Goal: Task Accomplishment & Management: Manage account settings

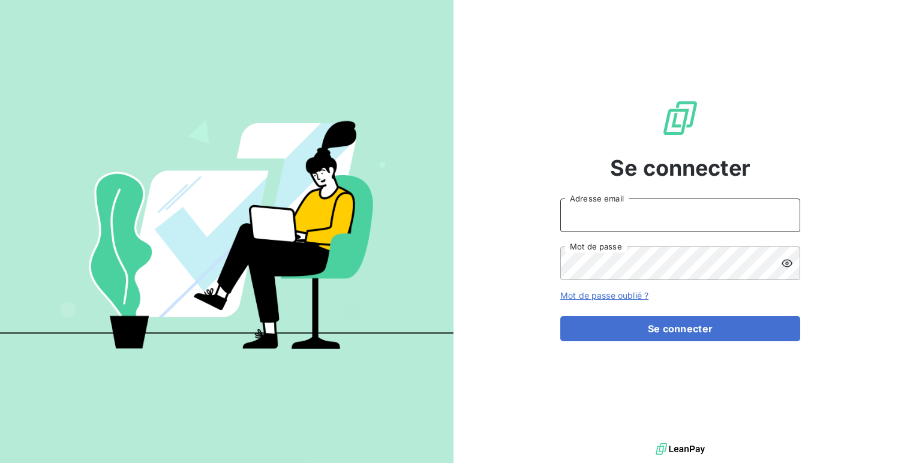
click at [589, 203] on input "Adresse email" at bounding box center [681, 216] width 240 height 34
type input "admin@demo"
click at [561, 316] on button "Se connecter" at bounding box center [681, 328] width 240 height 25
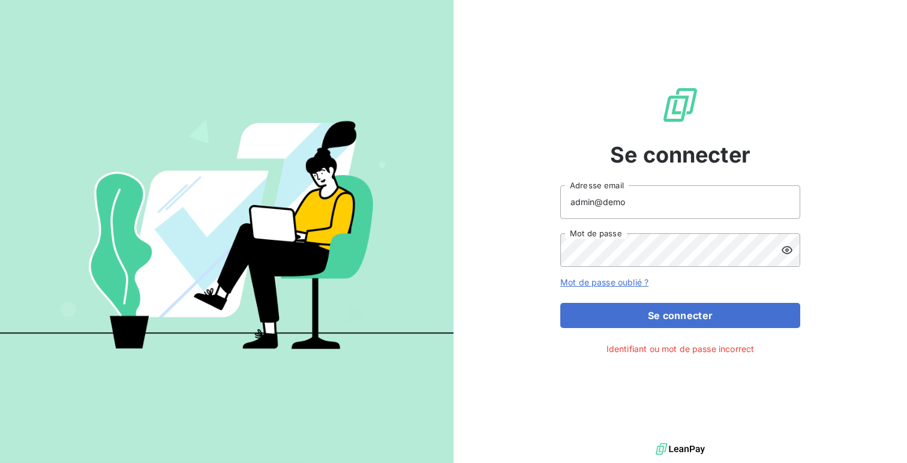
click at [783, 251] on icon at bounding box center [787, 250] width 11 height 8
click at [561, 303] on button "Se connecter" at bounding box center [681, 315] width 240 height 25
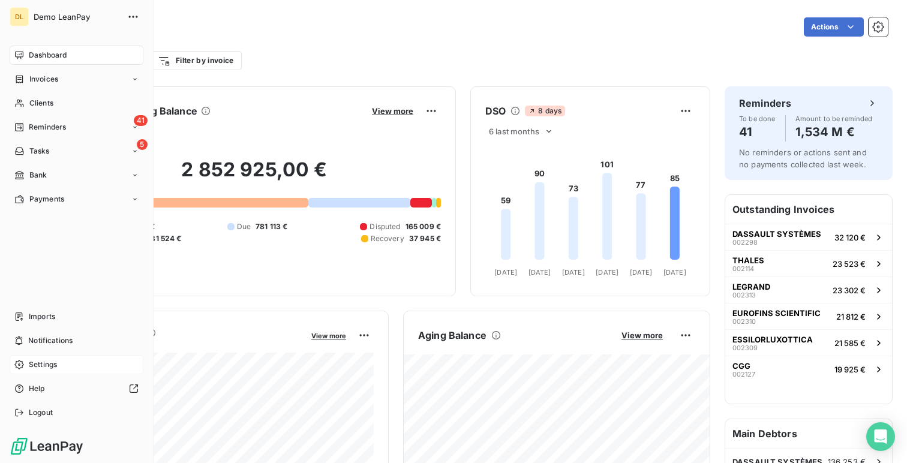
click at [28, 372] on div "Settings" at bounding box center [77, 364] width 134 height 19
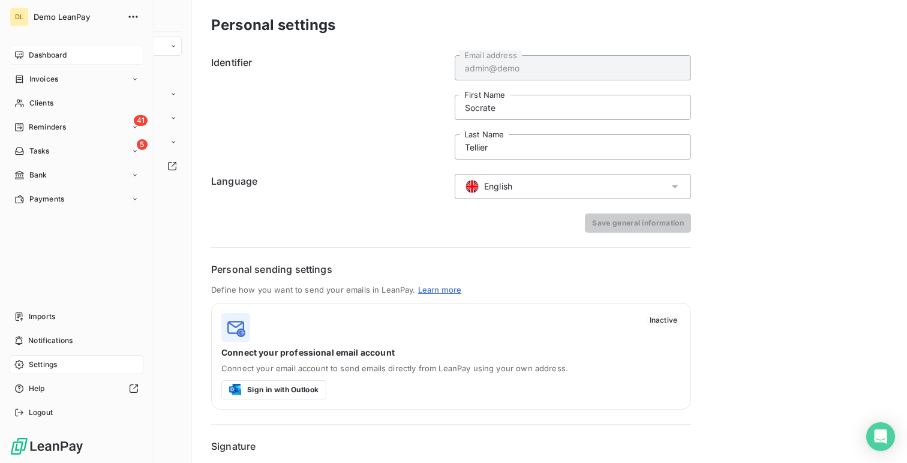
click at [41, 55] on span "Dashboard" at bounding box center [48, 55] width 38 height 11
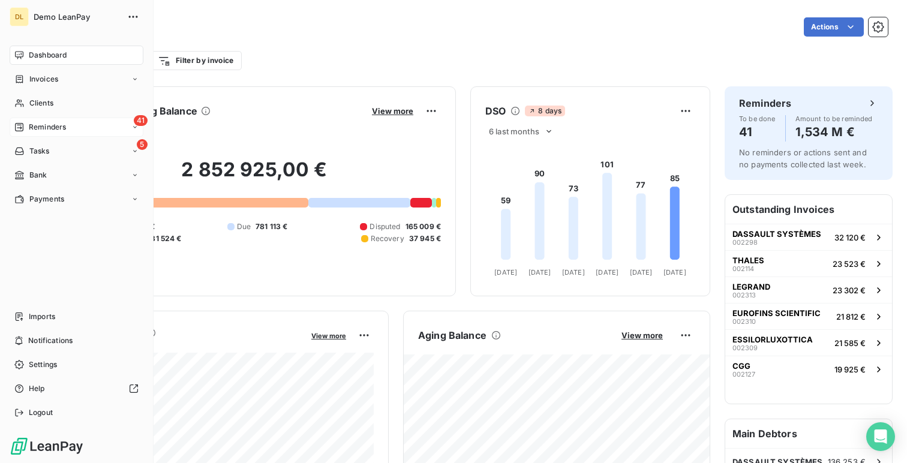
click at [43, 135] on div "41 Reminders" at bounding box center [77, 127] width 134 height 19
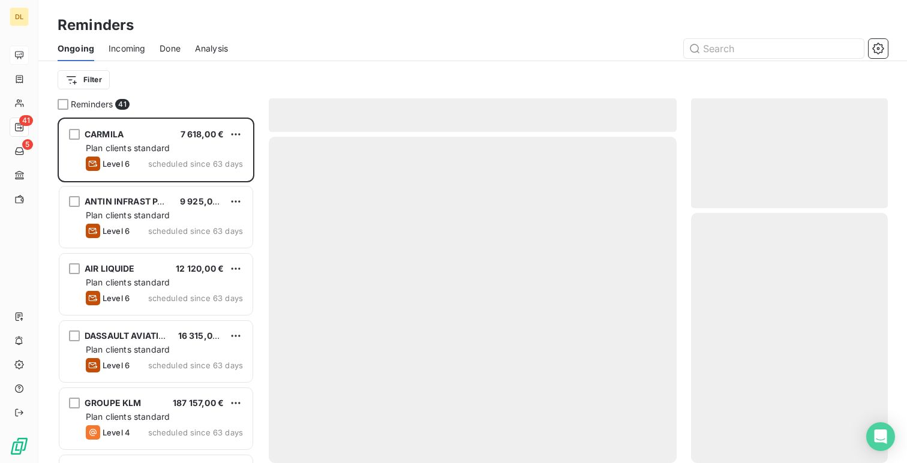
scroll to position [346, 197]
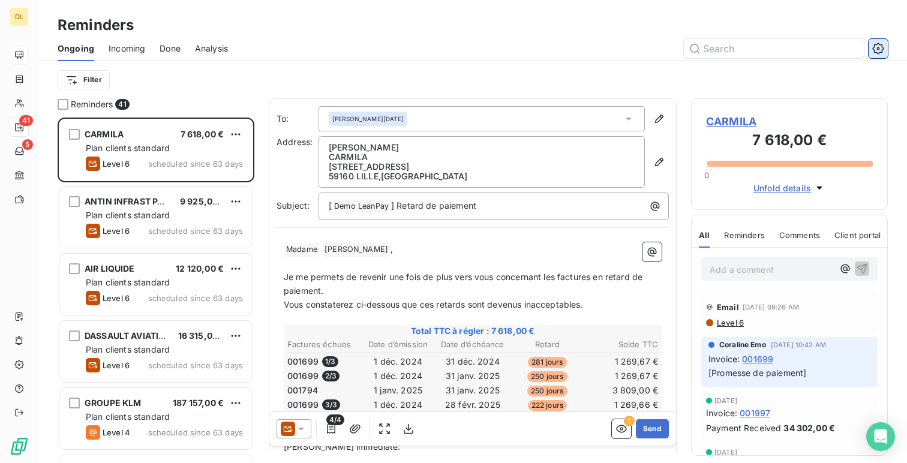
click at [882, 51] on icon "button" at bounding box center [878, 48] width 11 height 11
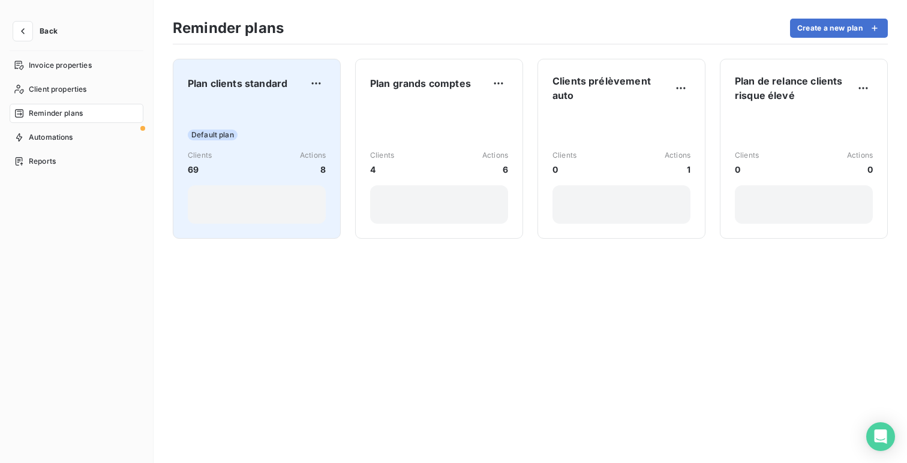
click at [282, 126] on div "Default plan Clients 69 Actions 8" at bounding box center [257, 163] width 138 height 121
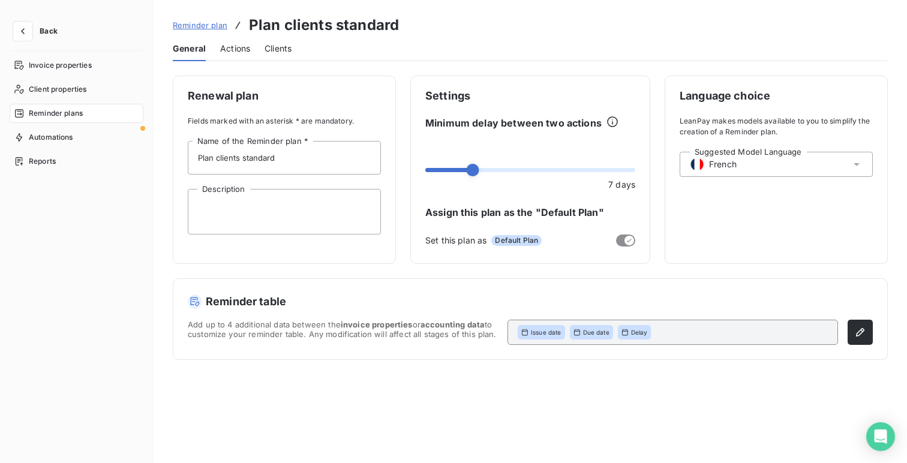
click at [735, 168] on span "French" at bounding box center [723, 164] width 28 height 12
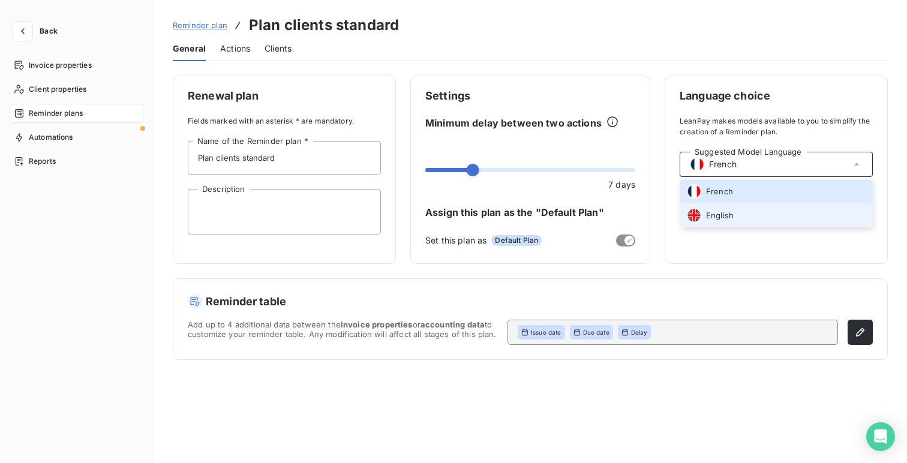
click at [730, 217] on span "English" at bounding box center [720, 215] width 28 height 11
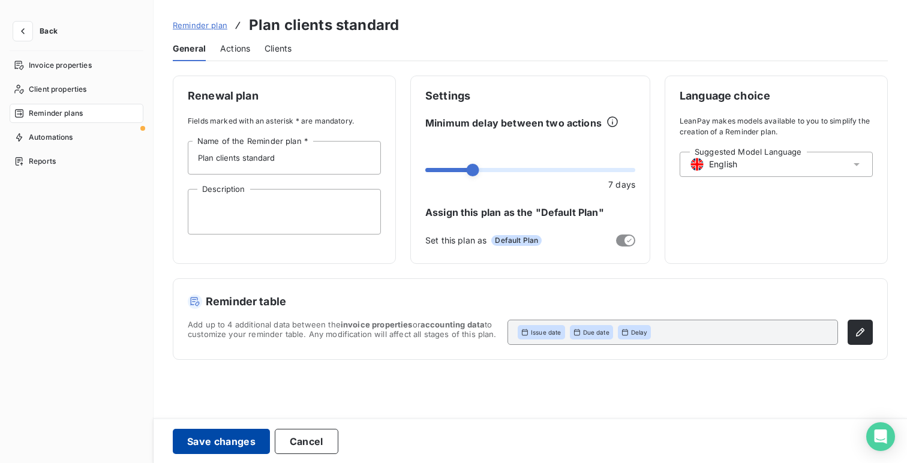
click at [221, 446] on button "Save changes" at bounding box center [221, 441] width 97 height 25
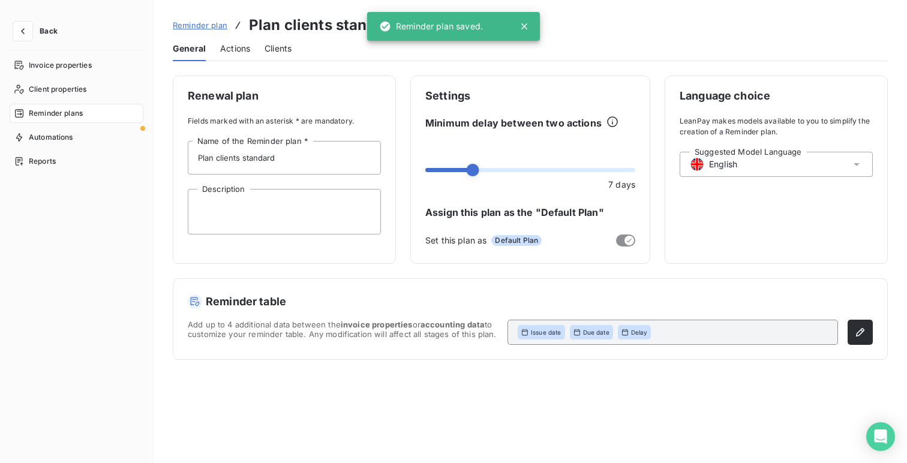
click at [19, 19] on div "Back Invoice properties Client properties Reminder plans Automations Reports" at bounding box center [77, 231] width 154 height 463
click at [22, 34] on icon "button" at bounding box center [23, 31] width 12 height 12
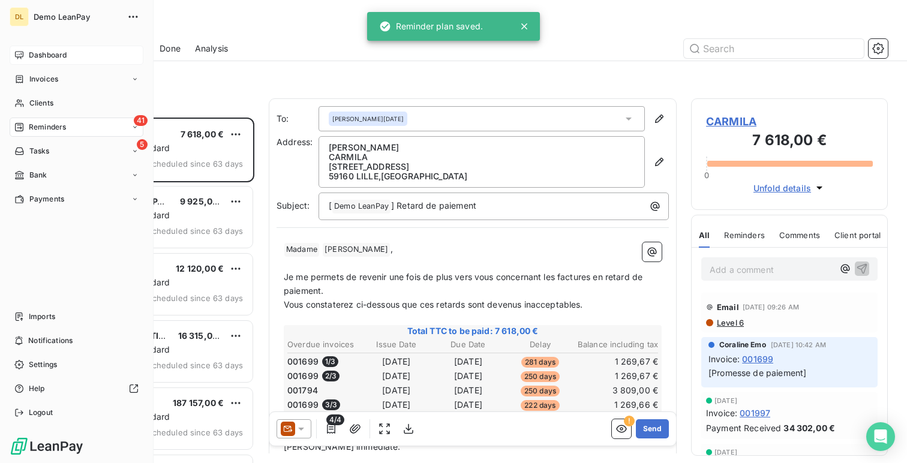
scroll to position [346, 197]
click at [39, 52] on span "Dashboard" at bounding box center [48, 55] width 38 height 11
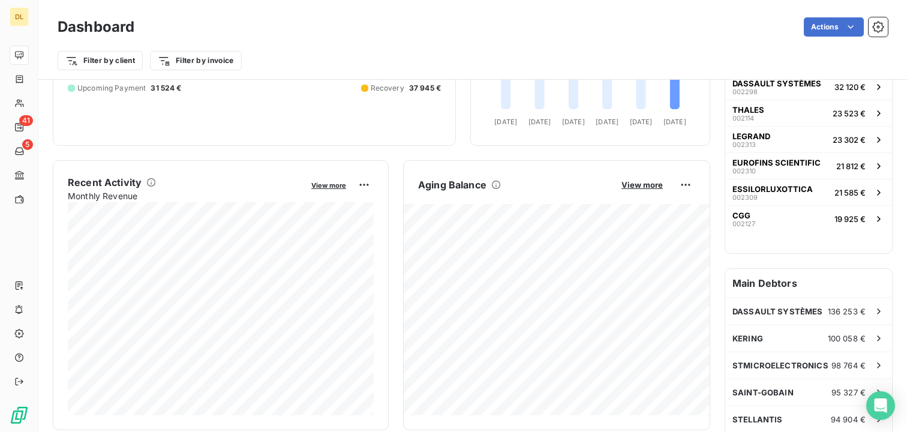
scroll to position [154, 0]
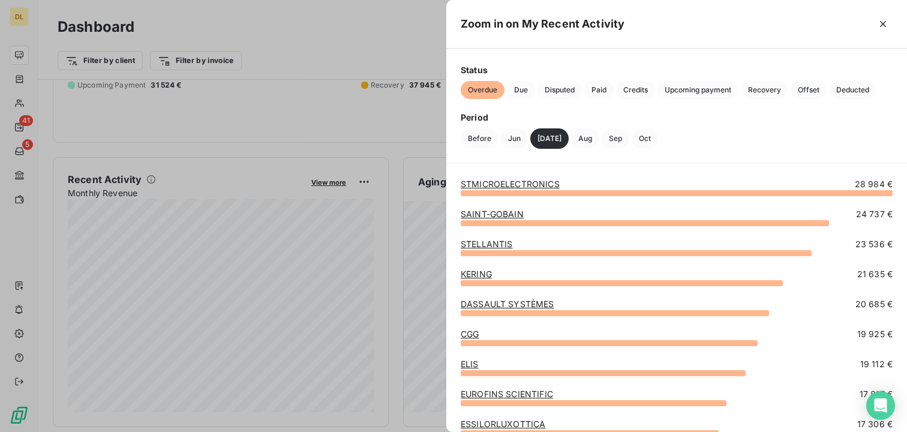
click at [232, 298] on div at bounding box center [453, 216] width 907 height 432
click at [505, 182] on link "STMICROELECTRONICS" at bounding box center [510, 184] width 99 height 10
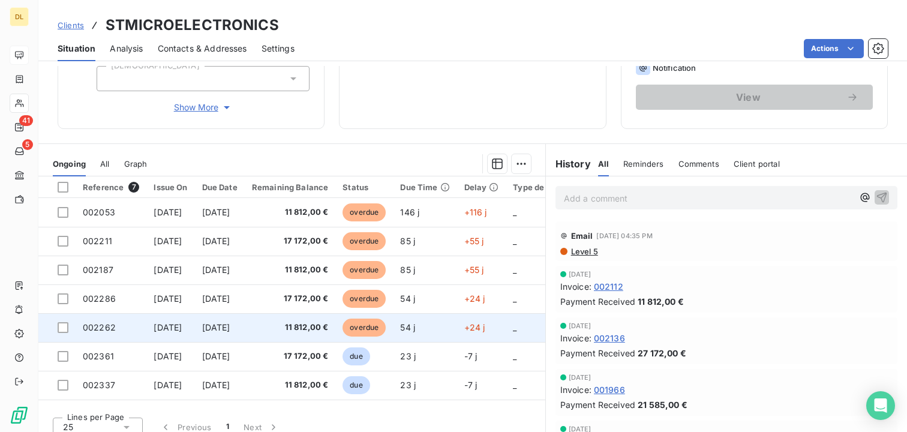
scroll to position [200, 0]
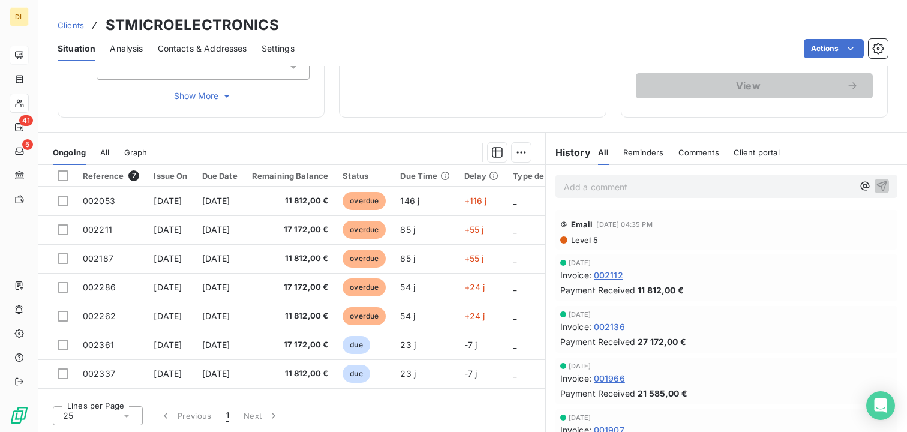
click at [104, 148] on span "All" at bounding box center [104, 153] width 9 height 10
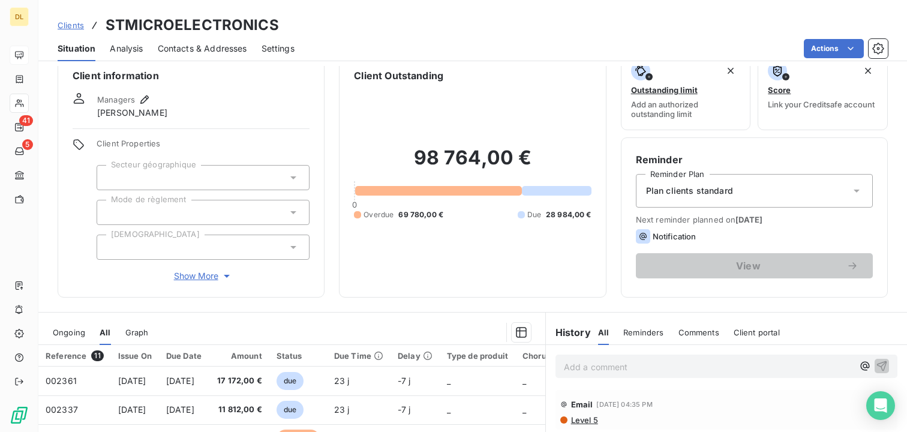
scroll to position [0, 0]
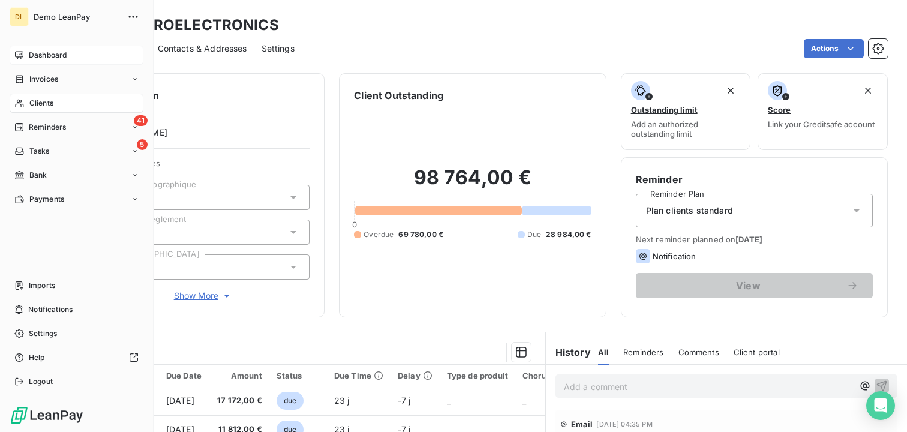
click at [29, 56] on span "Dashboard" at bounding box center [48, 55] width 38 height 11
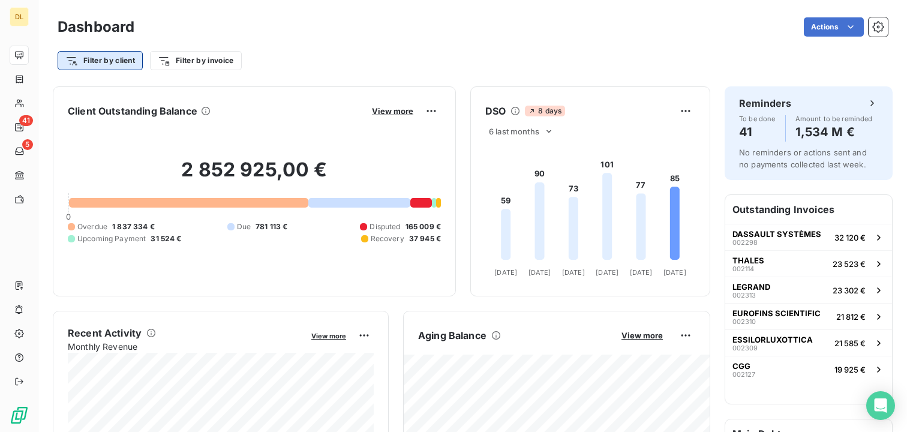
click at [95, 57] on html "DL 41 5 Dashboard Actions Filter by client Filter by invoice Client Outstanding…" at bounding box center [453, 216] width 907 height 432
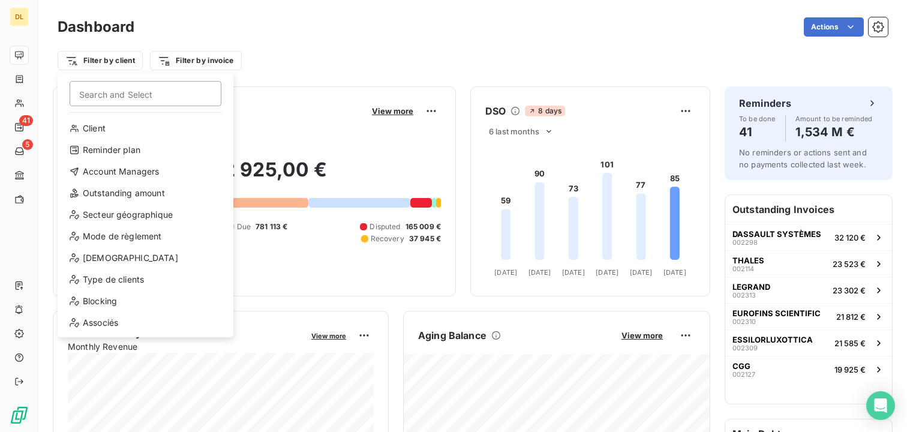
click at [323, 92] on html "DL 41 5 Dashboard Actions Filter by client Search and Select Client Reminder pl…" at bounding box center [453, 216] width 907 height 432
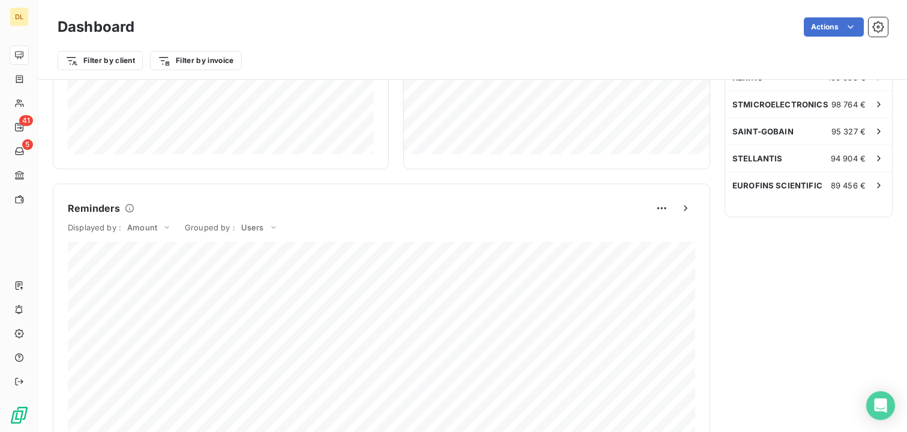
scroll to position [425, 0]
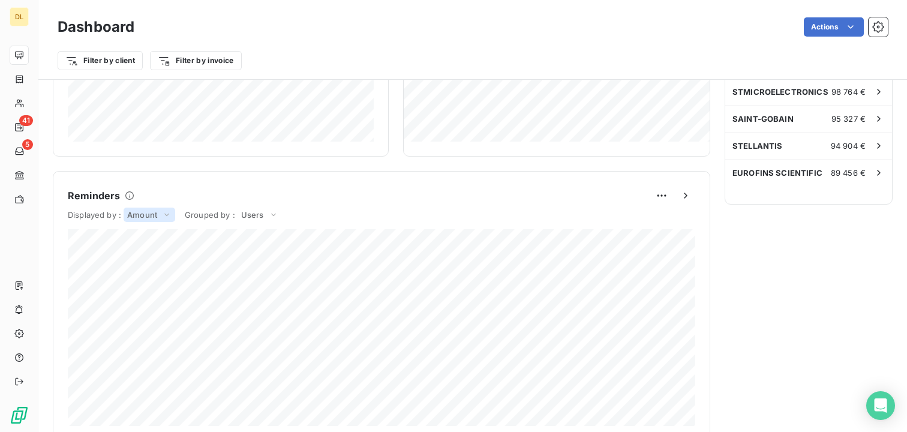
click at [163, 213] on icon at bounding box center [167, 215] width 10 height 12
click at [133, 228] on li "Volume" at bounding box center [121, 228] width 103 height 22
click at [254, 212] on span "Users" at bounding box center [251, 215] width 23 height 10
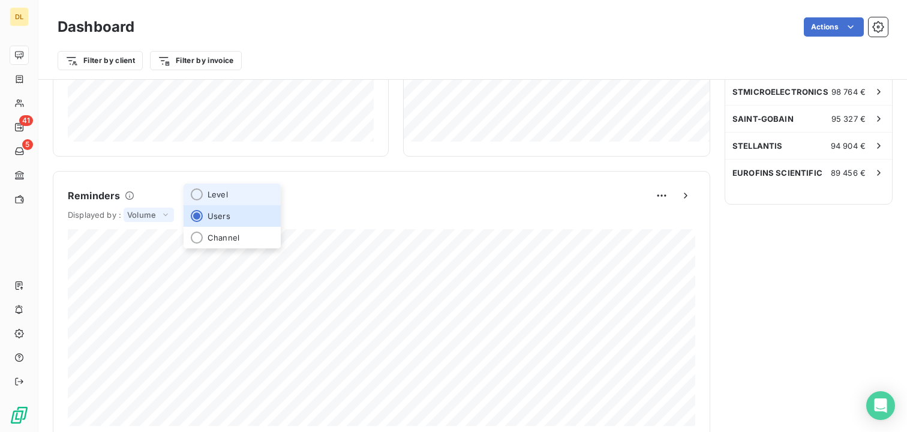
click at [245, 197] on li "Level" at bounding box center [232, 195] width 97 height 22
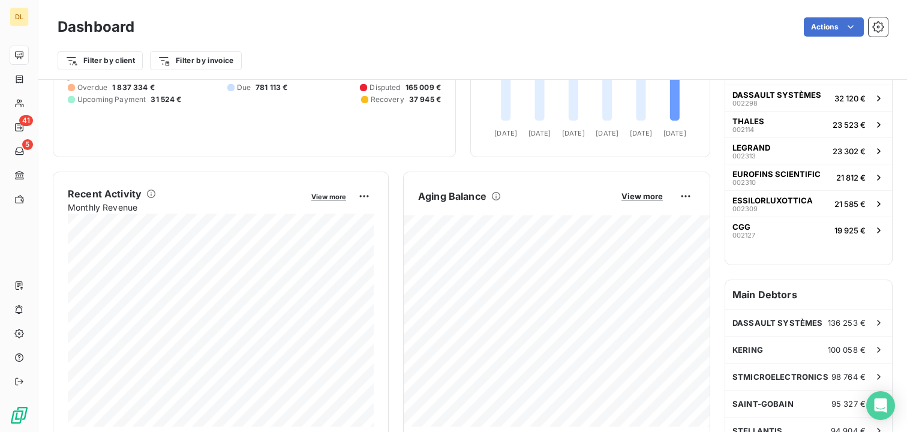
scroll to position [0, 0]
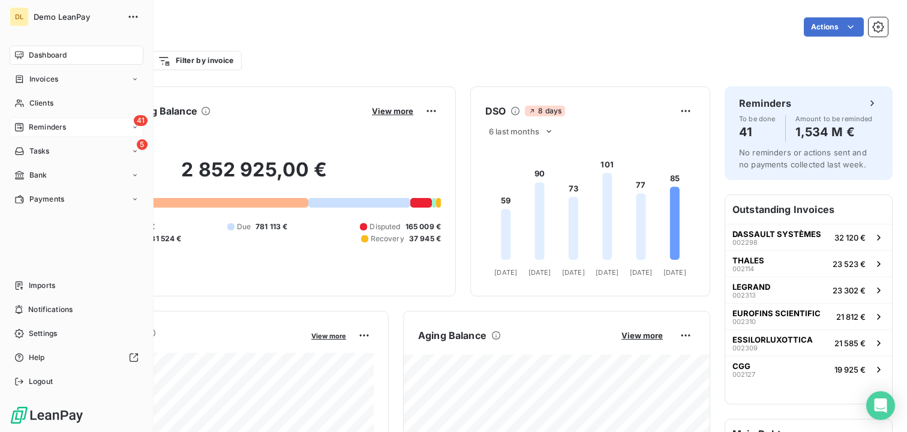
click at [72, 128] on div "41 Reminders" at bounding box center [77, 127] width 134 height 19
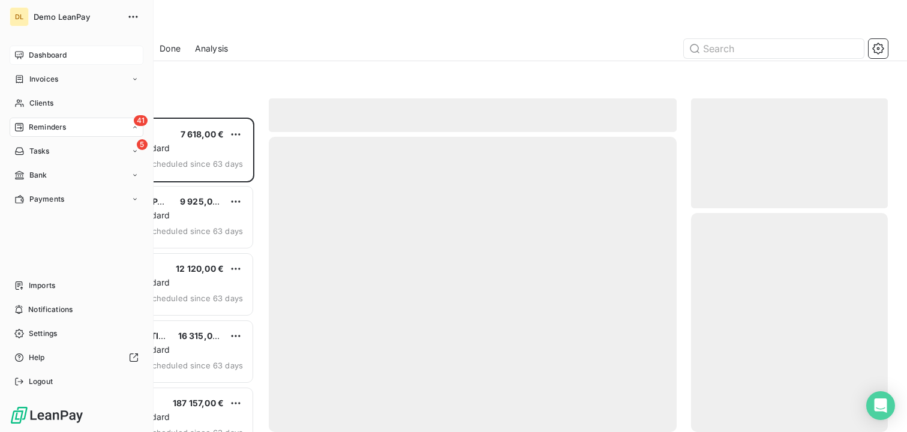
scroll to position [314, 197]
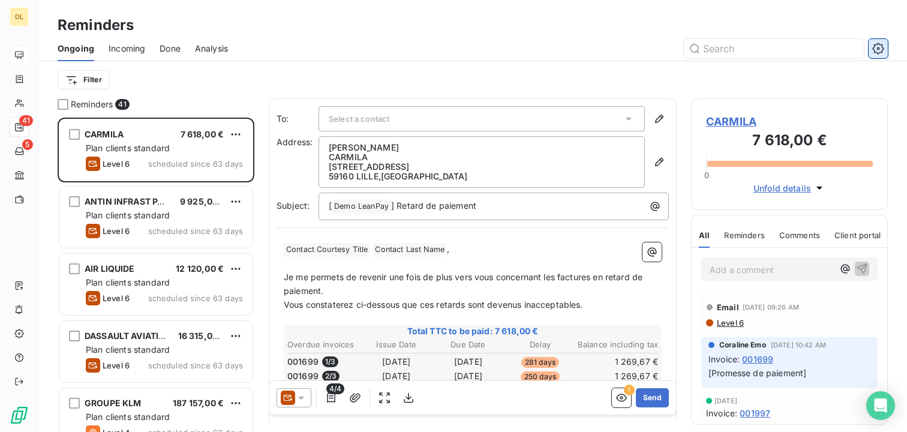
click at [880, 50] on icon "button" at bounding box center [879, 49] width 12 height 12
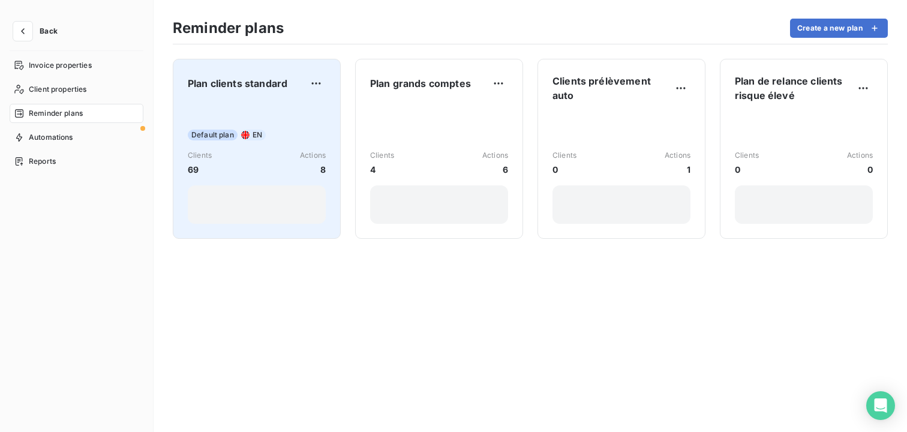
click at [269, 98] on div "Plan clients standard Default plan EN Clients 69 Actions 8" at bounding box center [257, 149] width 138 height 150
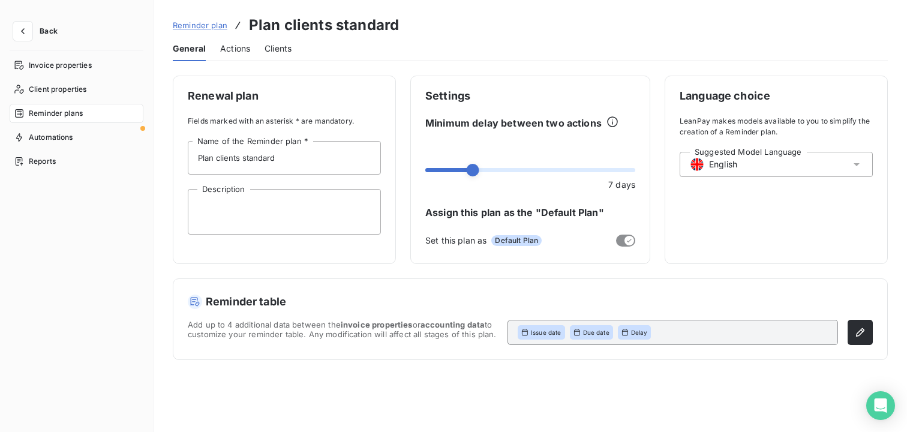
click at [240, 49] on span "Actions" at bounding box center [235, 49] width 30 height 12
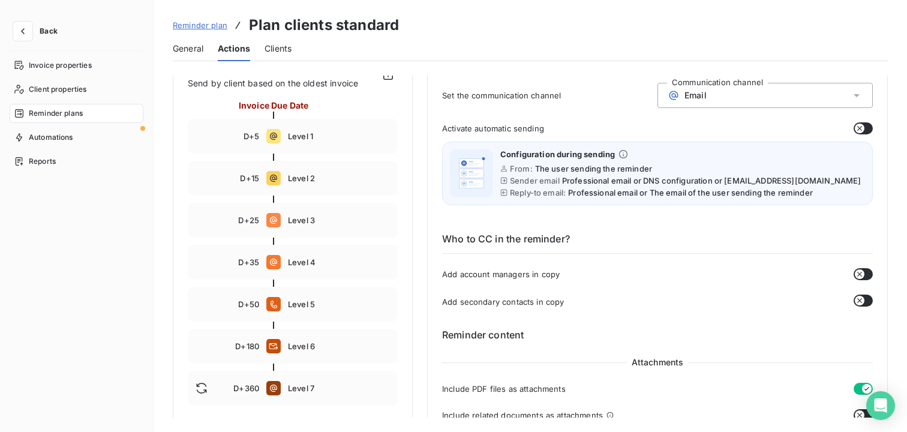
scroll to position [119, 0]
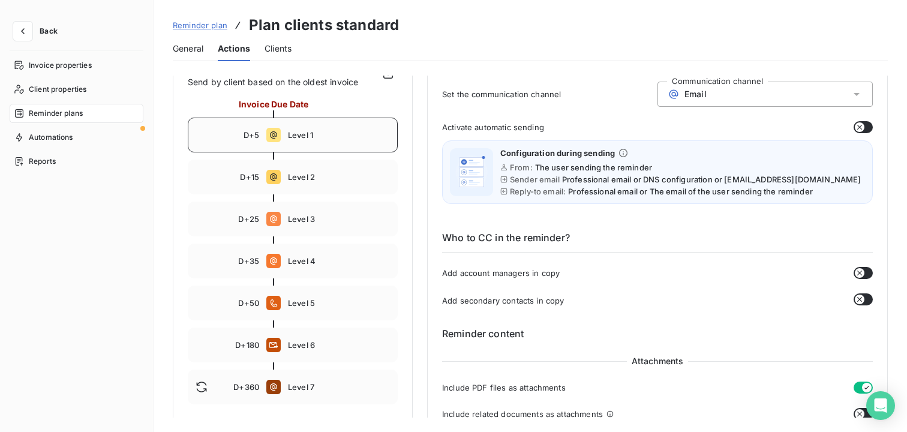
click at [316, 135] on span "Level 1" at bounding box center [339, 135] width 102 height 10
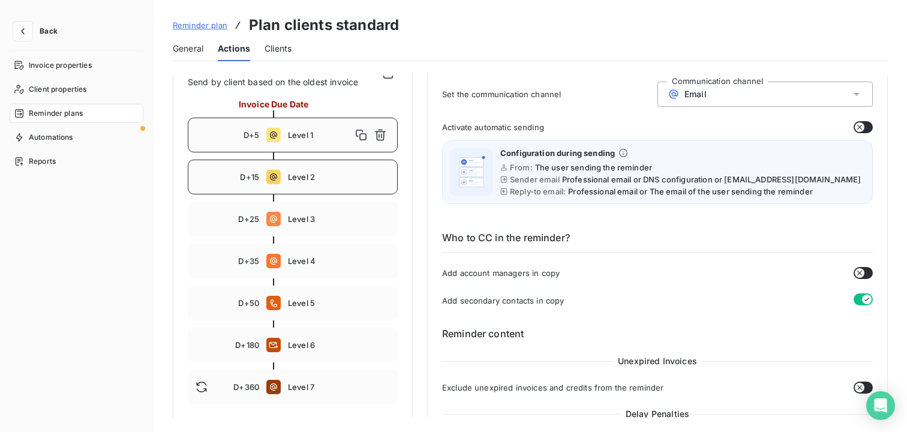
click at [308, 184] on div "D+15 Level 2" at bounding box center [293, 177] width 210 height 35
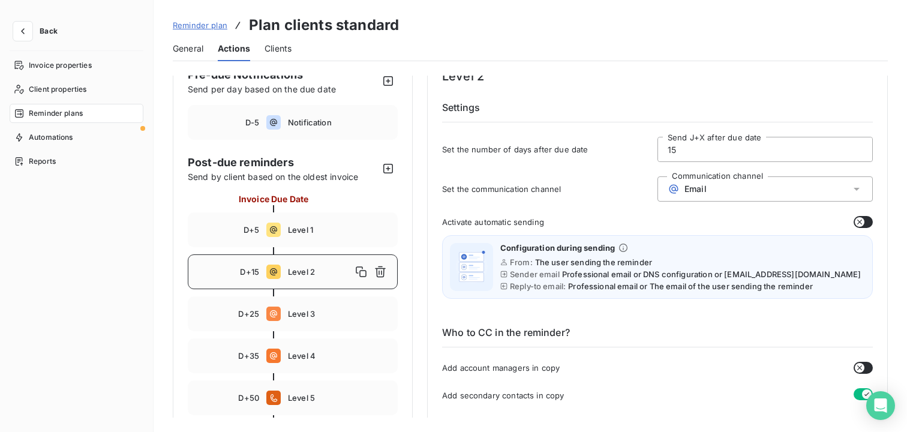
scroll to position [17, 0]
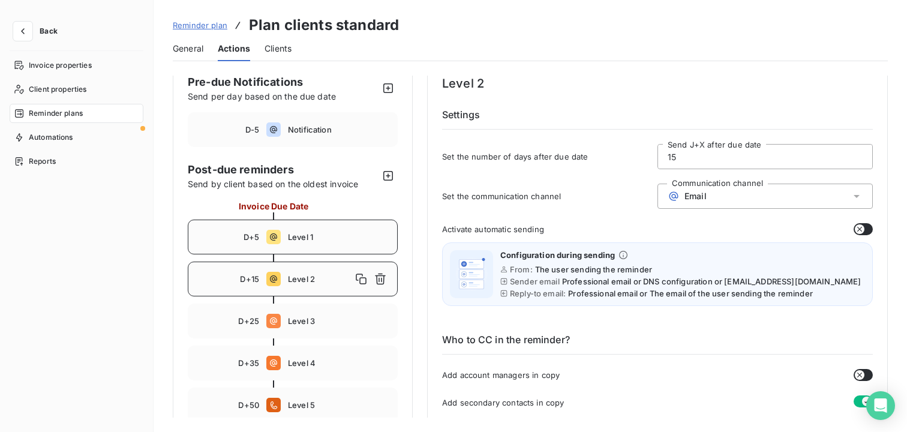
click at [333, 246] on div "D+5 Level 1" at bounding box center [293, 237] width 210 height 35
type input "5"
click at [685, 196] on span "Email" at bounding box center [696, 196] width 22 height 10
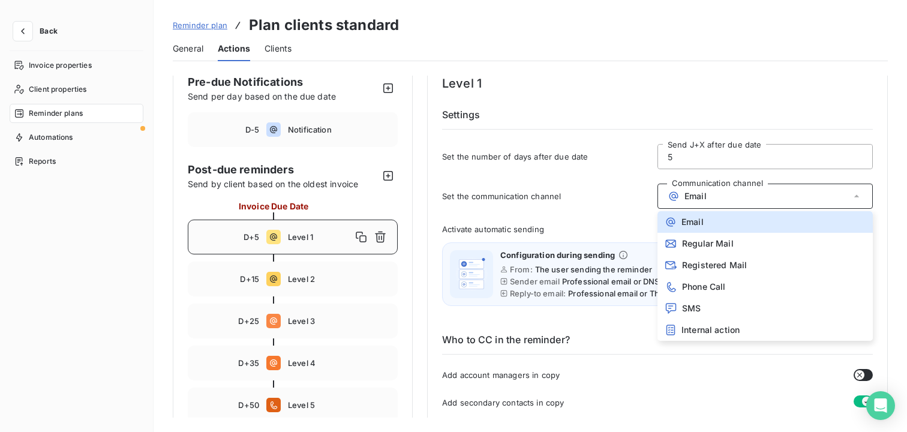
click at [566, 184] on div "Set the communication channel Communication channel Email Email Regular Mail Re…" at bounding box center [657, 200] width 431 height 32
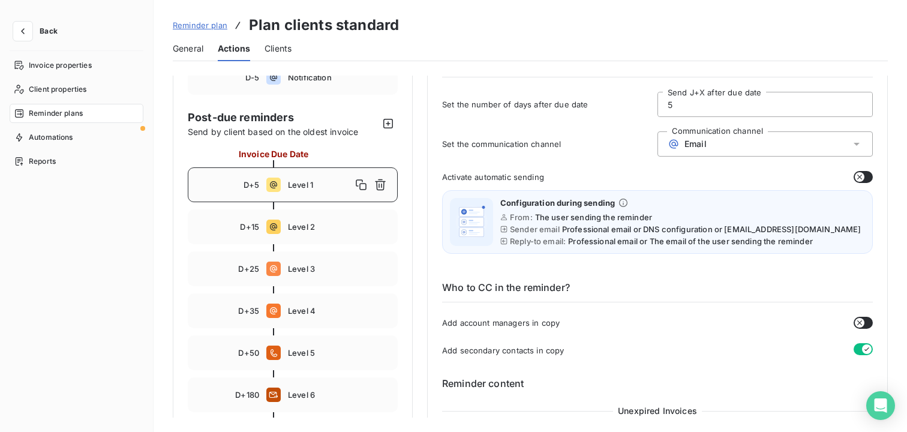
scroll to position [0, 0]
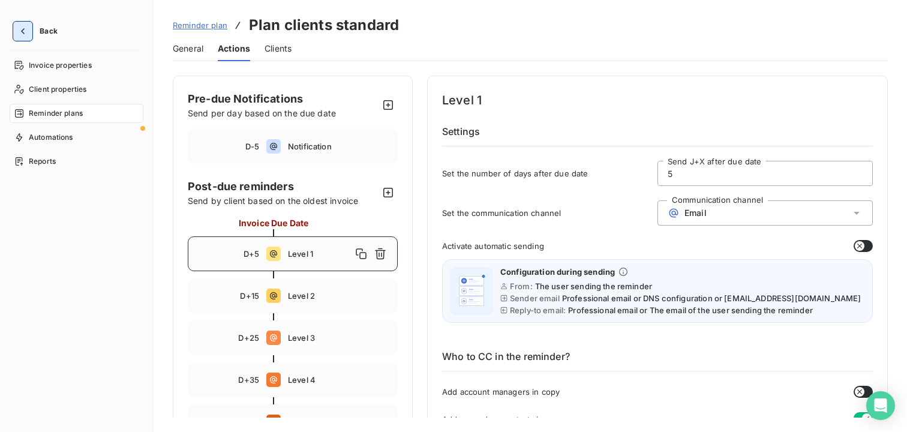
click at [28, 28] on icon "button" at bounding box center [23, 31] width 12 height 12
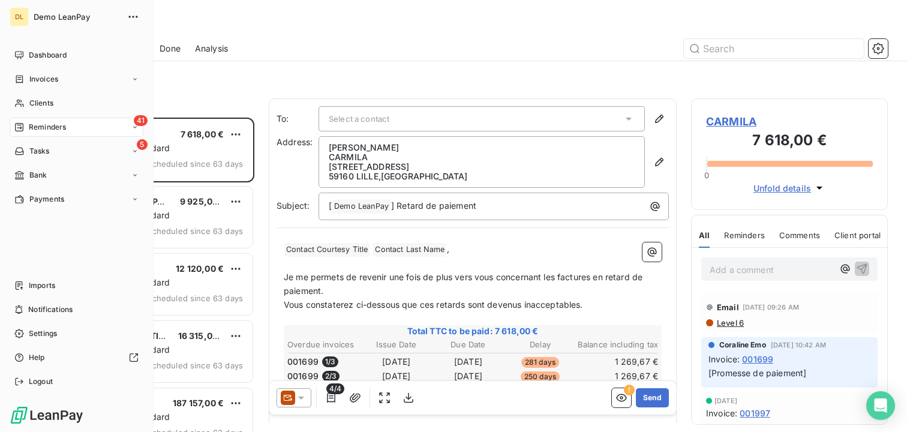
scroll to position [314, 197]
click at [71, 128] on div "41 Reminders" at bounding box center [77, 127] width 134 height 19
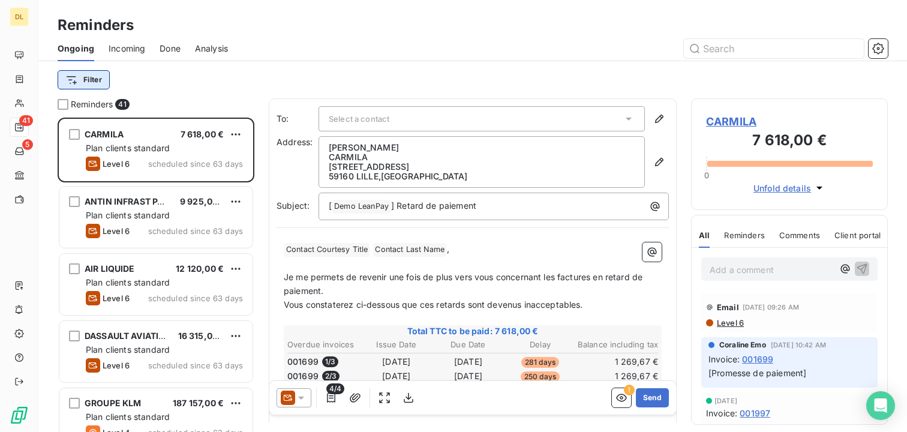
click at [91, 83] on html "DL 41 5 Reminders Ongoing Incoming Done Analysis Filter Reminders 41 CARMILA 7 …" at bounding box center [453, 216] width 907 height 432
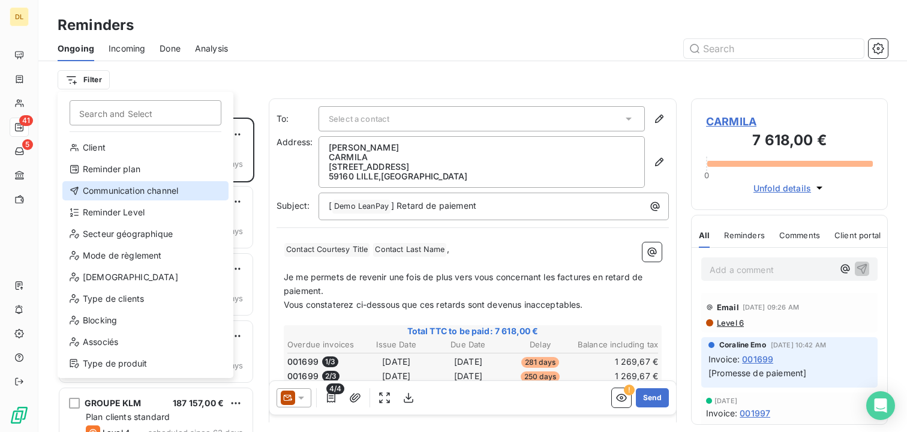
click at [133, 190] on div "Communication channel" at bounding box center [145, 190] width 166 height 19
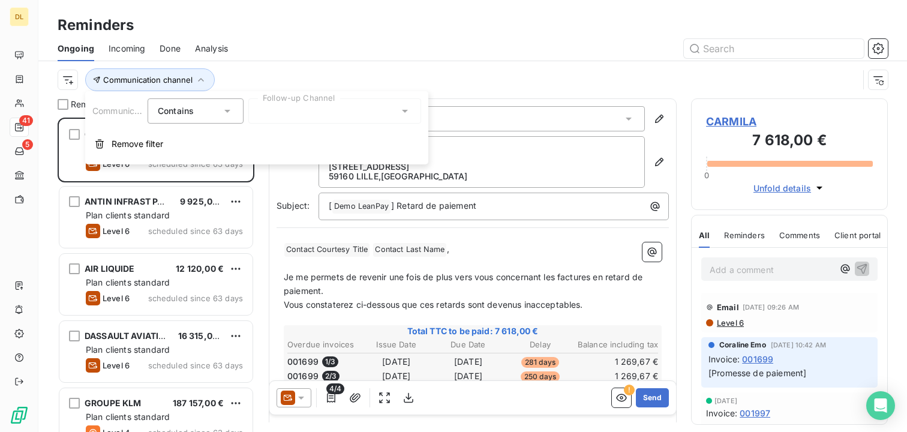
click at [316, 121] on div at bounding box center [334, 110] width 173 height 25
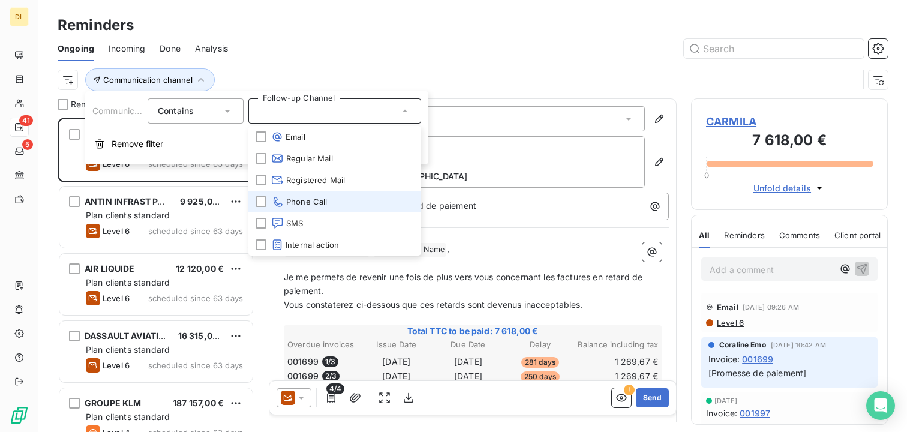
click at [311, 193] on li "Phone Call" at bounding box center [334, 202] width 173 height 22
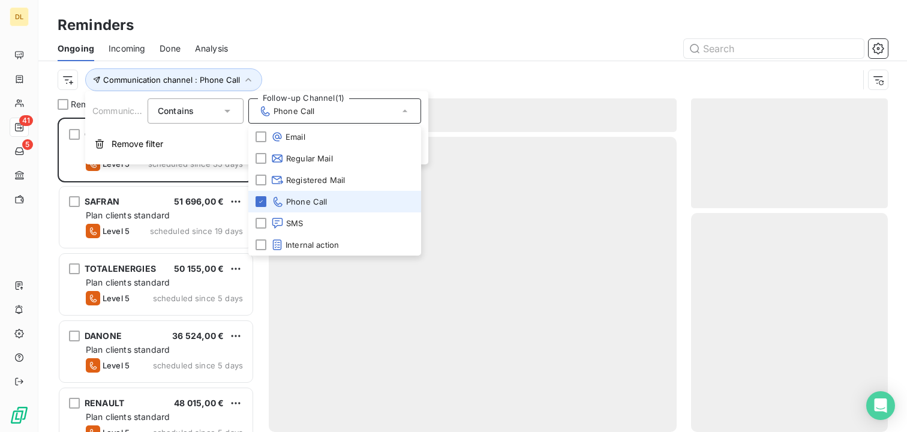
scroll to position [314, 197]
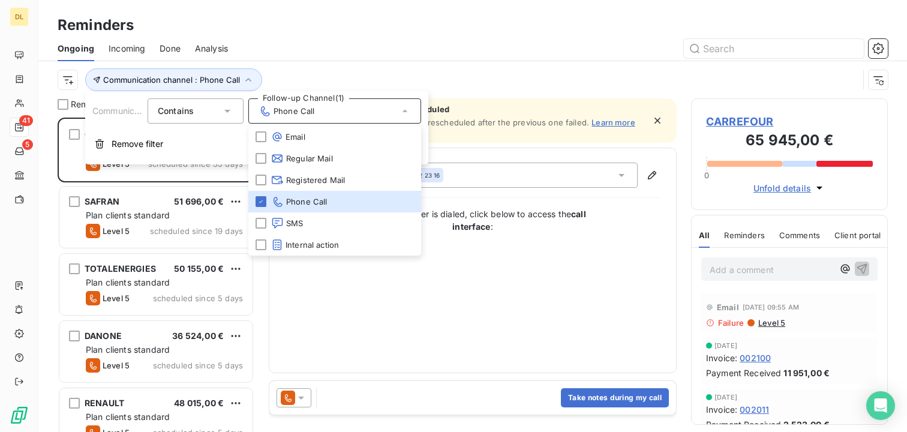
click at [319, 52] on div at bounding box center [565, 48] width 646 height 19
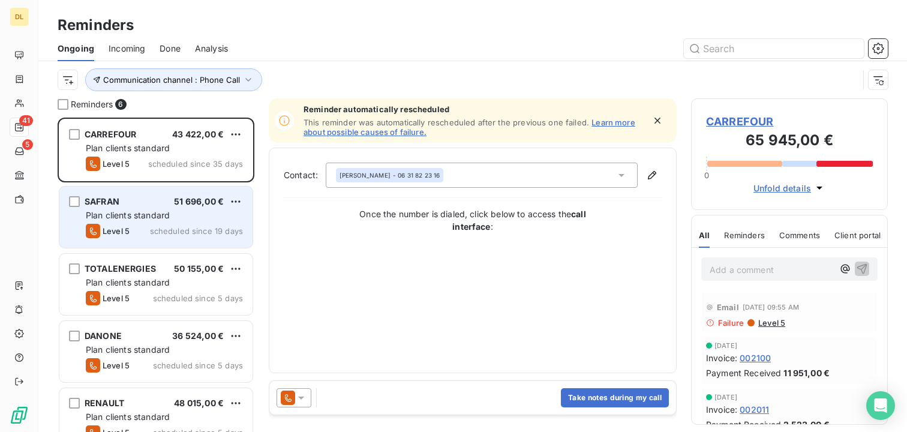
click at [132, 227] on div "Level 5 scheduled since 19 days" at bounding box center [164, 231] width 157 height 14
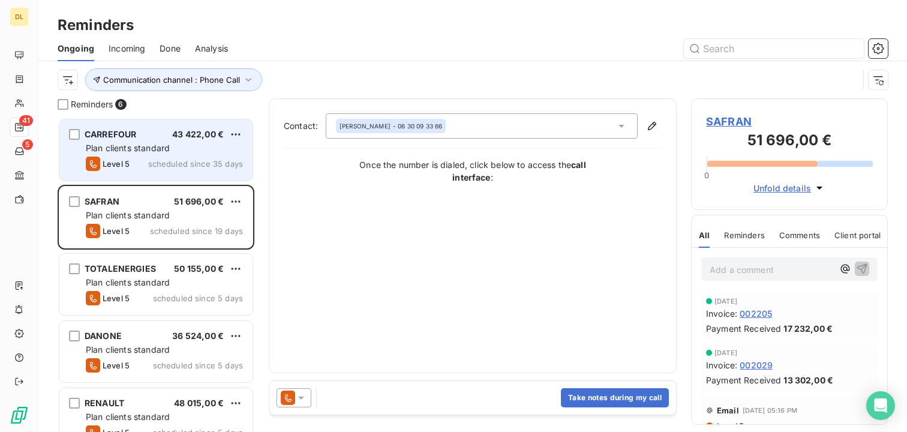
click at [130, 142] on div "Plan clients standard" at bounding box center [164, 148] width 157 height 12
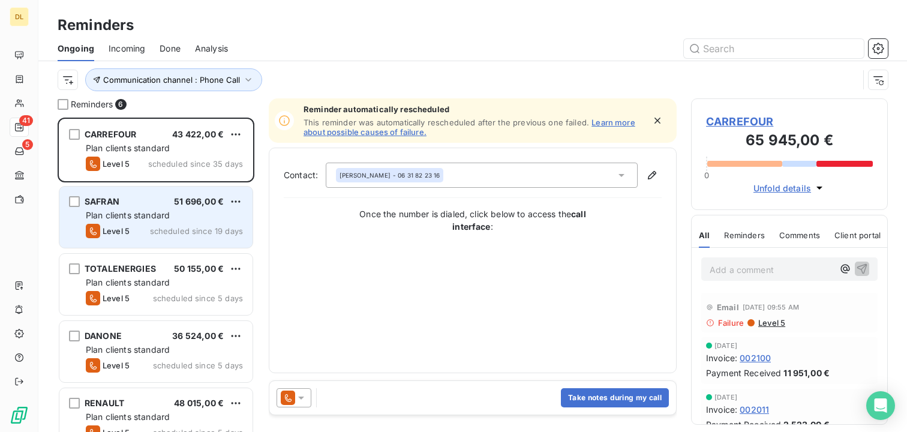
click at [151, 224] on div "Level 5 scheduled since 19 days" at bounding box center [164, 231] width 157 height 14
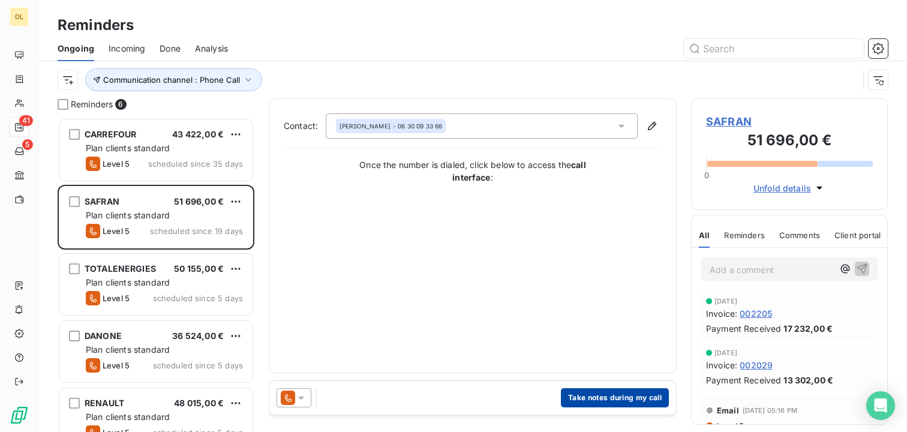
click at [596, 400] on button "Take notes during my call" at bounding box center [615, 397] width 108 height 19
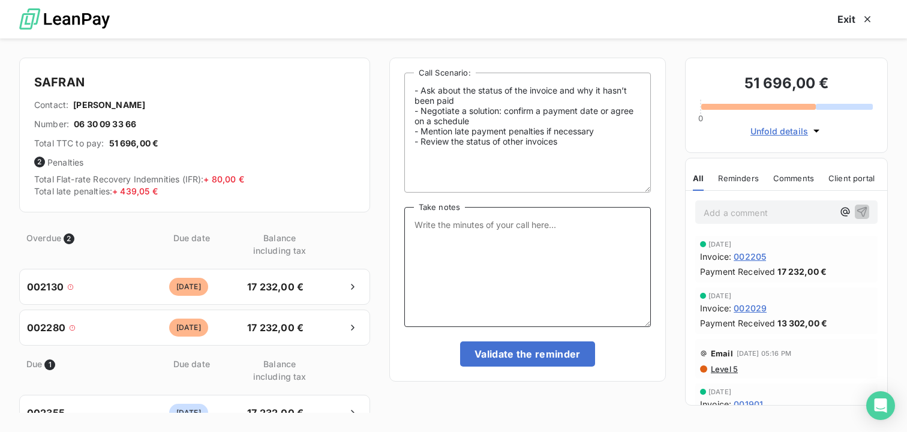
click at [487, 253] on textarea "Take notes" at bounding box center [528, 267] width 247 height 120
type textarea "the client said he would pay by the end of the month"
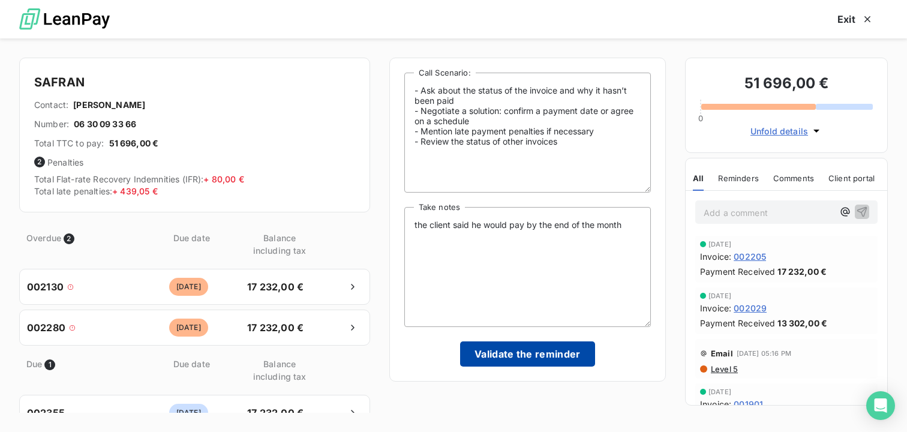
click at [511, 349] on button "Validate the reminder" at bounding box center [527, 354] width 135 height 25
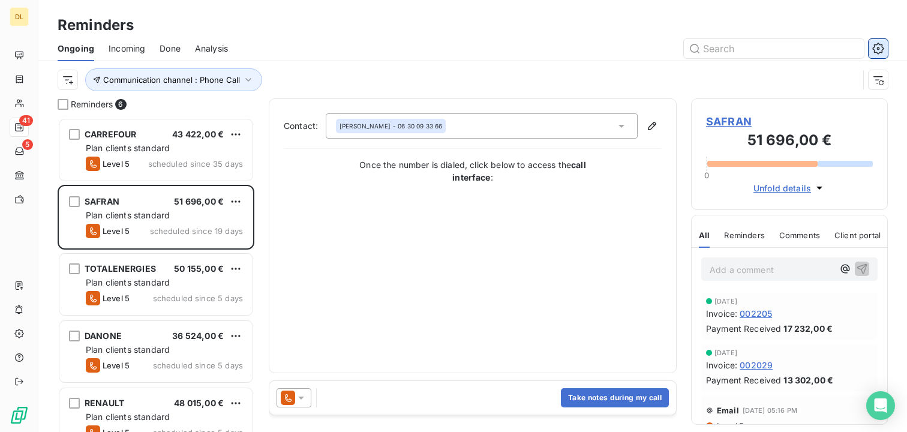
click at [871, 43] on button "button" at bounding box center [878, 48] width 19 height 19
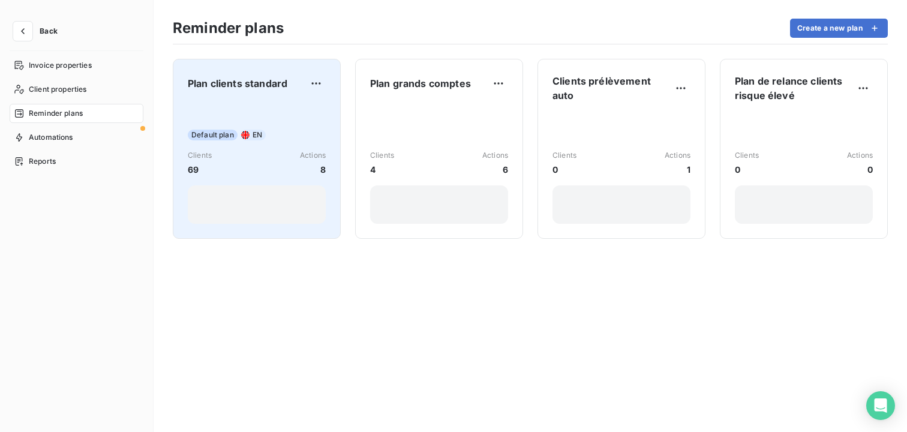
click at [282, 102] on div "Plan clients standard Default plan EN Clients 69 Actions 8" at bounding box center [257, 149] width 138 height 150
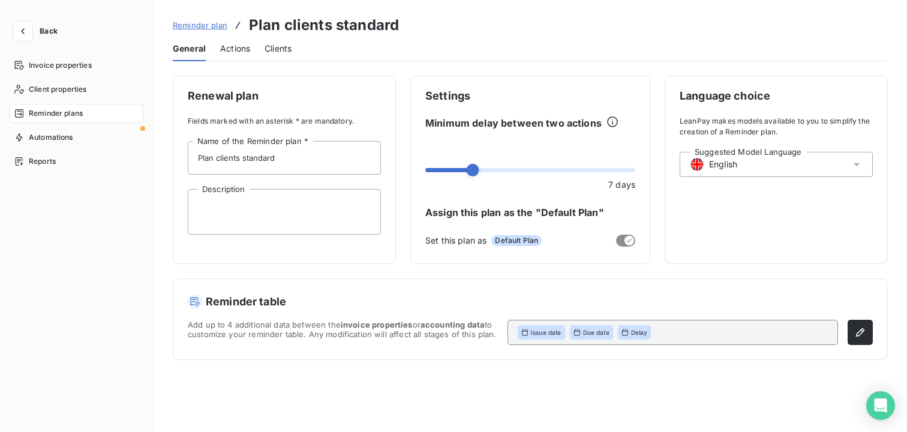
click at [244, 52] on span "Actions" at bounding box center [235, 49] width 30 height 12
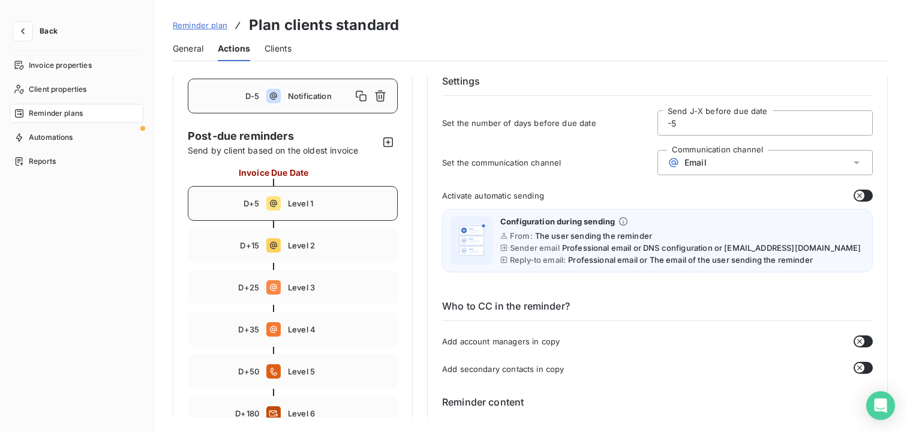
scroll to position [52, 0]
click at [331, 209] on div "D+5 Level 1" at bounding box center [293, 201] width 210 height 35
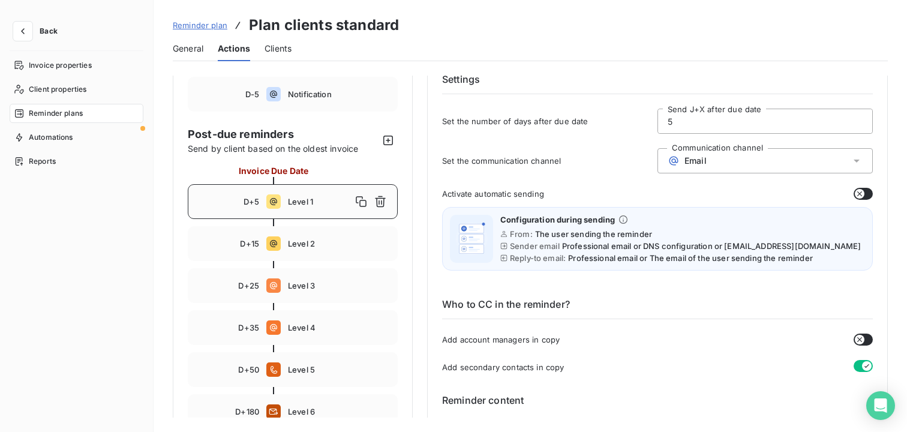
click at [680, 125] on input "5" at bounding box center [765, 121] width 214 height 24
click at [688, 159] on span "Email" at bounding box center [696, 161] width 22 height 10
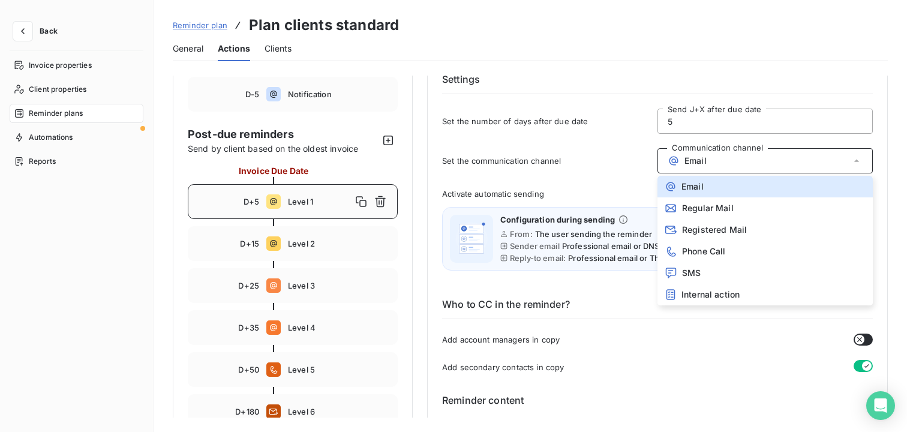
click at [604, 207] on div "Configuration during sending From: The user sending the reminder Sender email P…" at bounding box center [657, 239] width 431 height 64
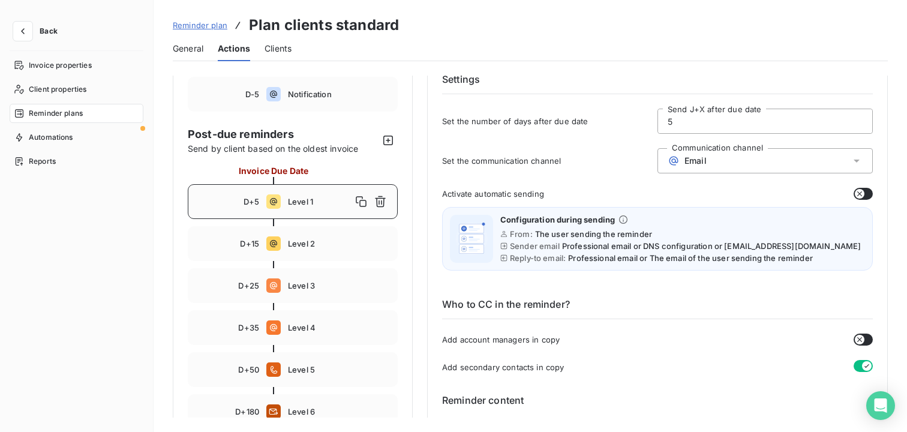
click at [855, 194] on icon "button" at bounding box center [860, 194] width 10 height 10
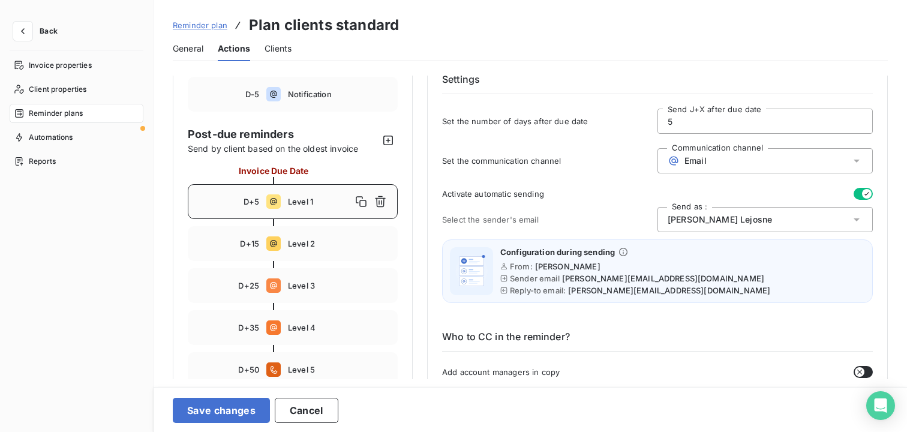
click at [500, 194] on span "Activate automatic sending" at bounding box center [493, 194] width 102 height 10
click at [767, 216] on div "[PERSON_NAME]" at bounding box center [765, 219] width 215 height 25
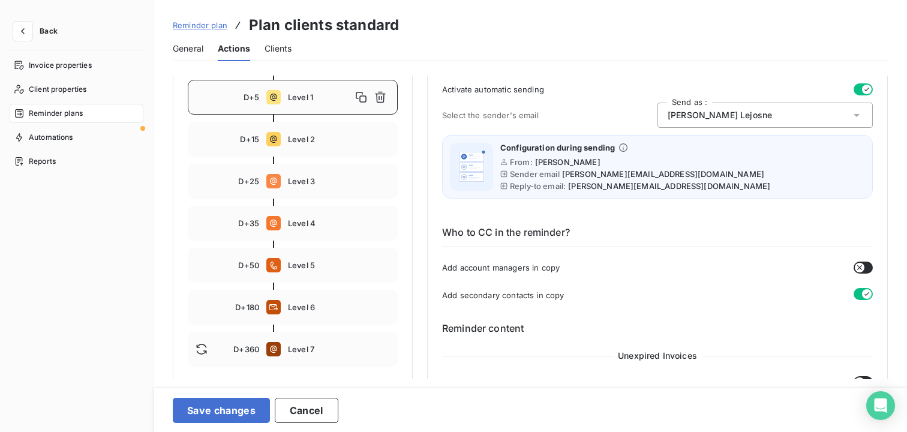
scroll to position [162, 0]
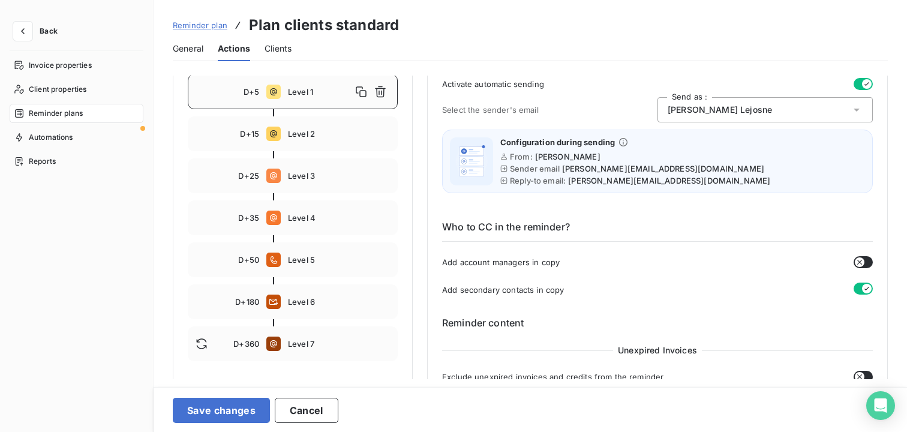
click at [486, 229] on h6 "Who to CC in the reminder?" at bounding box center [657, 231] width 431 height 22
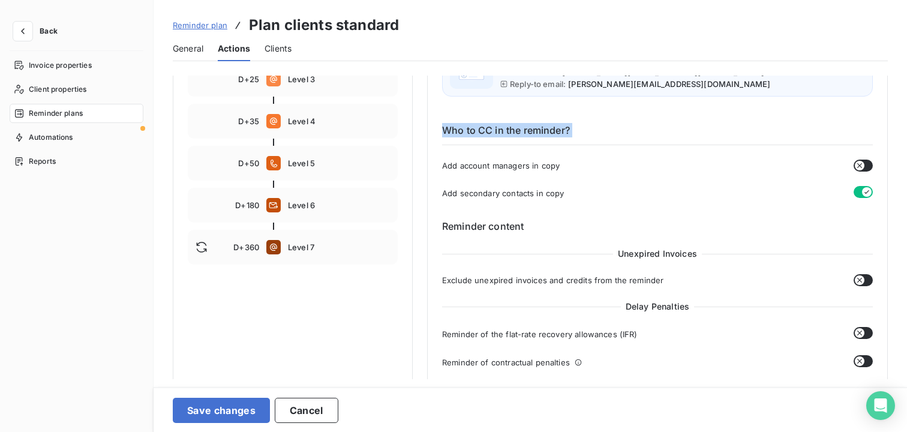
scroll to position [293, 0]
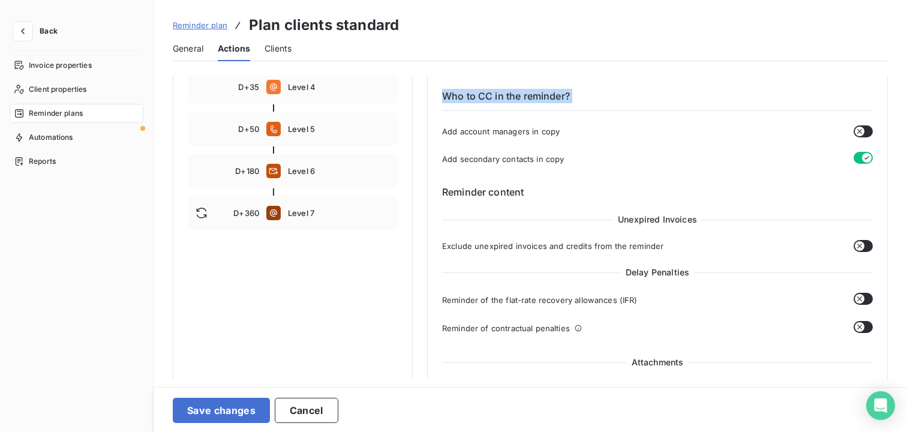
click at [628, 218] on span "Unexpired Invoices" at bounding box center [657, 220] width 89 height 12
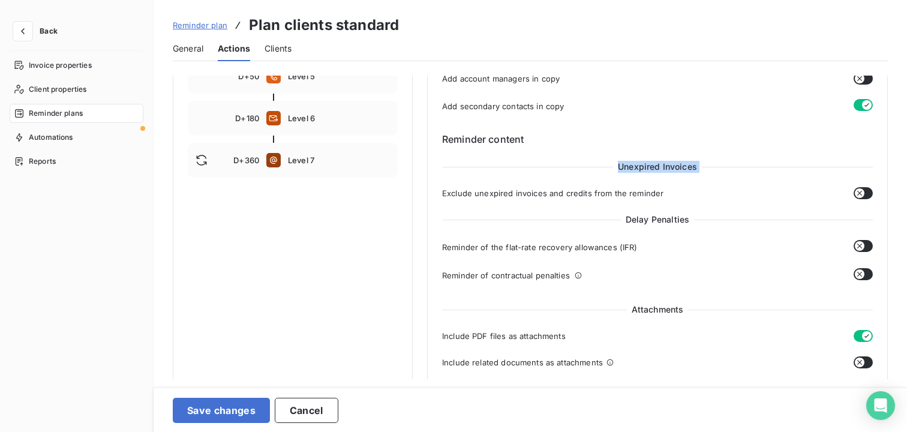
scroll to position [360, 0]
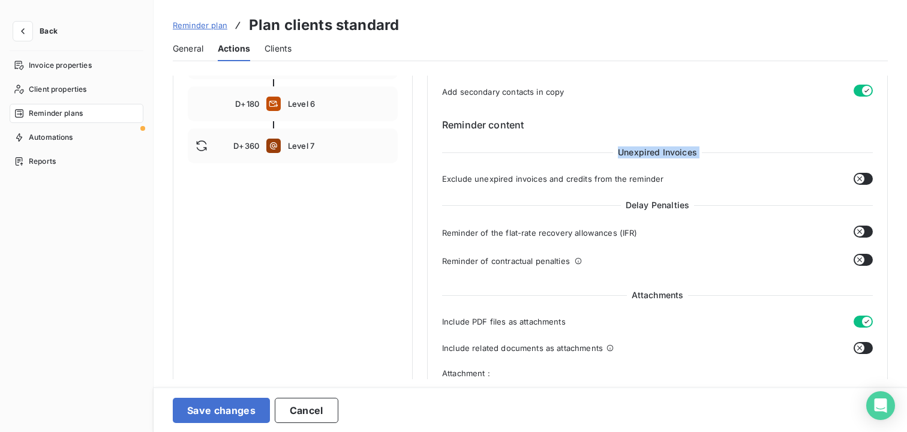
click at [659, 206] on span "Delay Penalties" at bounding box center [657, 205] width 73 height 12
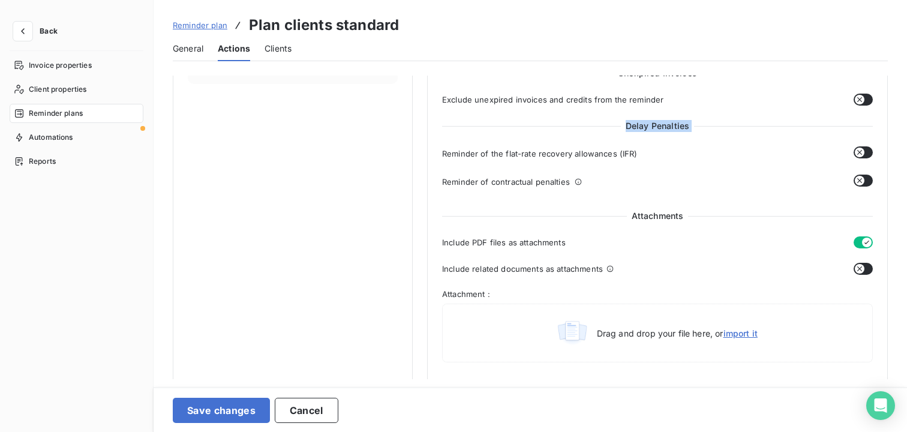
scroll to position [462, 0]
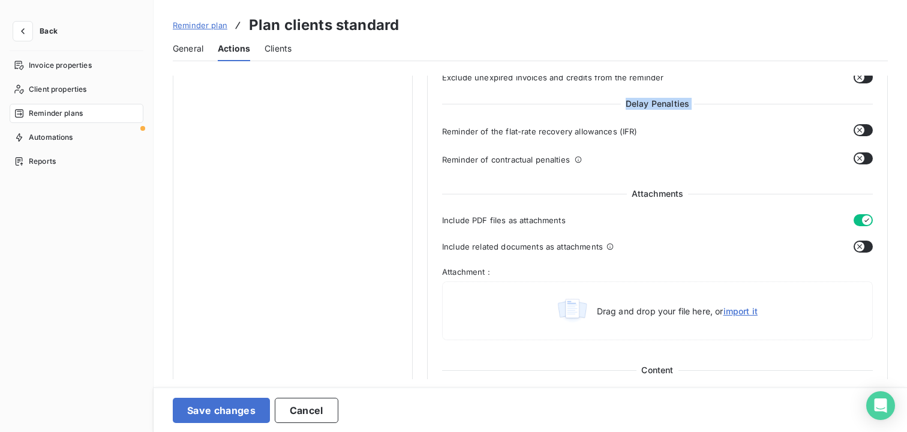
click at [650, 194] on span "Attachments" at bounding box center [658, 194] width 62 height 12
click at [478, 218] on span "Include PDF files as attachments" at bounding box center [504, 220] width 124 height 10
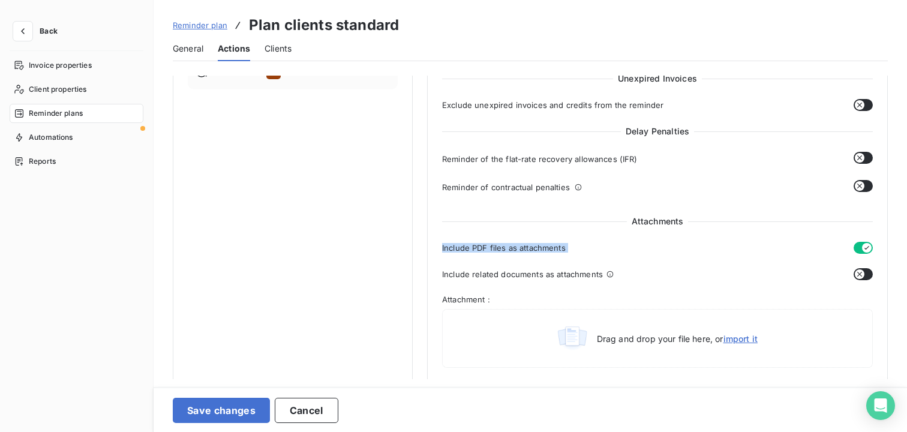
scroll to position [424, 0]
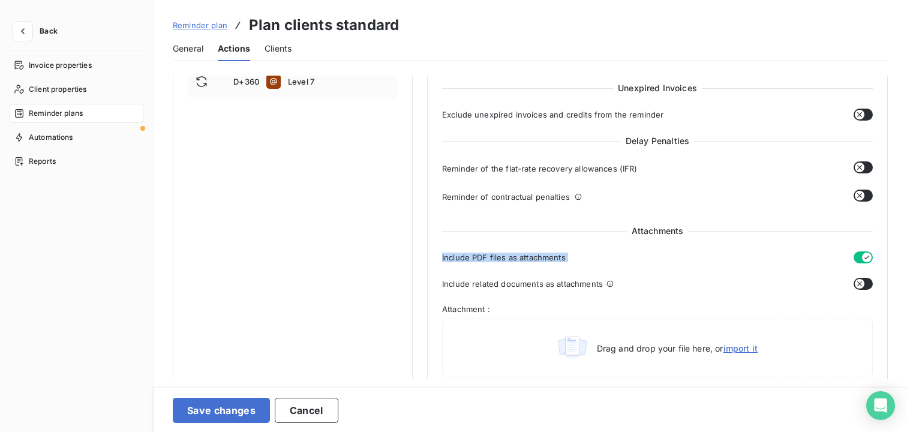
click at [861, 191] on button "button" at bounding box center [863, 196] width 19 height 12
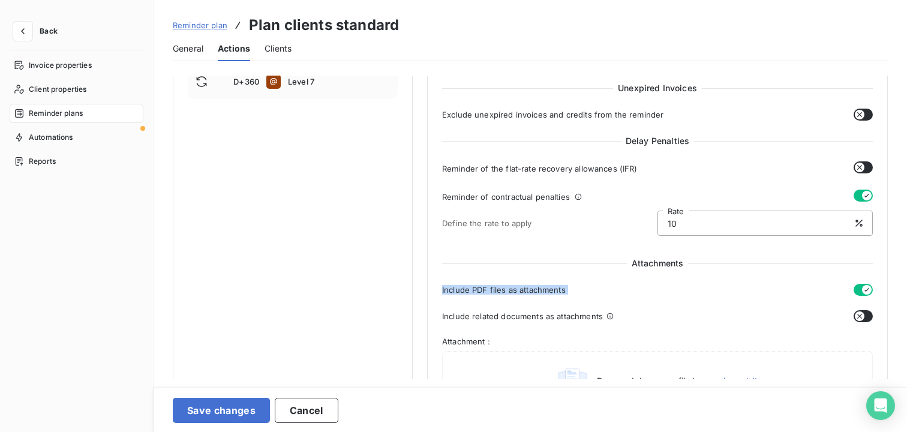
click at [763, 224] on input "10" at bounding box center [765, 223] width 214 height 24
click at [756, 173] on div "Reminder of the flat-rate recovery allowances (IFR) Penalty + 40,00€" at bounding box center [657, 171] width 431 height 21
click at [862, 197] on icon "button" at bounding box center [867, 196] width 10 height 10
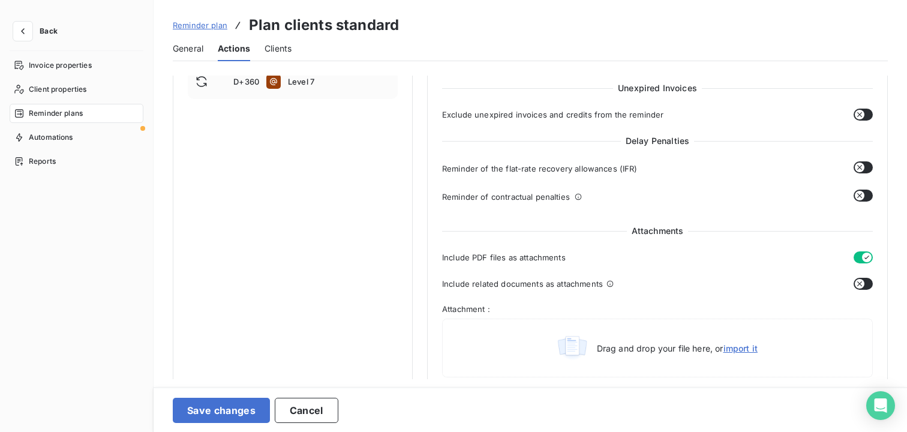
click at [855, 171] on icon "button" at bounding box center [860, 168] width 10 height 10
click at [856, 168] on button "button" at bounding box center [863, 167] width 19 height 12
click at [858, 195] on icon "button" at bounding box center [860, 196] width 10 height 10
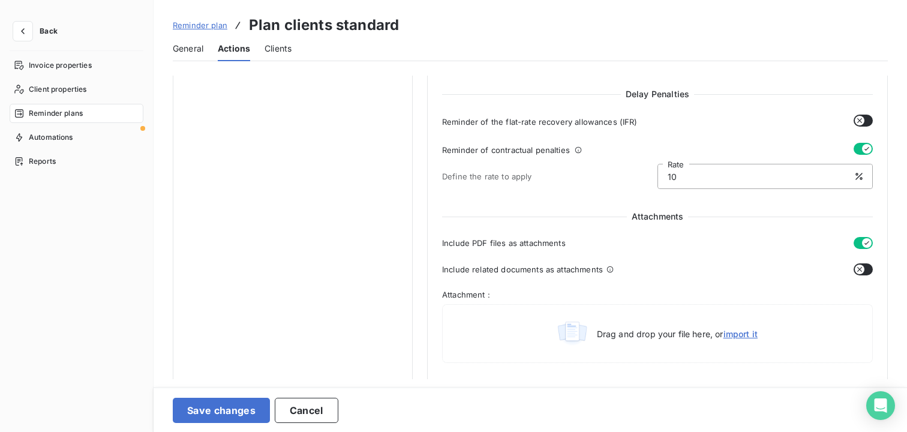
scroll to position [473, 0]
click at [704, 182] on input "10" at bounding box center [765, 175] width 214 height 24
click at [862, 146] on icon "button" at bounding box center [867, 147] width 10 height 10
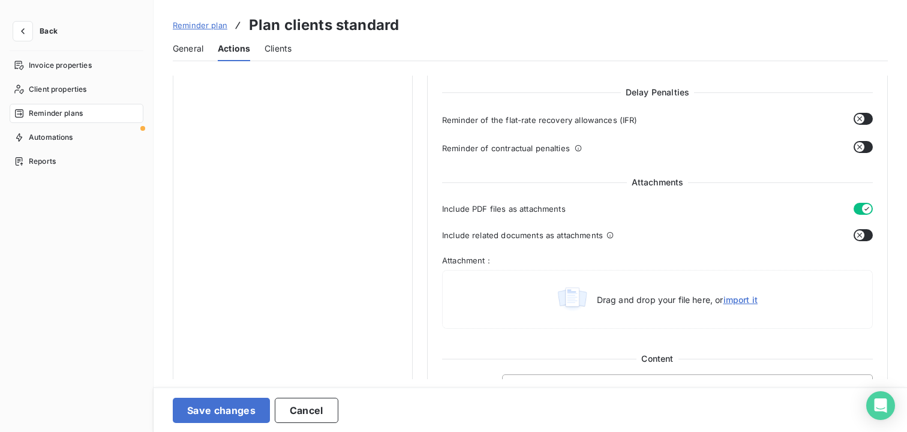
click at [468, 215] on div "Attachments Include PDF files as attachments Include related documents as attac…" at bounding box center [657, 254] width 431 height 157
click at [507, 235] on span "Include related documents as attachments" at bounding box center [522, 235] width 161 height 10
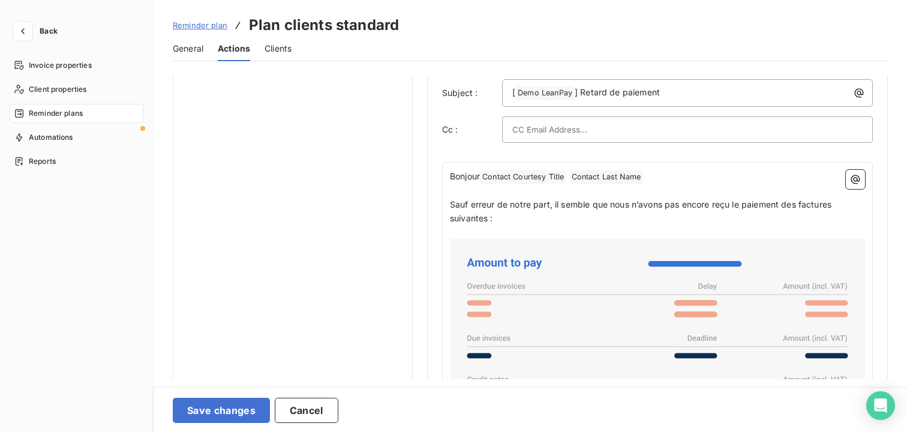
scroll to position [769, 0]
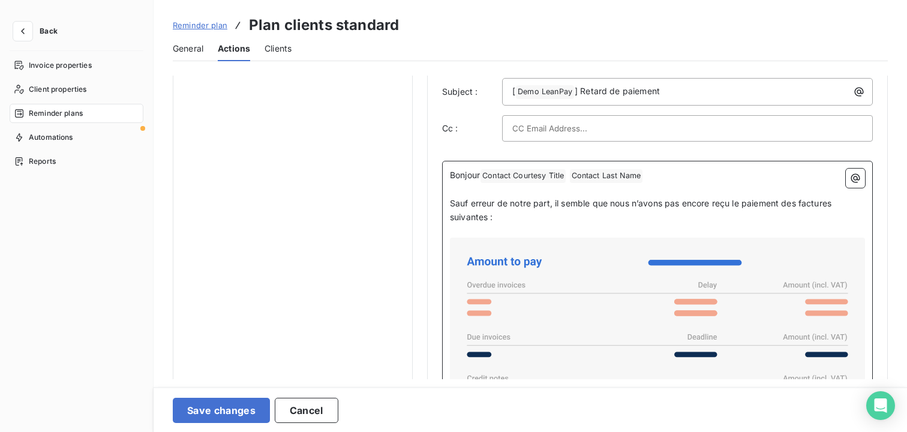
click at [484, 205] on span "Sauf erreur de notre part, il semble que nous n’avons pas encore reçu le paieme…" at bounding box center [642, 210] width 384 height 24
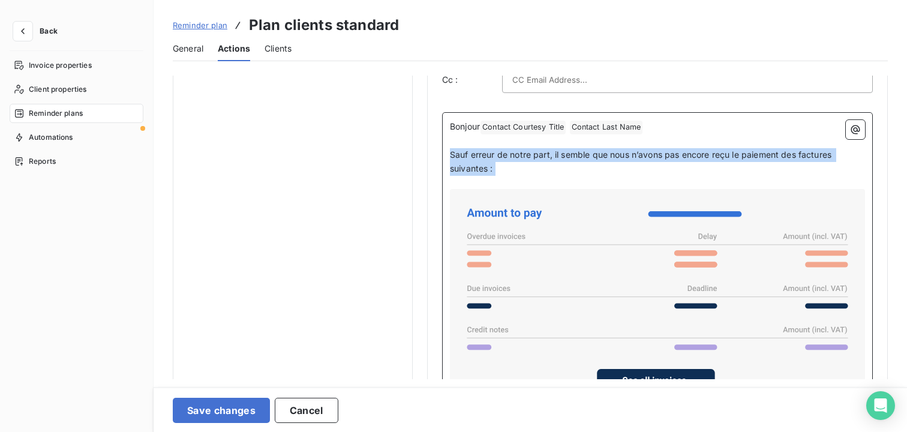
scroll to position [820, 0]
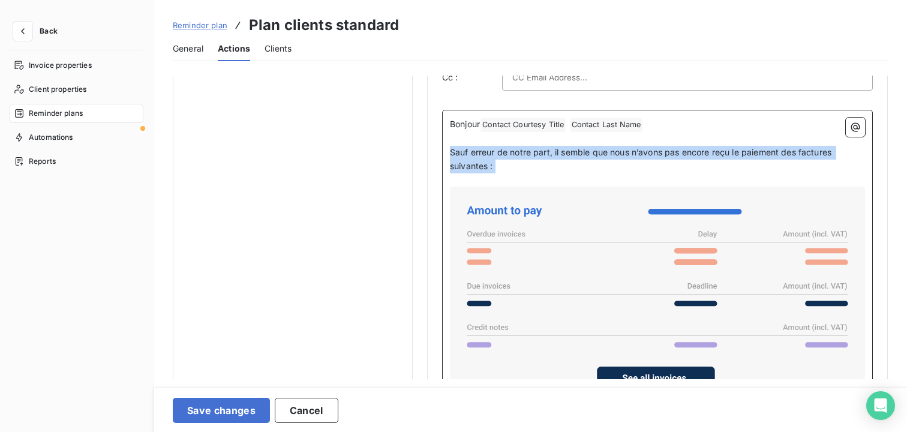
click at [542, 239] on icon at bounding box center [658, 296] width 406 height 211
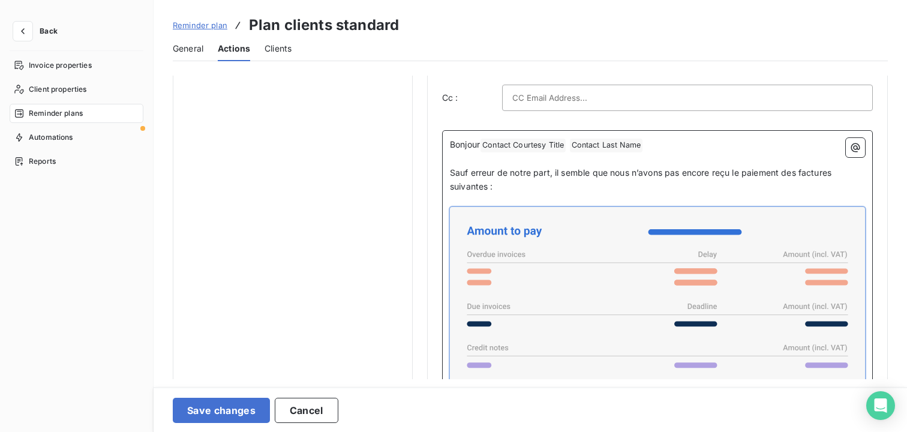
scroll to position [796, 0]
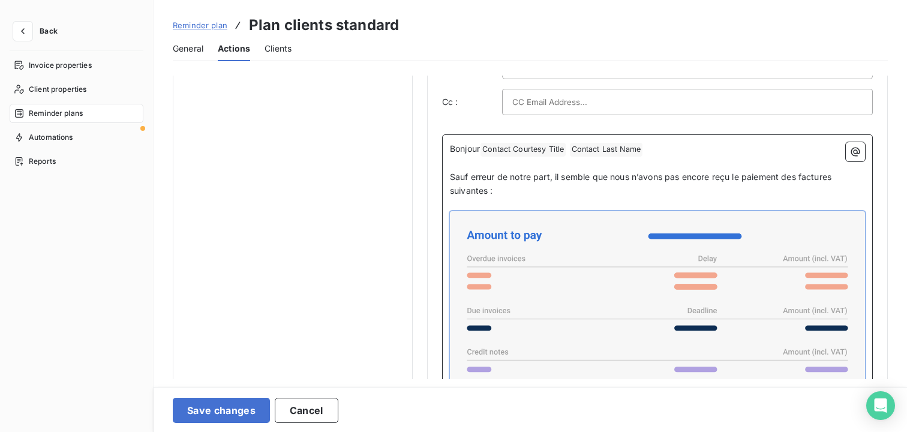
click at [492, 178] on span "Sauf erreur de notre part, il semble que nous n’avons pas encore reçu le paieme…" at bounding box center [642, 184] width 384 height 24
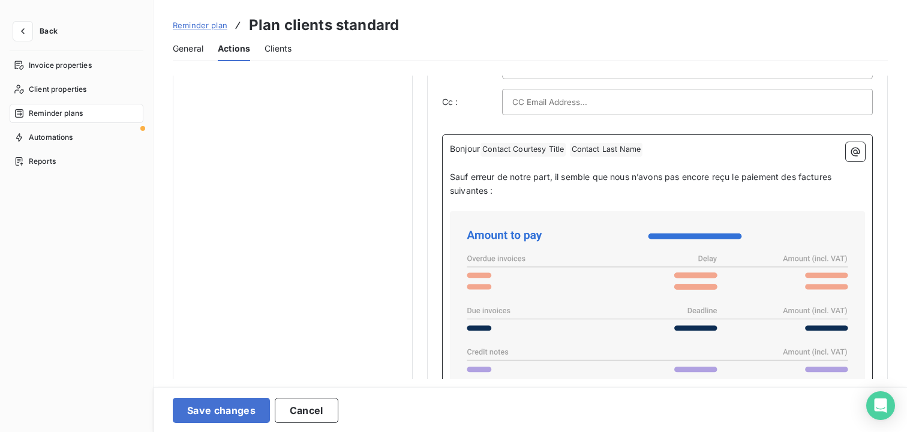
click at [492, 178] on span "Sauf erreur de notre part, il semble que nous n’avons pas encore reçu le paieme…" at bounding box center [642, 184] width 384 height 24
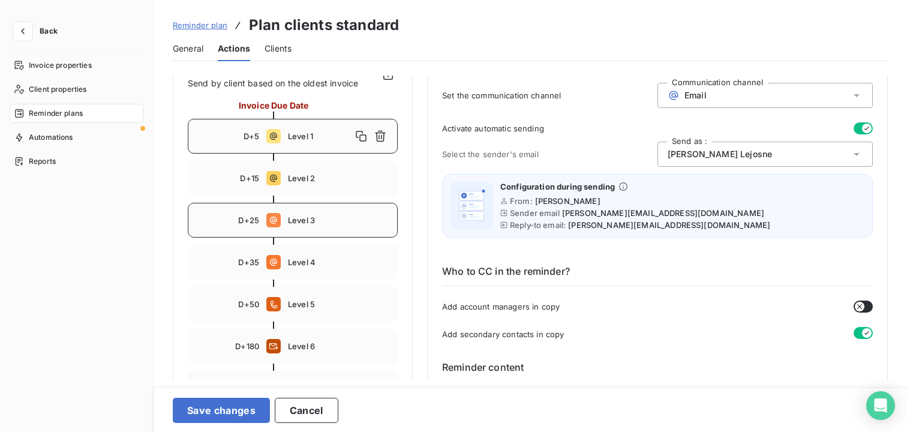
scroll to position [141, 0]
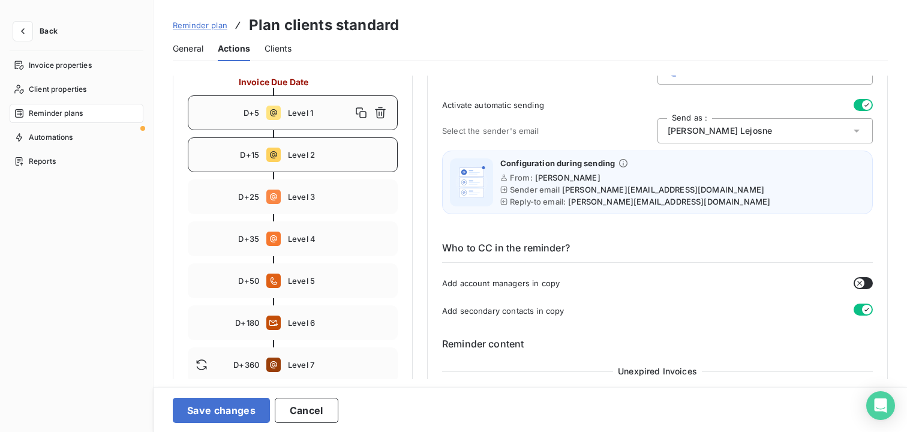
click at [315, 154] on span "Level 2" at bounding box center [339, 155] width 102 height 10
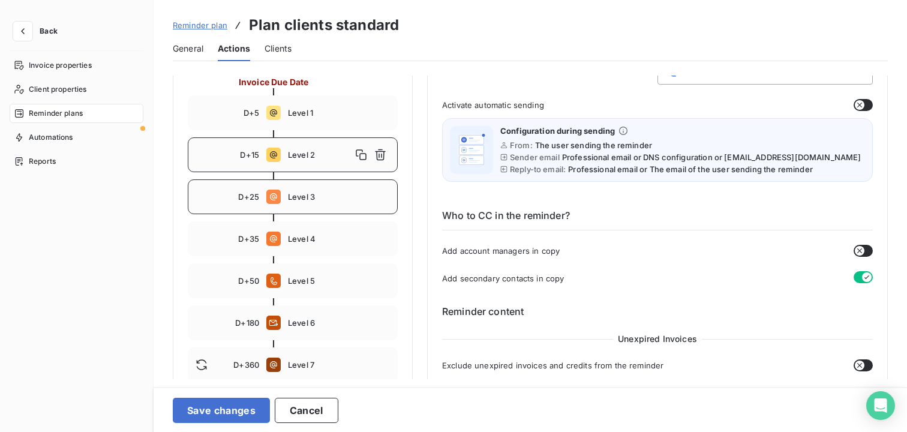
click at [324, 191] on div "D+25 Level 3" at bounding box center [293, 196] width 210 height 35
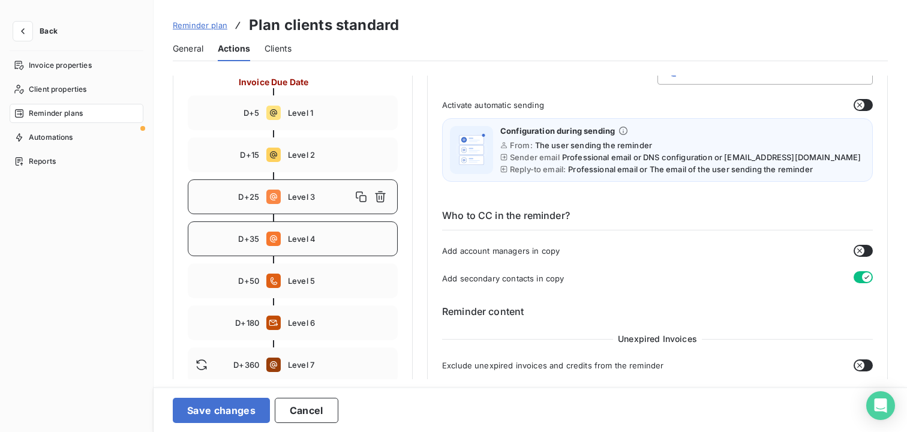
click at [325, 239] on span "Level 4" at bounding box center [339, 239] width 102 height 10
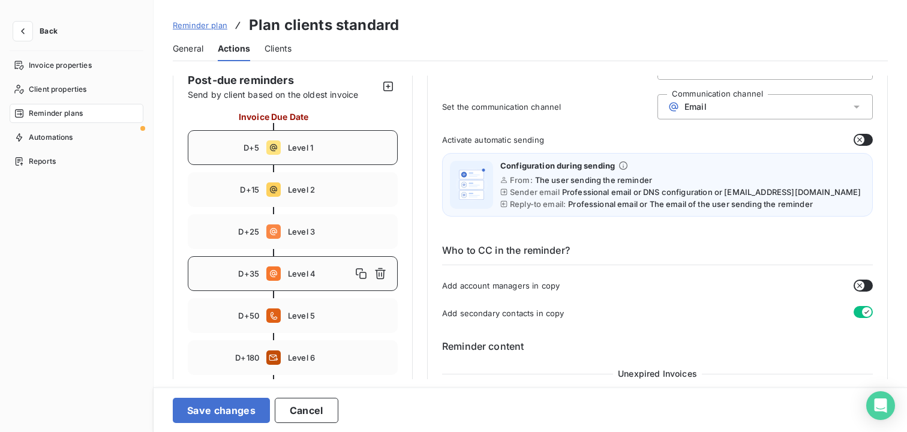
click at [335, 160] on div "D+5 Level 1" at bounding box center [293, 147] width 210 height 35
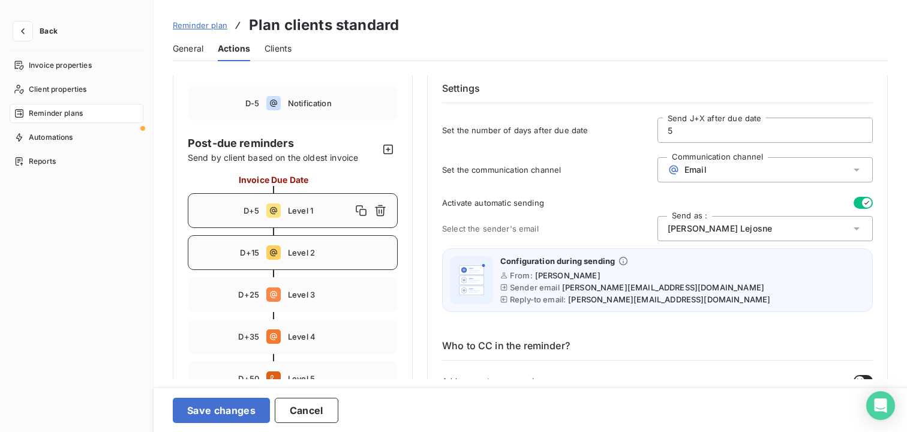
scroll to position [46, 0]
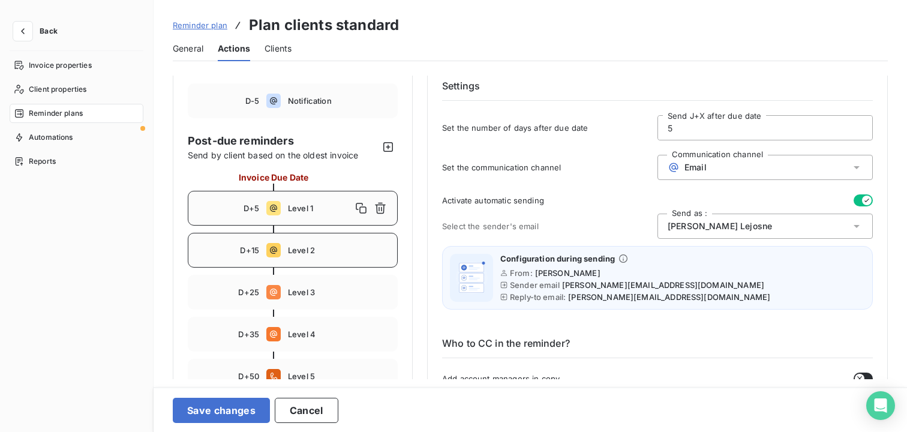
click at [334, 245] on div "D+15 Level 2" at bounding box center [293, 250] width 210 height 35
type input "15"
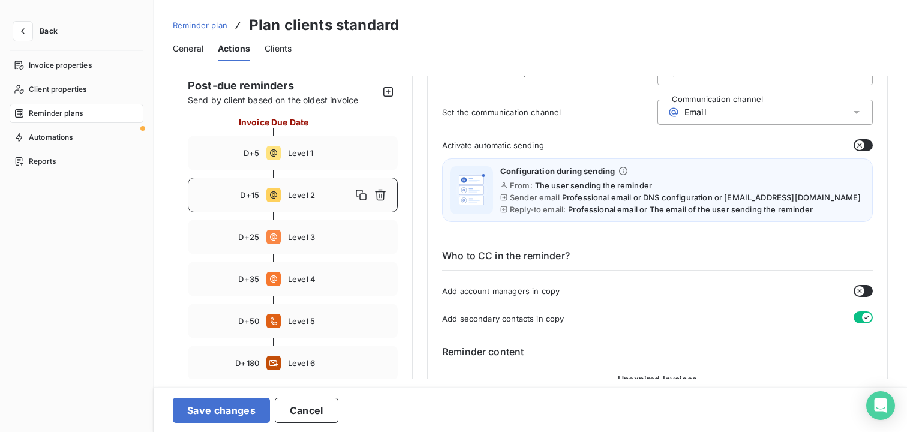
scroll to position [102, 0]
click at [28, 32] on icon "button" at bounding box center [23, 31] width 12 height 12
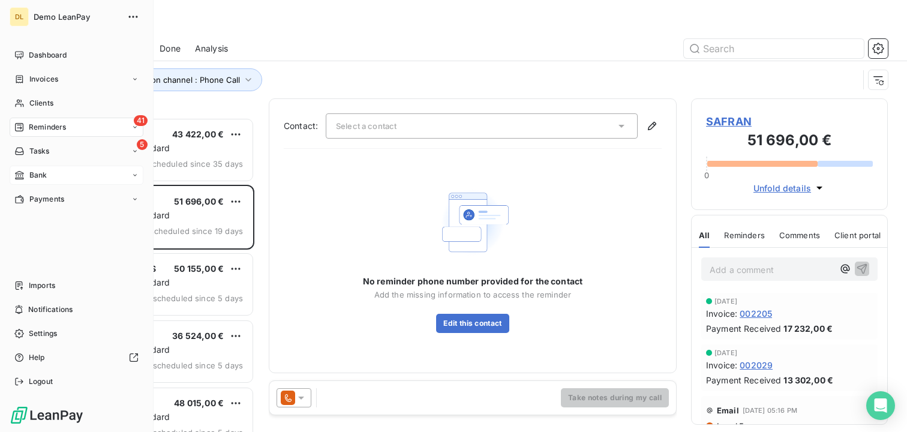
scroll to position [314, 197]
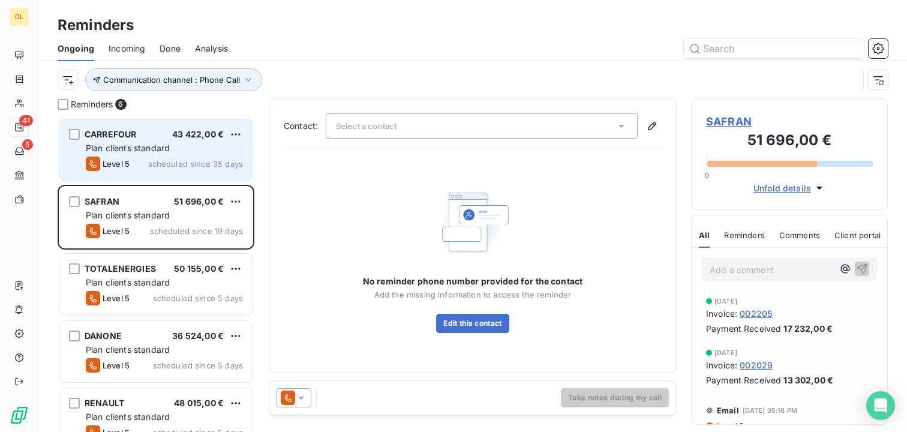
click at [161, 146] on span "Plan clients standard" at bounding box center [128, 148] width 84 height 10
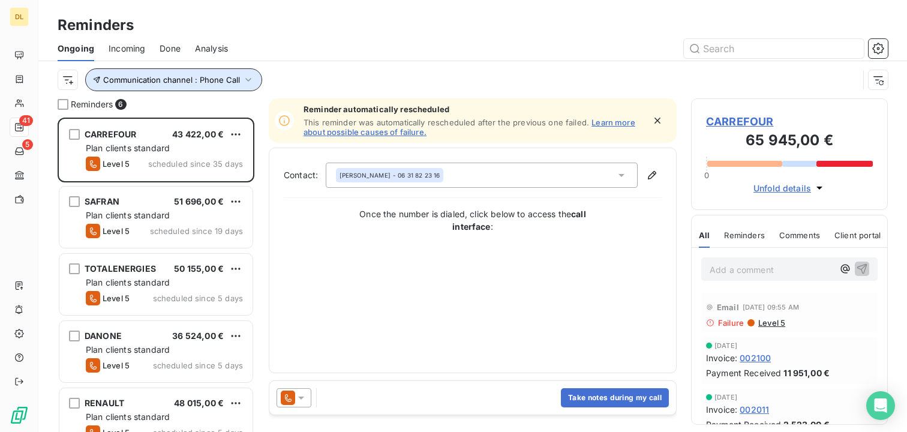
click at [197, 83] on span "Communication channel : Phone Call" at bounding box center [171, 80] width 137 height 10
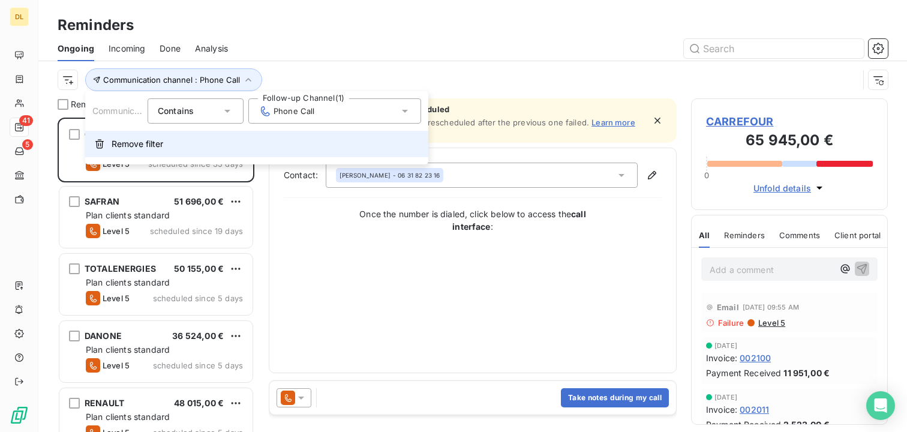
click at [201, 137] on button "Remove filter" at bounding box center [256, 144] width 343 height 26
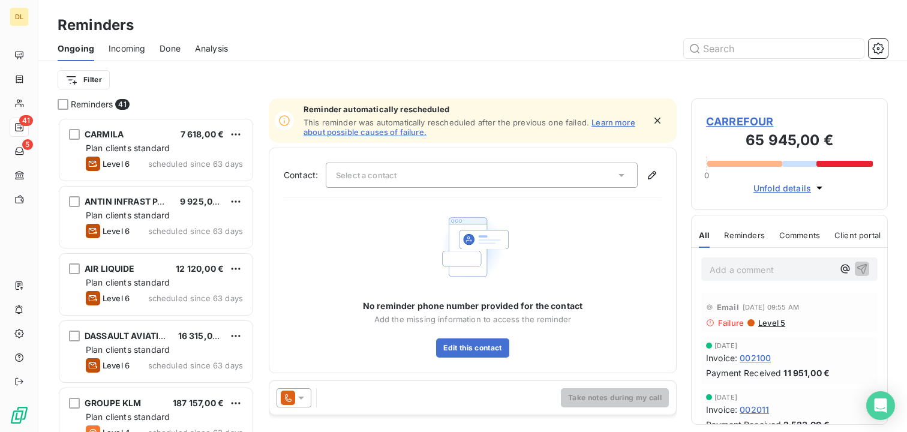
scroll to position [314, 197]
click at [82, 82] on html "DL 41 5 Reminders Ongoing Incoming Done Analysis Filter Reminders 41 CARMILA 7 …" at bounding box center [453, 216] width 907 height 432
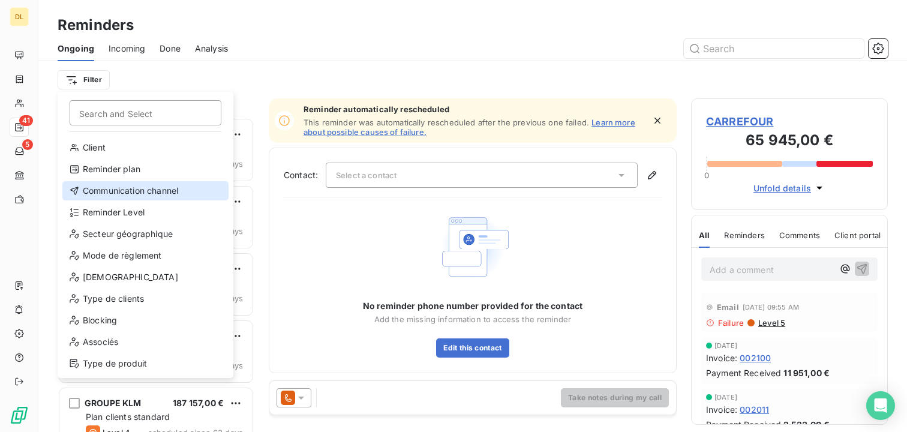
click at [124, 199] on div "Communication channel" at bounding box center [145, 190] width 166 height 19
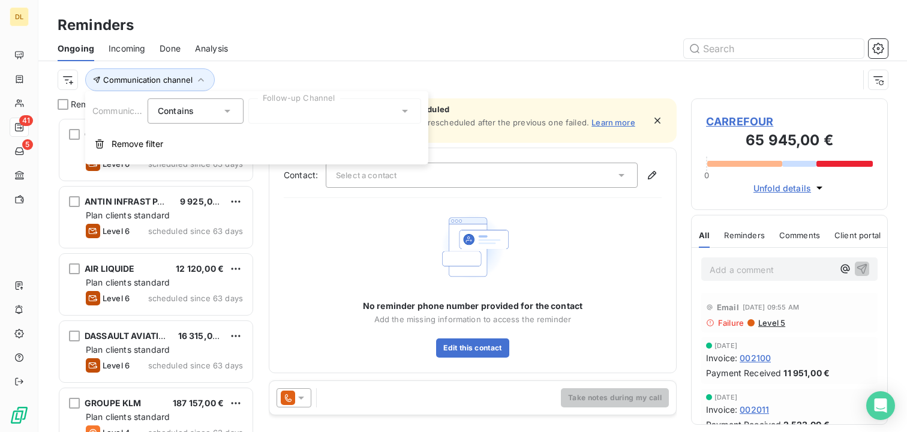
click at [270, 110] on div at bounding box center [334, 110] width 173 height 25
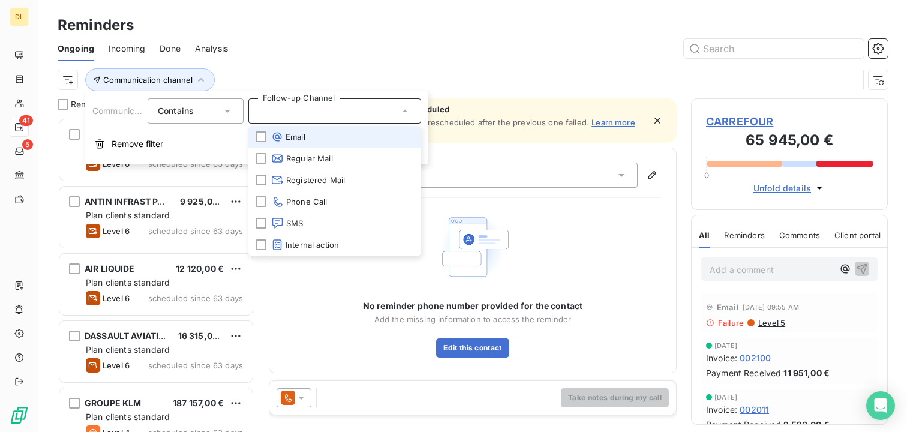
click at [295, 136] on span "Email" at bounding box center [288, 137] width 34 height 12
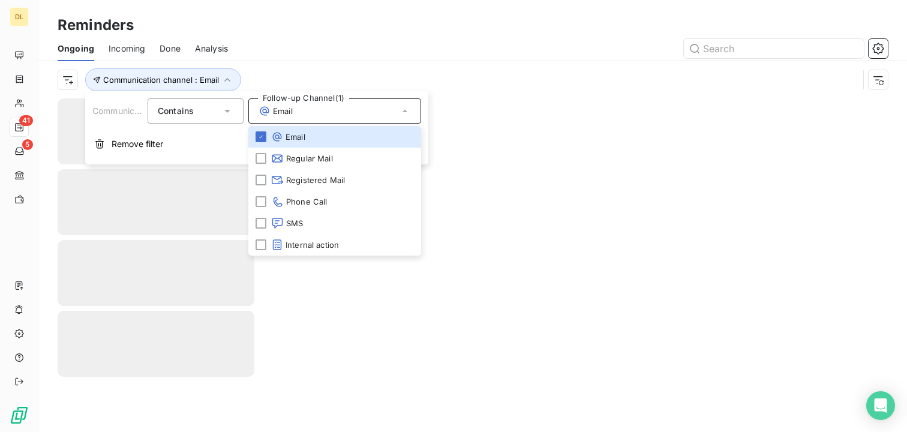
click at [381, 61] on div "Ongoing Incoming Done Analysis" at bounding box center [472, 48] width 869 height 25
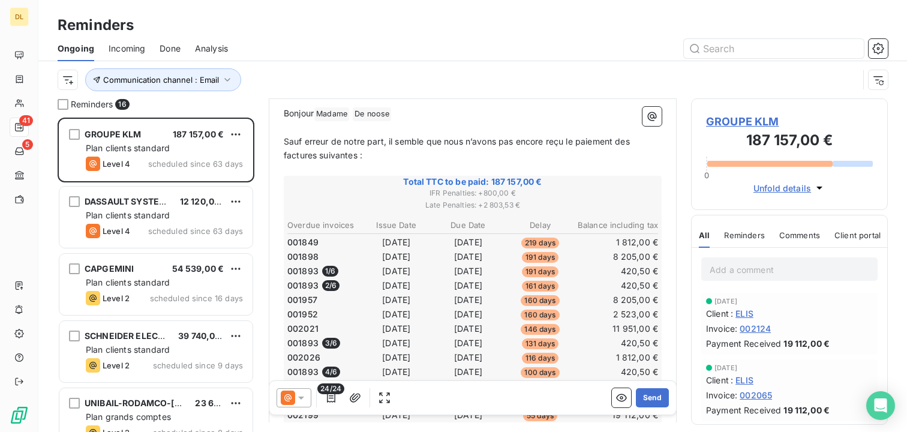
scroll to position [191, 0]
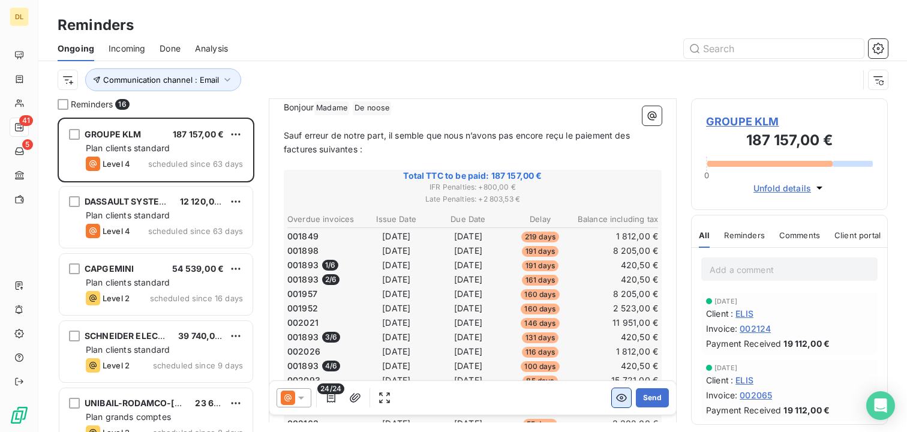
click at [619, 400] on icon "button" at bounding box center [622, 398] width 12 height 12
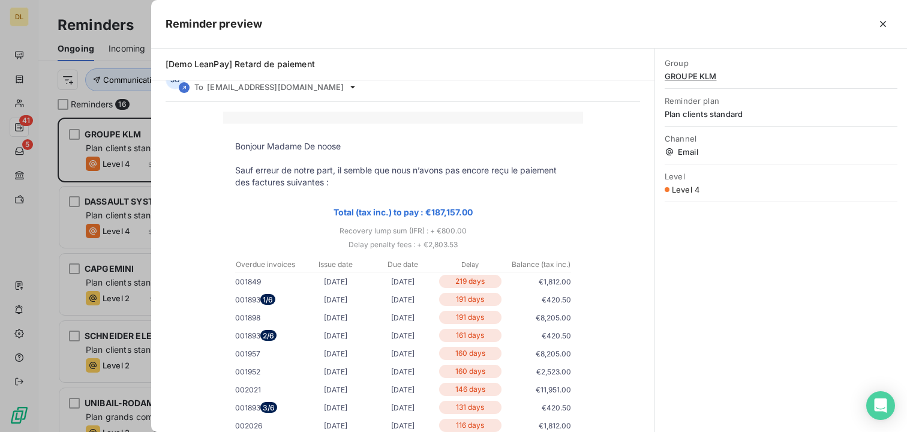
scroll to position [10, 0]
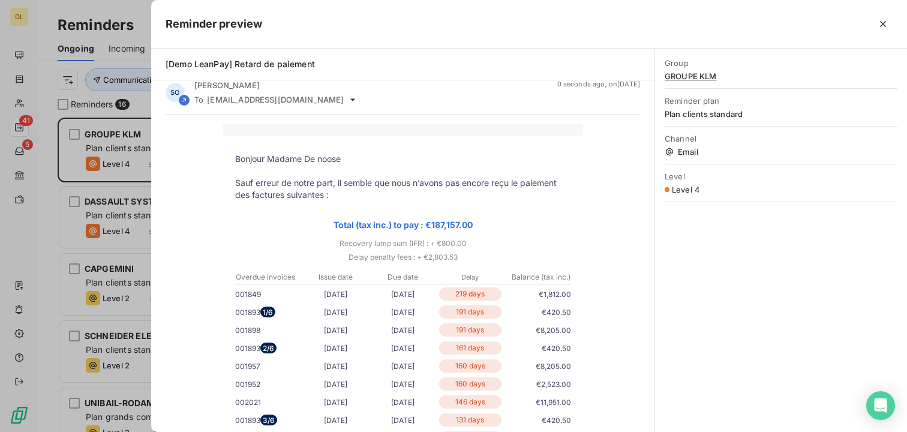
click at [137, 233] on div at bounding box center [453, 216] width 907 height 432
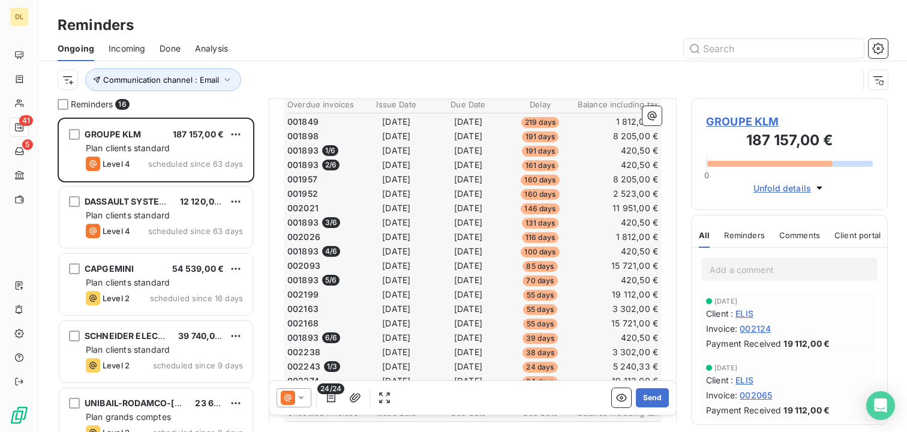
scroll to position [390, 0]
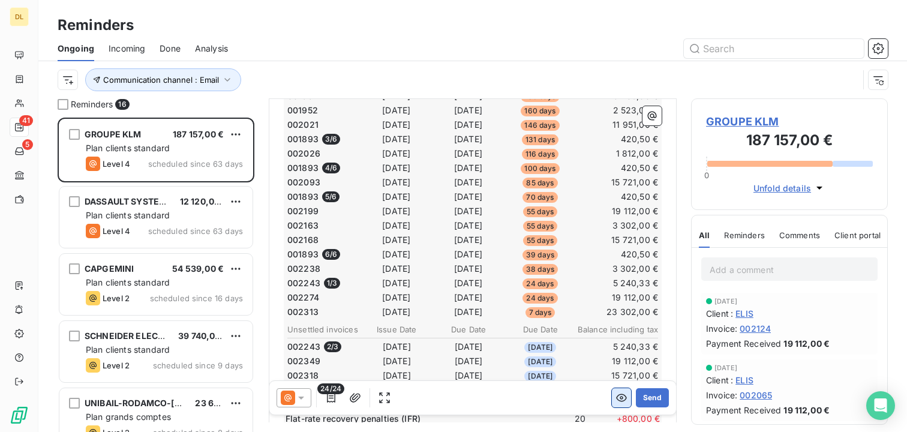
click at [616, 393] on icon "button" at bounding box center [622, 398] width 12 height 12
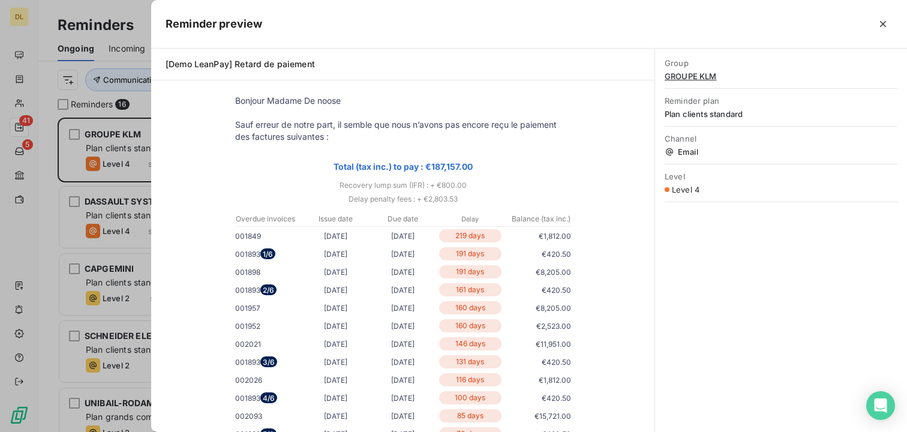
scroll to position [67, 0]
click at [97, 205] on div at bounding box center [453, 216] width 907 height 432
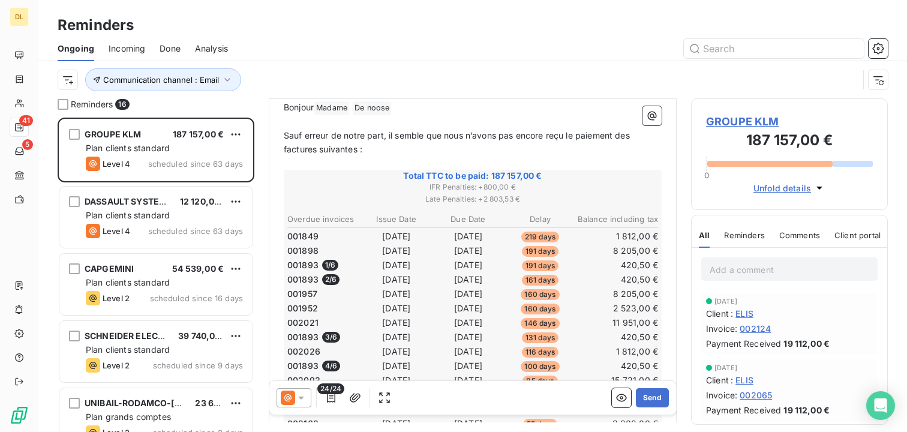
scroll to position [121, 0]
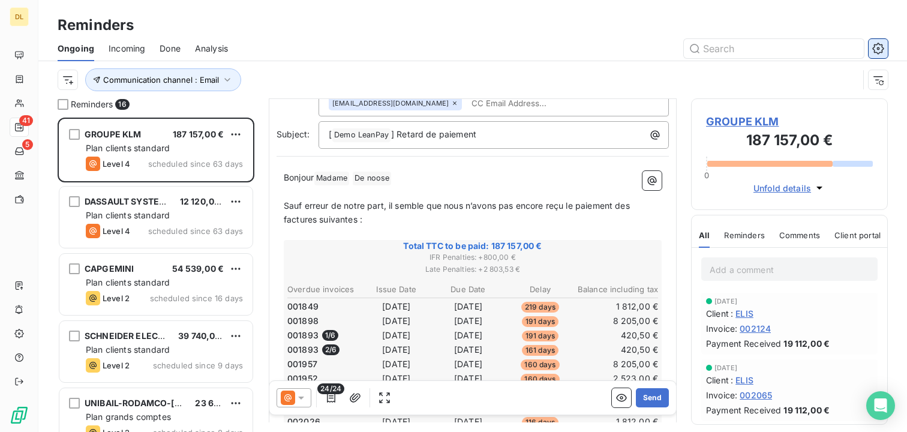
click at [882, 49] on icon "button" at bounding box center [879, 49] width 12 height 12
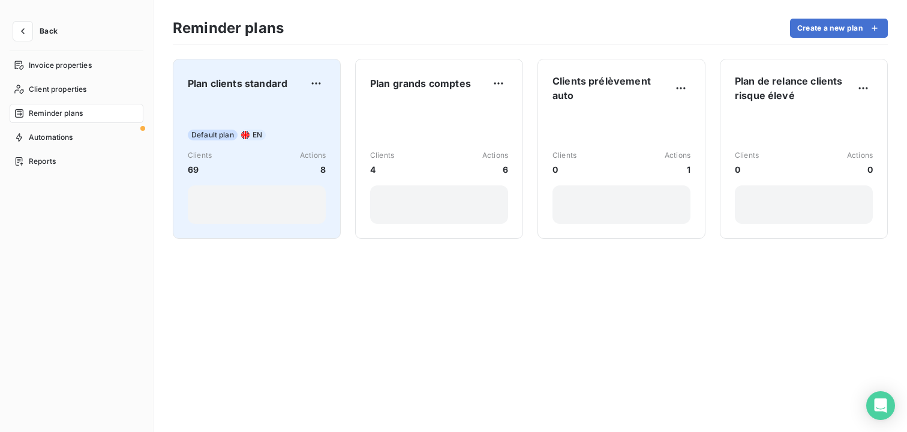
click at [293, 109] on div "Default plan EN Clients 69 Actions 8" at bounding box center [257, 163] width 138 height 121
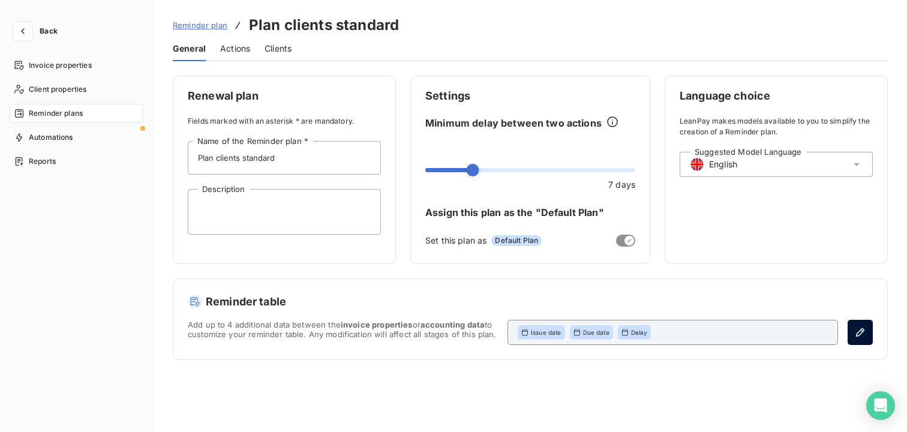
click at [864, 332] on icon "button" at bounding box center [861, 332] width 12 height 12
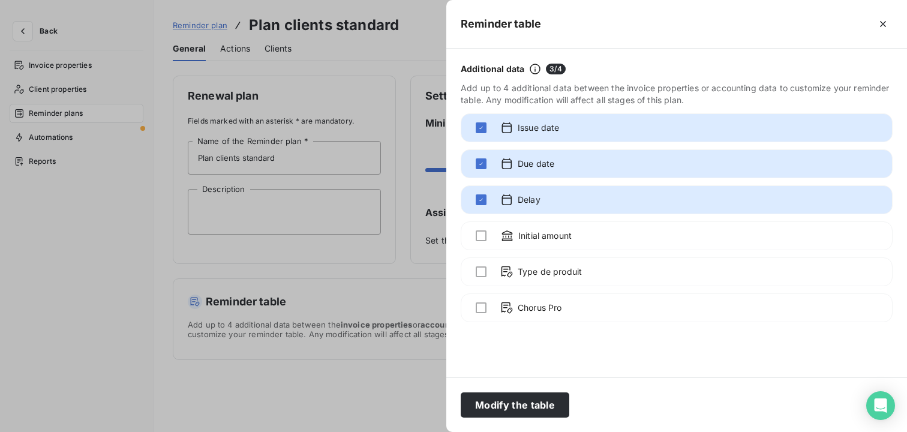
click at [353, 247] on div at bounding box center [453, 216] width 907 height 432
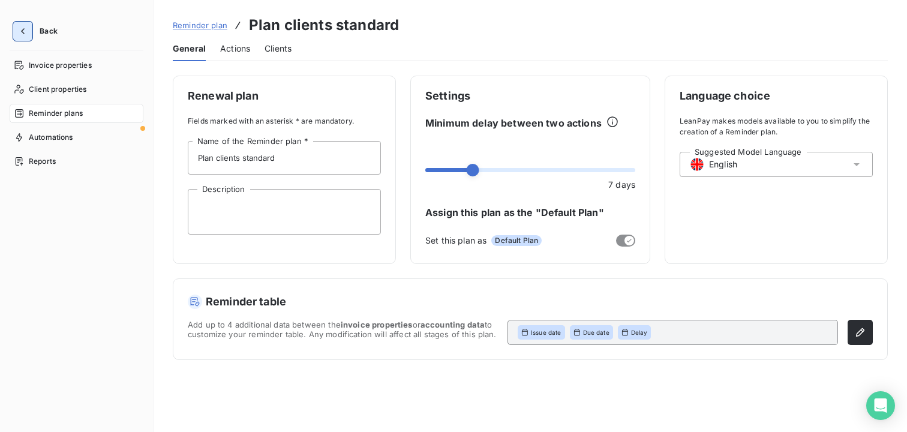
click at [27, 35] on icon "button" at bounding box center [23, 31] width 12 height 12
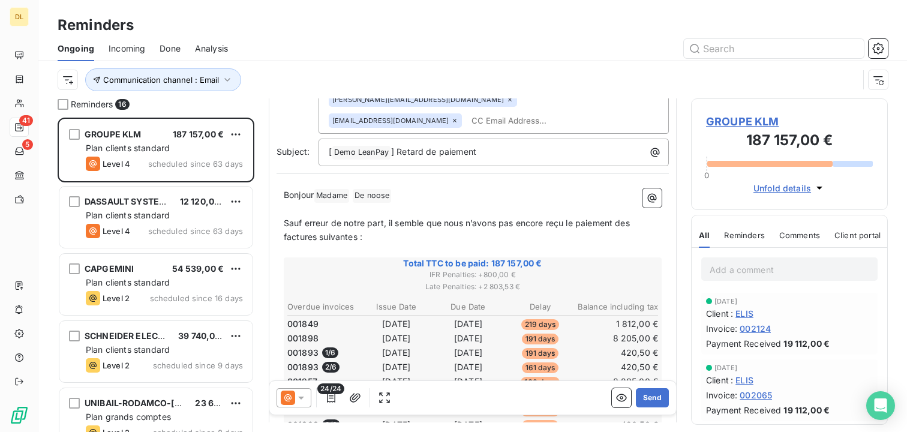
scroll to position [154, 0]
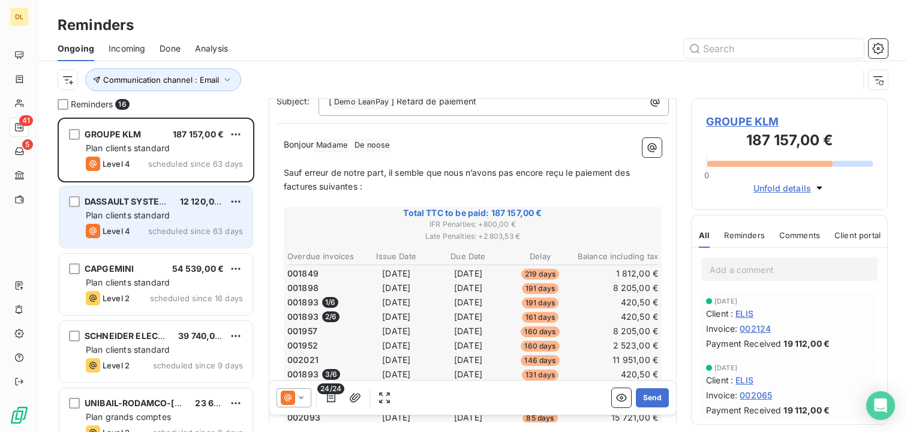
click at [196, 235] on span "scheduled since 63 days" at bounding box center [195, 231] width 95 height 10
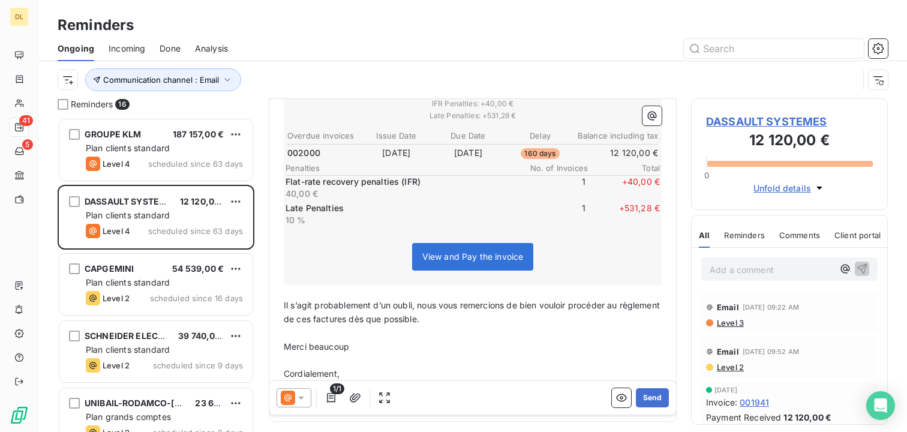
scroll to position [173, 0]
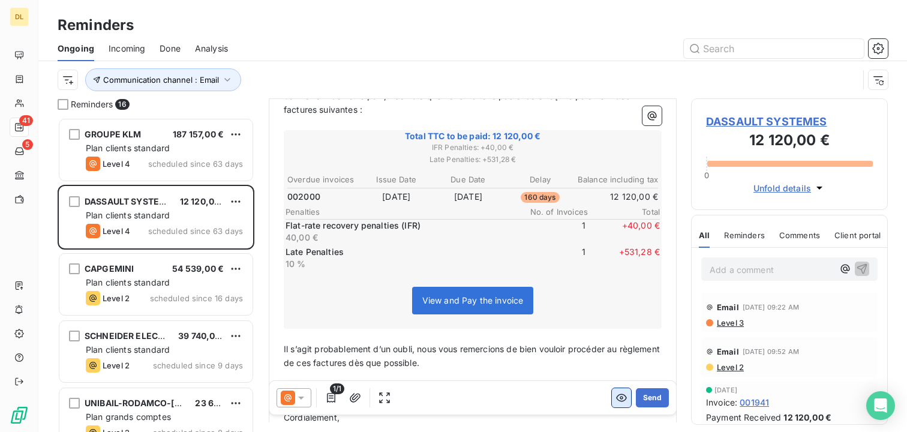
click at [619, 398] on icon "button" at bounding box center [622, 398] width 12 height 12
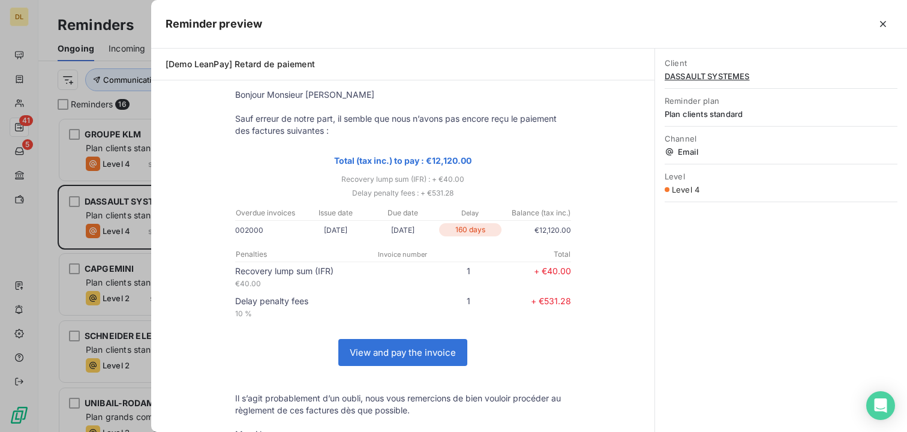
scroll to position [86, 0]
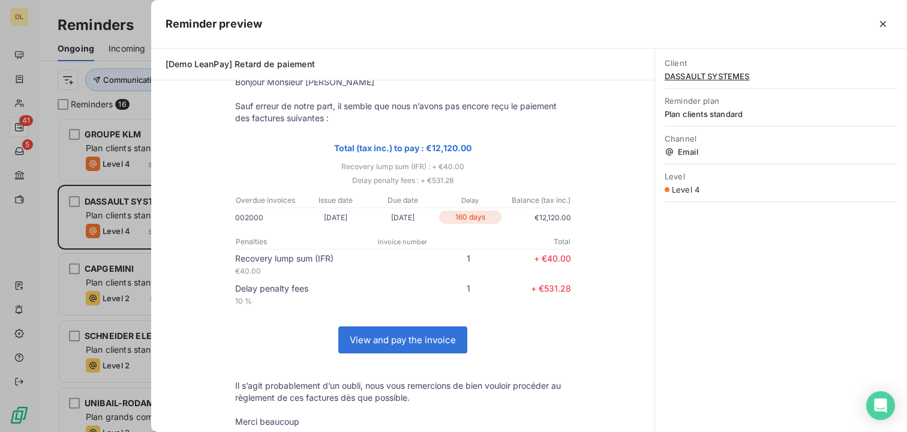
click at [400, 335] on link "View and pay the invoice" at bounding box center [403, 340] width 128 height 26
click at [114, 172] on div at bounding box center [453, 216] width 907 height 432
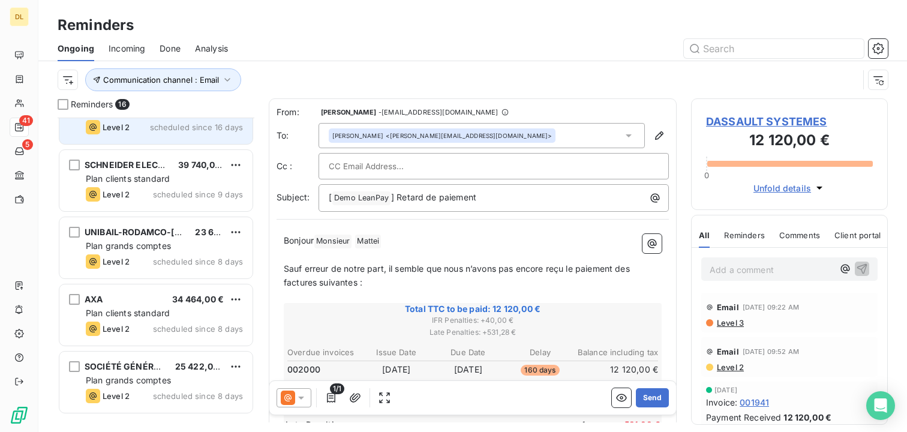
scroll to position [0, 0]
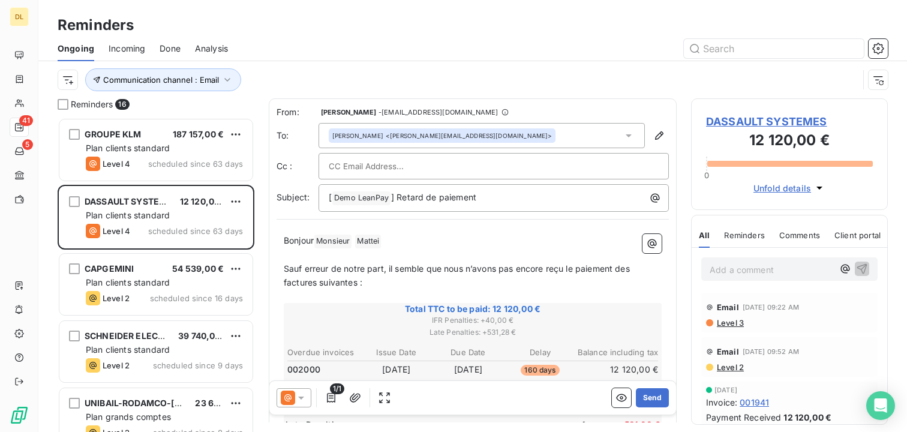
click at [178, 47] on span "Done" at bounding box center [170, 49] width 21 height 12
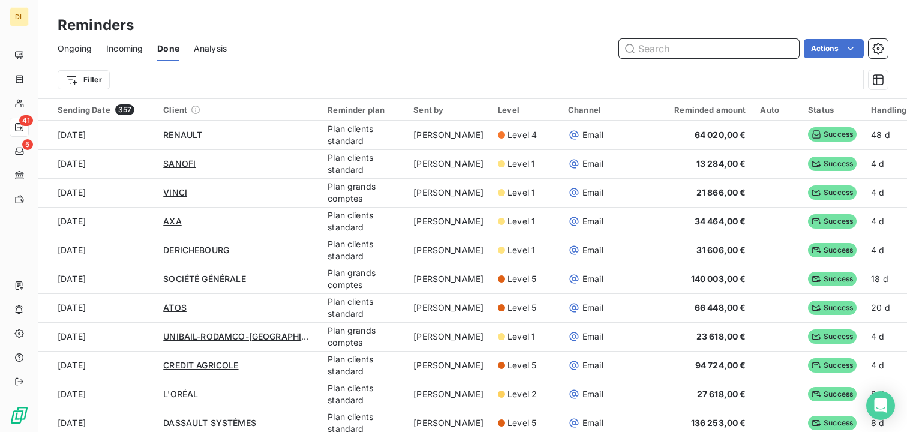
click at [221, 47] on span "Analysis" at bounding box center [210, 49] width 33 height 12
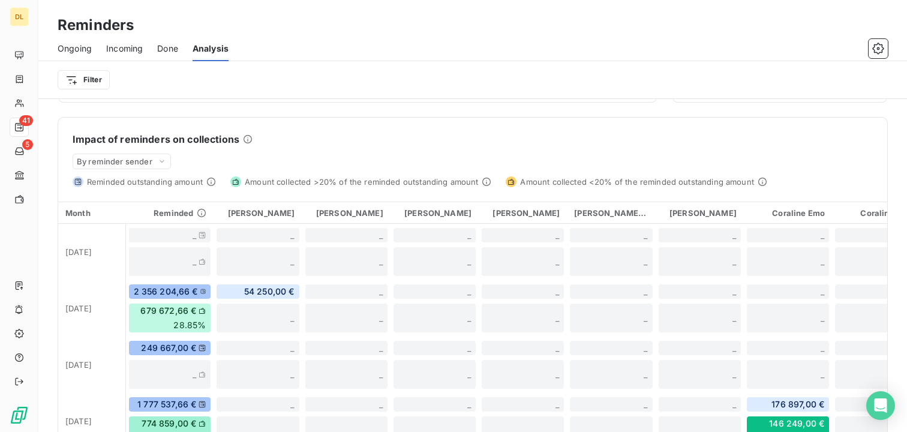
scroll to position [285, 0]
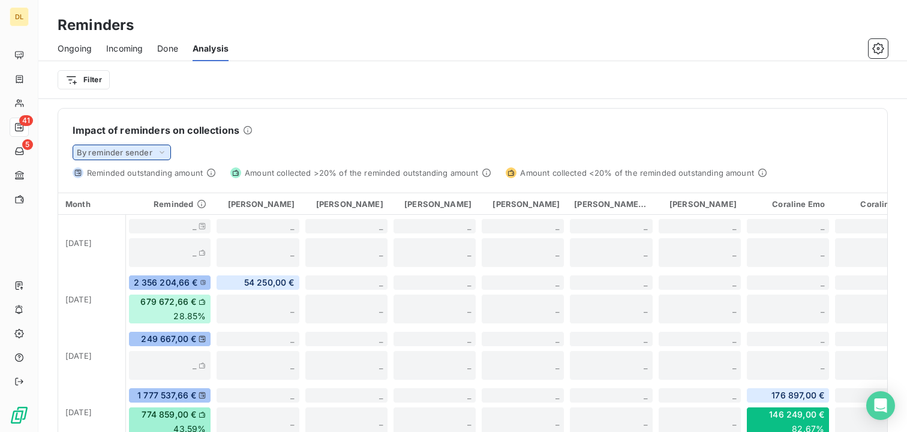
click at [151, 153] on span "By reminder sender" at bounding box center [115, 153] width 76 height 10
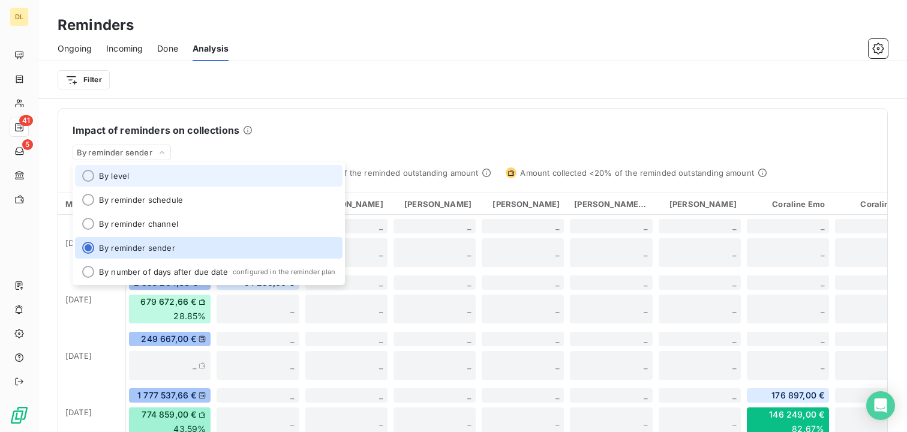
click at [152, 182] on li "By level" at bounding box center [209, 176] width 268 height 22
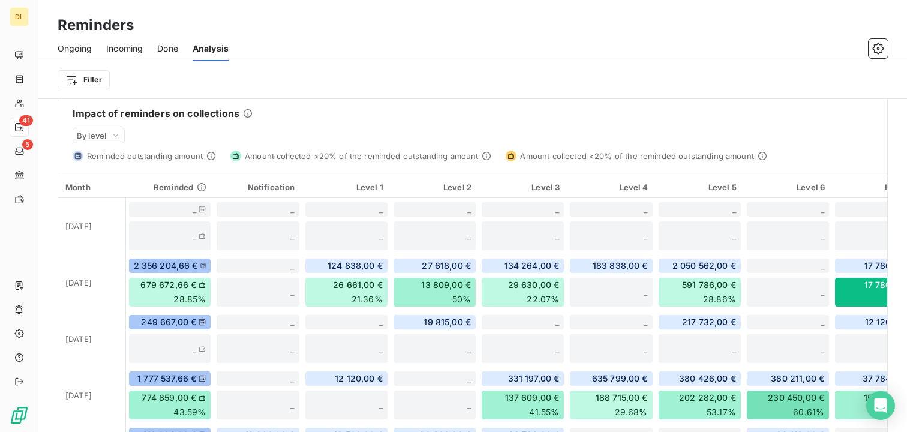
scroll to position [301, 0]
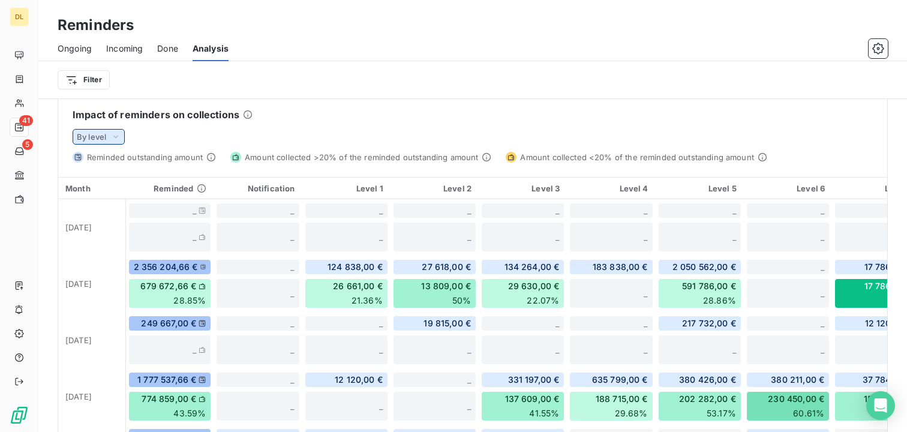
click at [110, 132] on div "By level" at bounding box center [99, 137] width 52 height 16
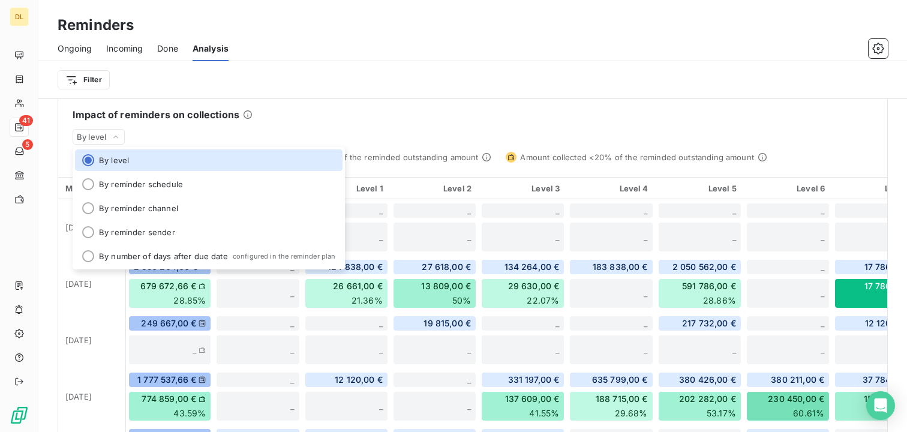
click at [300, 106] on div "Impact of reminders on collections By level By level By reminder schedule By re…" at bounding box center [472, 128] width 829 height 70
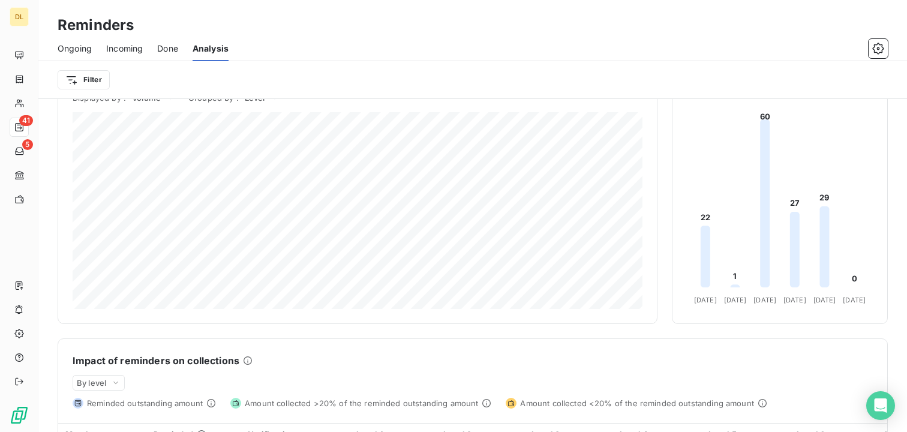
scroll to position [0, 0]
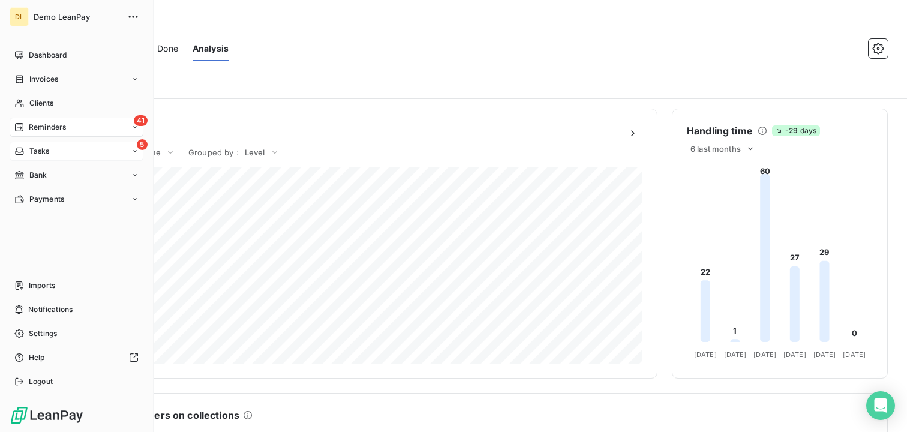
click at [54, 155] on div "5 Tasks" at bounding box center [77, 151] width 134 height 19
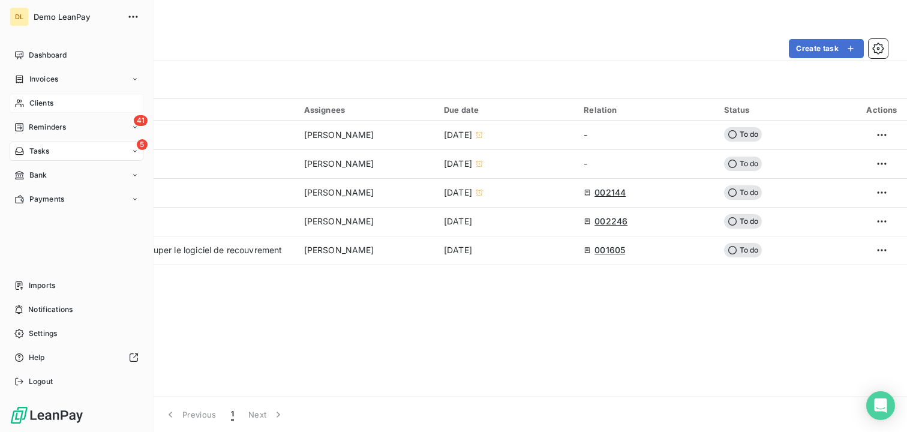
click at [60, 102] on div "Clients" at bounding box center [77, 103] width 134 height 19
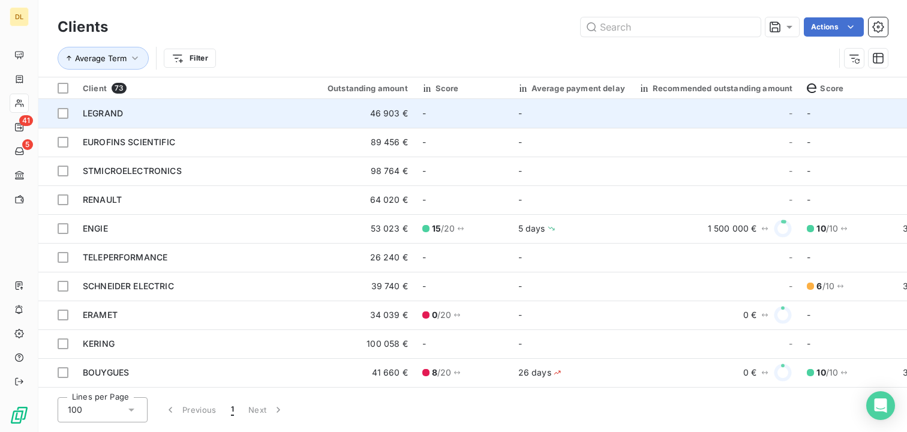
click at [209, 116] on div "LEGRAND" at bounding box center [191, 113] width 216 height 12
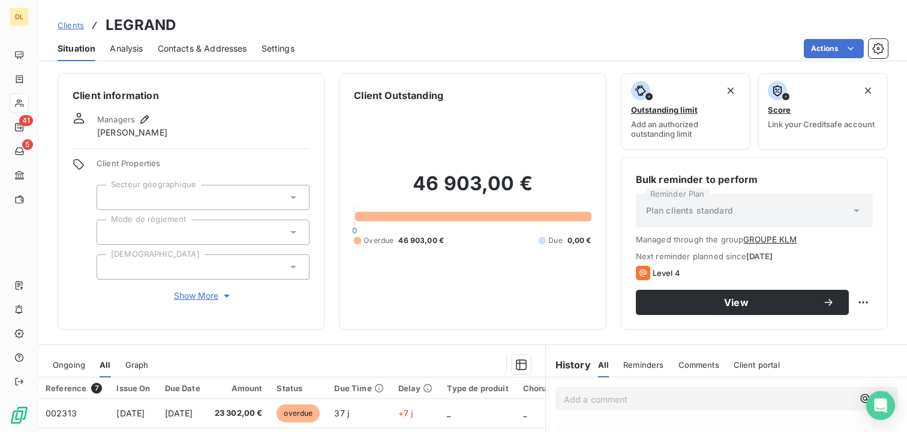
click at [125, 51] on span "Analysis" at bounding box center [126, 49] width 33 height 12
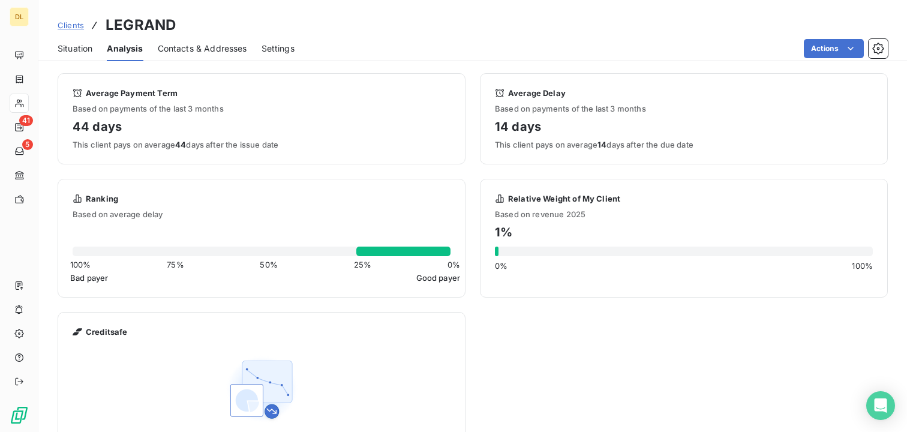
click at [173, 40] on div "Contacts & Addresses" at bounding box center [202, 48] width 89 height 25
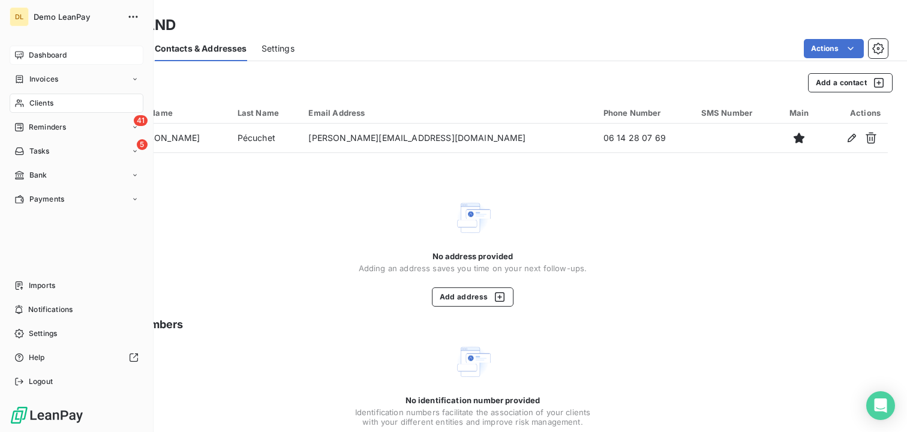
click at [23, 55] on icon at bounding box center [19, 55] width 10 height 10
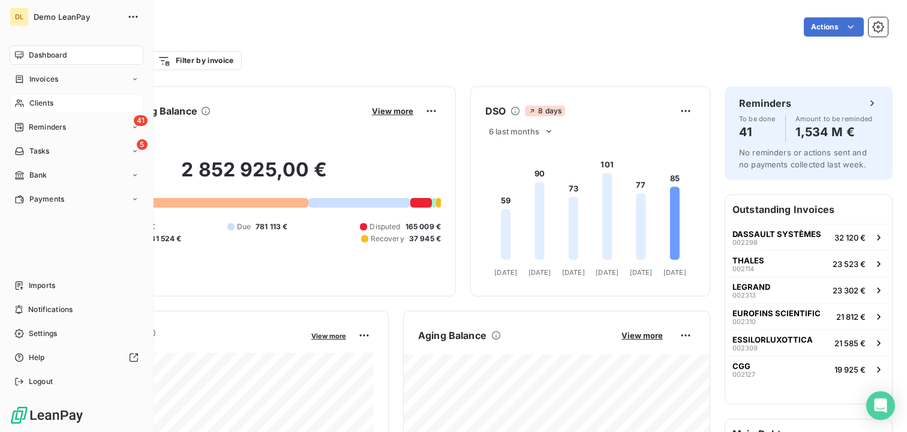
click at [58, 107] on div "Clients" at bounding box center [77, 103] width 134 height 19
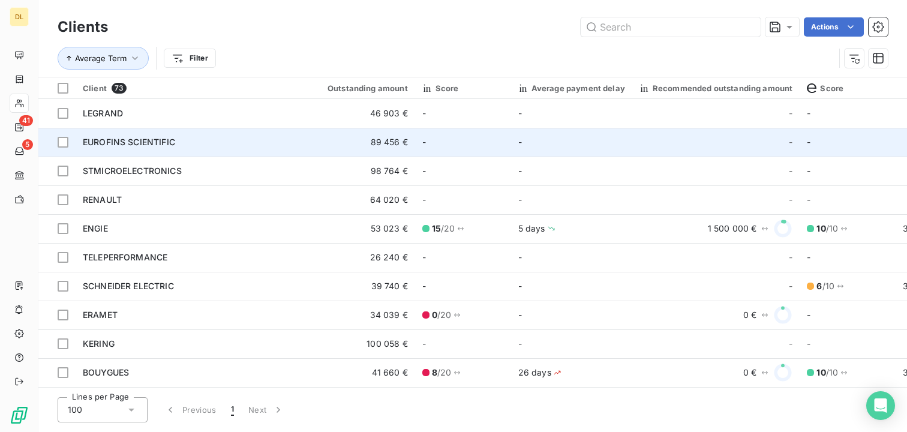
click at [268, 145] on div "EUROFINS SCIENTIFIC" at bounding box center [191, 142] width 216 height 12
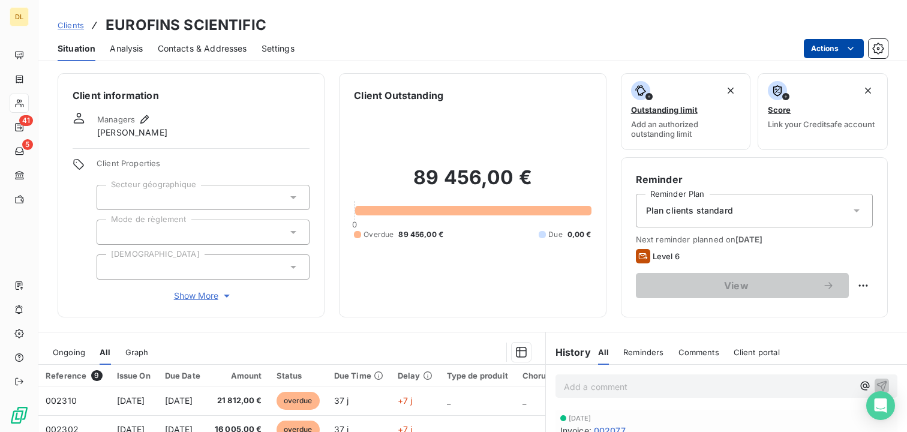
click at [833, 53] on html "DL 41 5 Clients EUROFINS SCIENTIFIC Situation Analysis Contacts & Addresses Set…" at bounding box center [453, 216] width 907 height 432
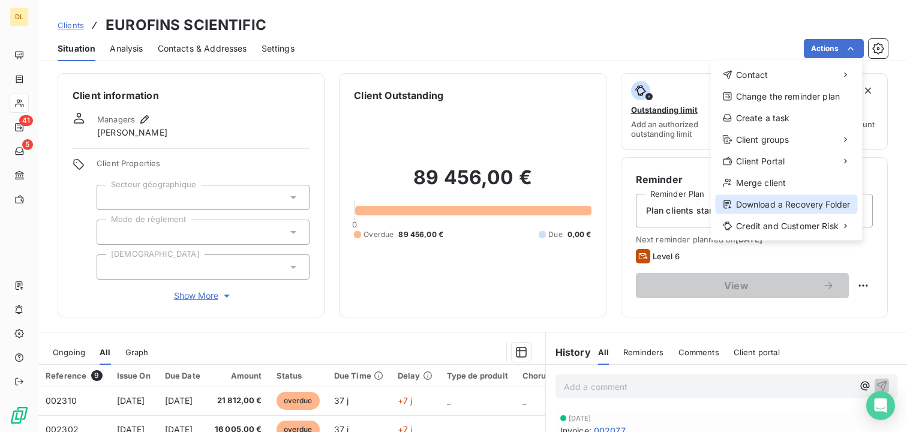
click at [784, 208] on div "Download a Recovery Folder" at bounding box center [787, 204] width 142 height 19
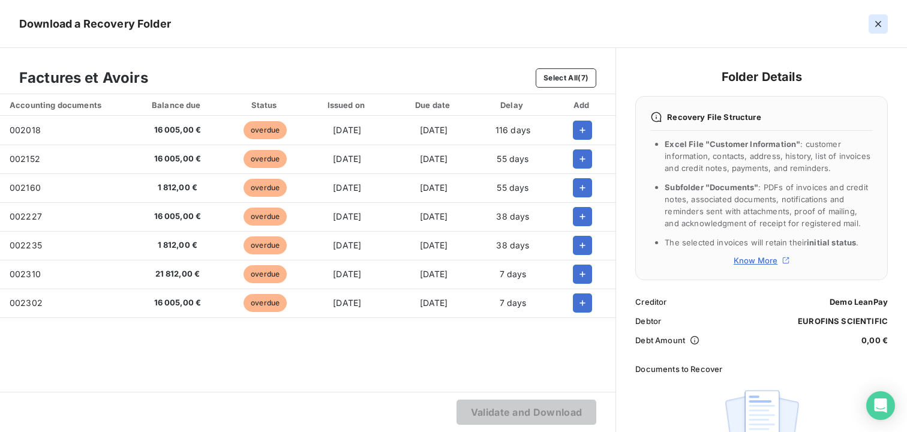
click at [876, 31] on button "button" at bounding box center [878, 23] width 19 height 19
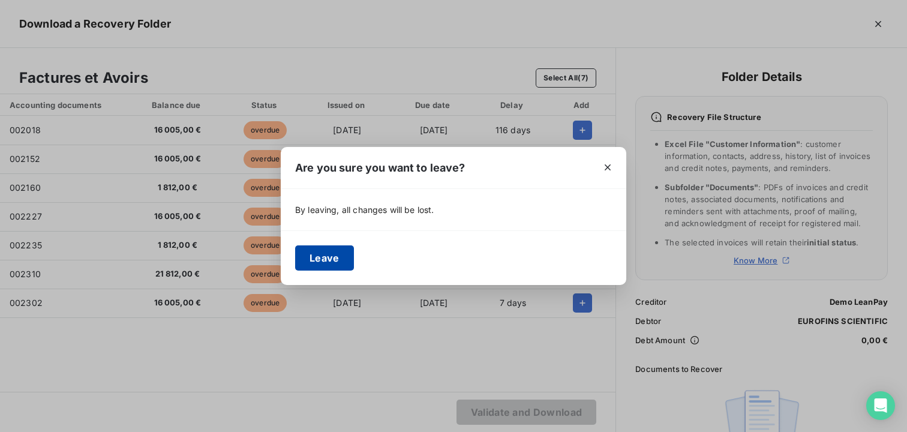
click at [322, 259] on button "Leave" at bounding box center [324, 257] width 59 height 25
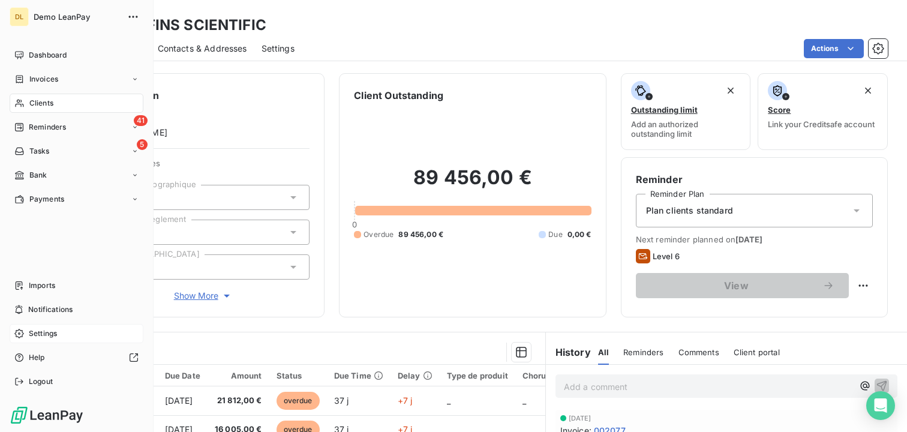
click at [49, 330] on span "Settings" at bounding box center [43, 333] width 28 height 11
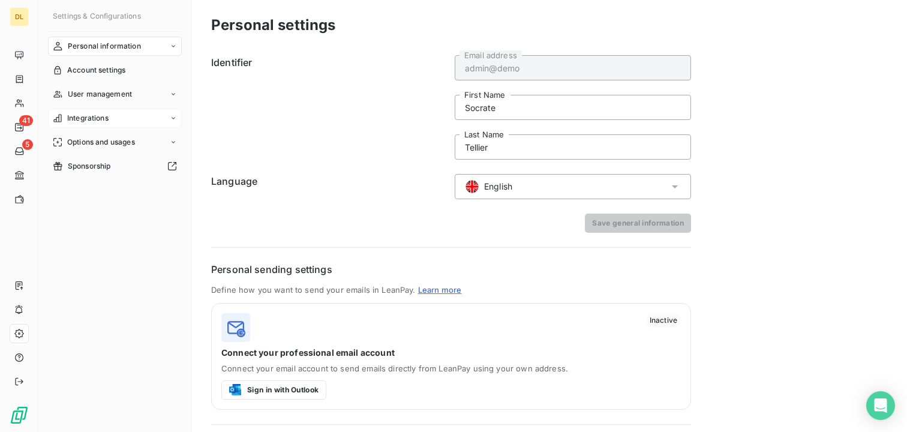
click at [98, 119] on span "Integrations" at bounding box center [87, 118] width 41 height 11
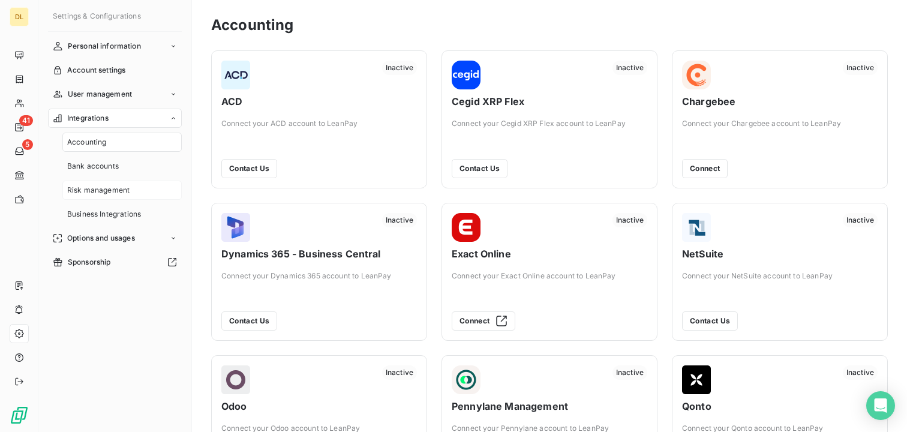
click at [118, 193] on span "Risk management" at bounding box center [98, 190] width 62 height 11
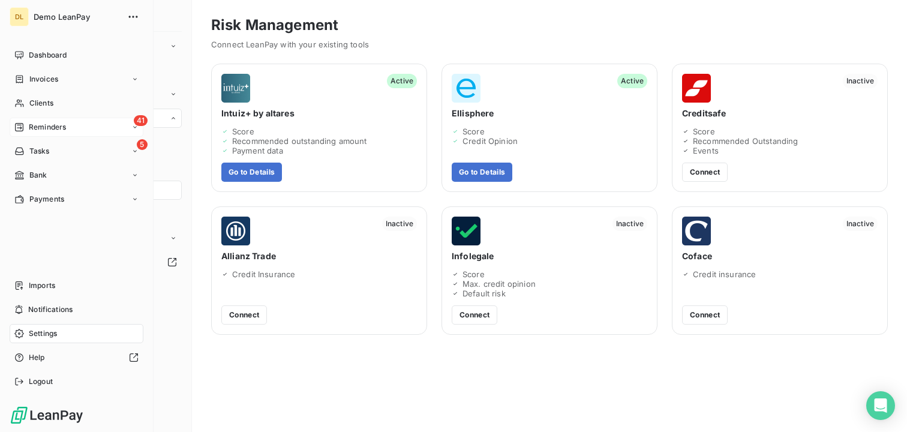
click at [59, 136] on div "41 Reminders" at bounding box center [77, 127] width 134 height 19
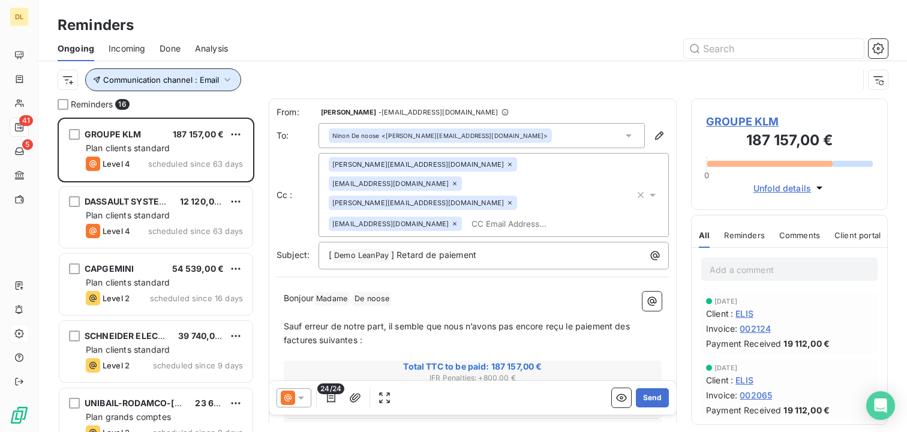
click at [172, 79] on span "Communication channel : Email" at bounding box center [161, 80] width 116 height 10
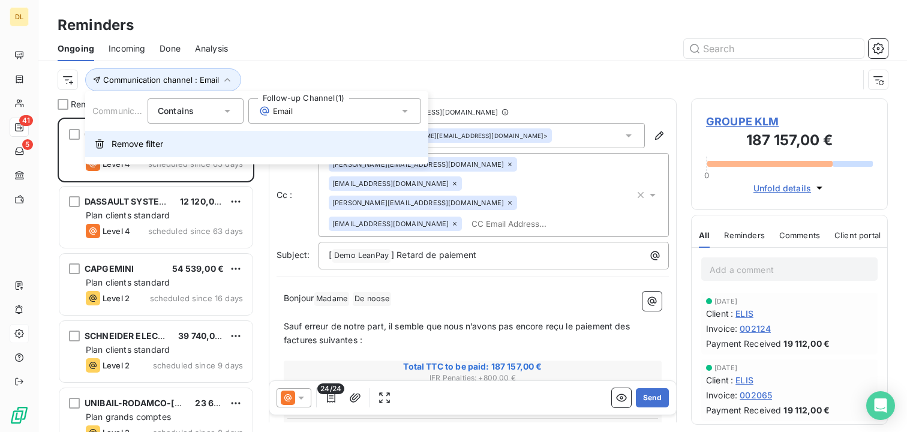
click at [186, 141] on button "Remove filter" at bounding box center [256, 144] width 343 height 26
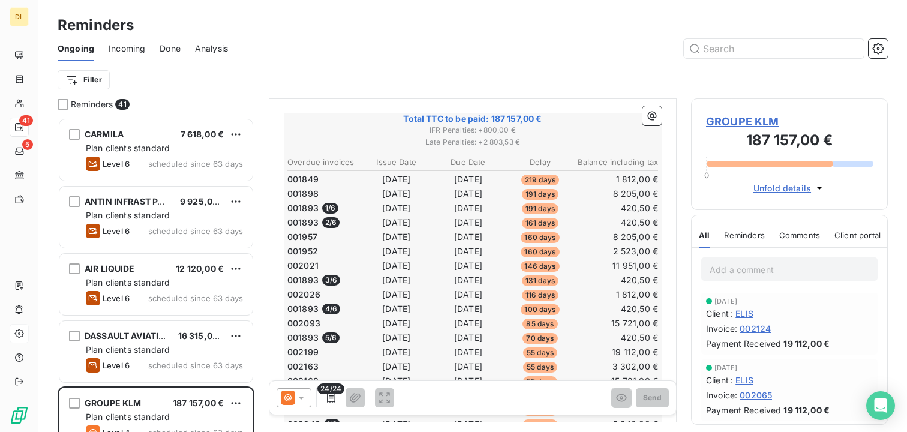
scroll to position [305, 0]
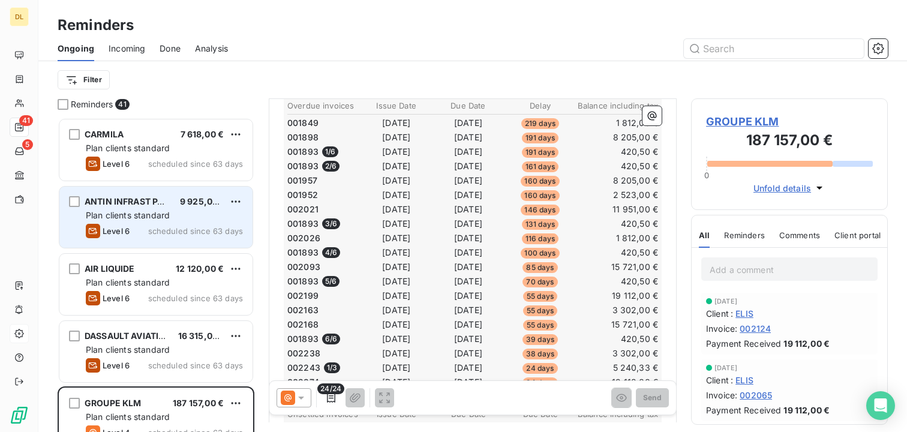
click at [142, 205] on span "ANTIN INFRAST PART" at bounding box center [130, 201] width 90 height 10
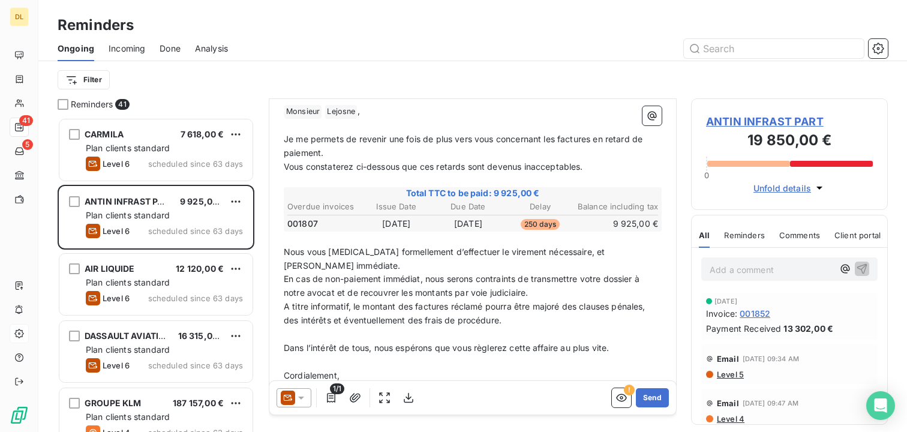
scroll to position [174, 0]
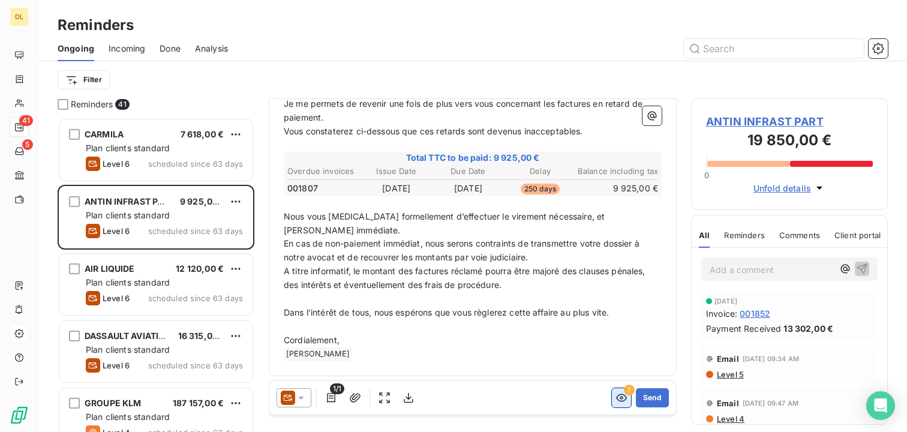
click at [624, 402] on icon "button" at bounding box center [622, 398] width 12 height 12
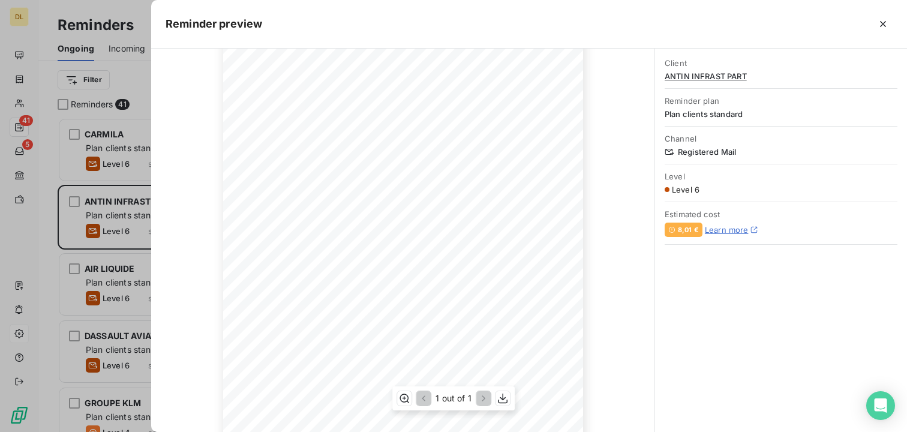
scroll to position [105, 0]
click at [103, 175] on div at bounding box center [453, 216] width 907 height 432
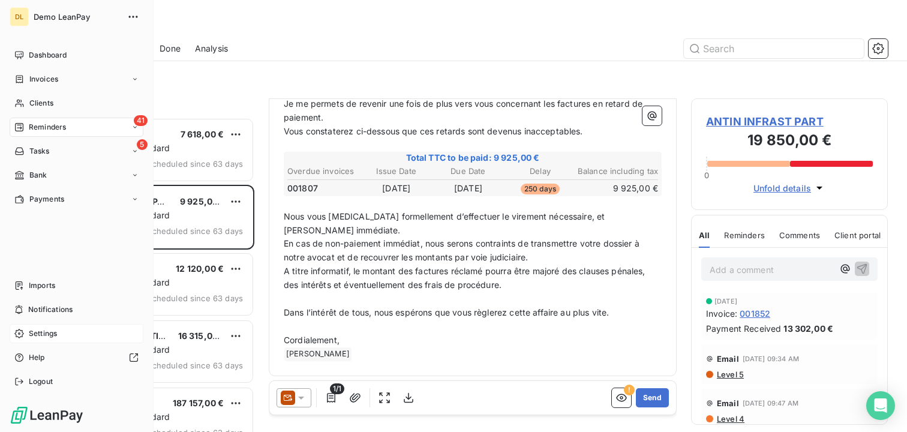
click at [27, 333] on div "Settings" at bounding box center [77, 333] width 134 height 19
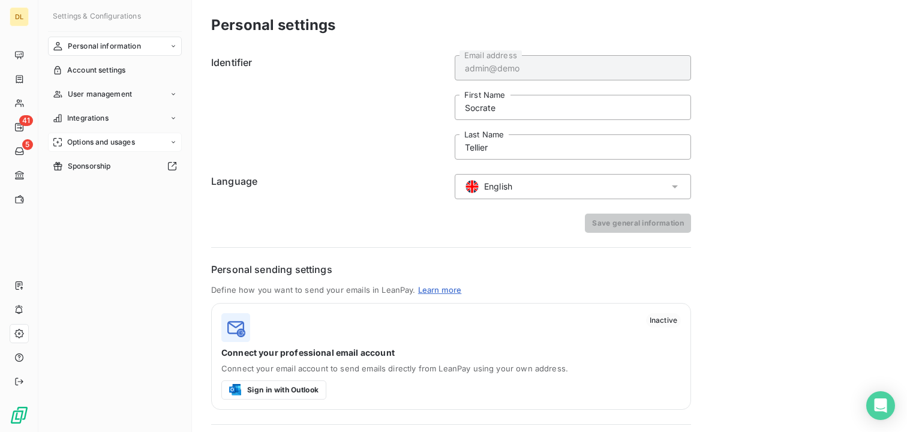
click at [109, 137] on span "Options and usages" at bounding box center [101, 142] width 68 height 11
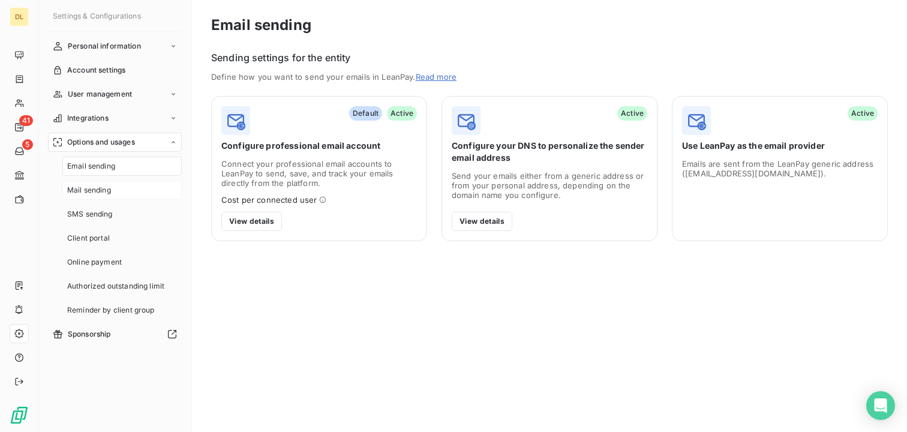
click at [122, 193] on div "Mail sending" at bounding box center [121, 190] width 119 height 19
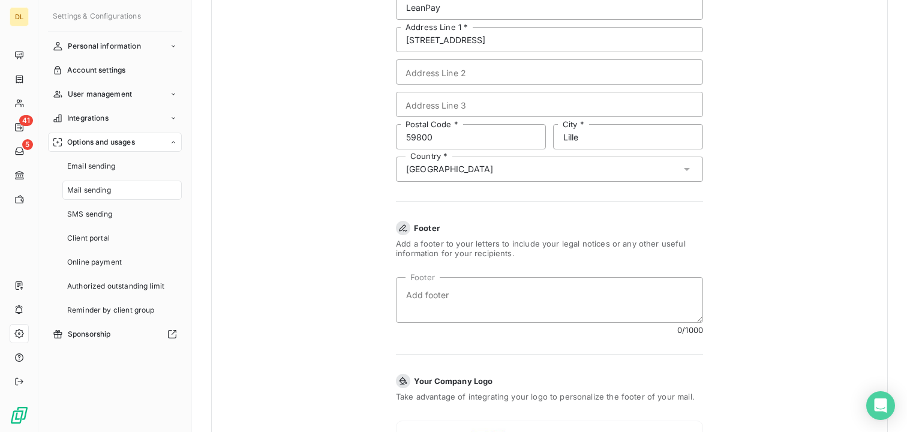
scroll to position [417, 0]
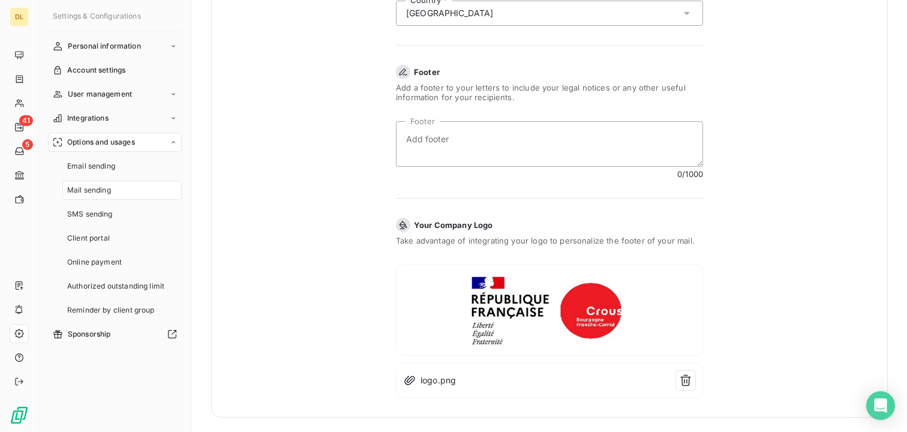
click at [501, 268] on div at bounding box center [549, 310] width 307 height 91
click at [682, 385] on icon "button" at bounding box center [686, 381] width 12 height 12
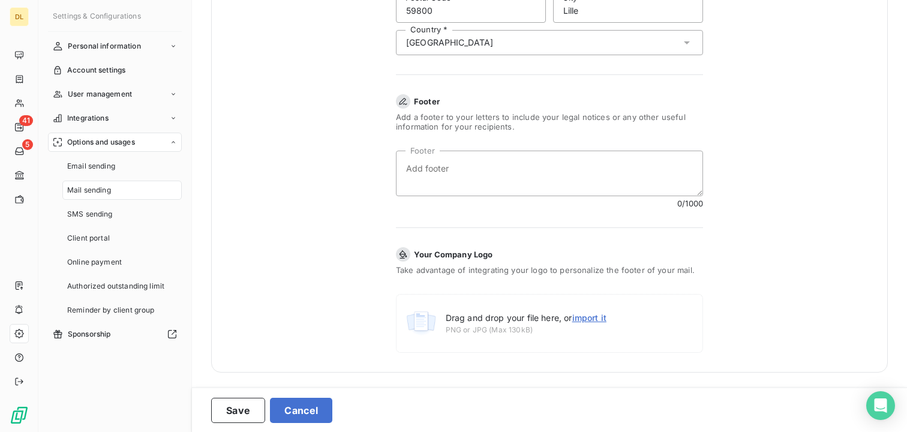
scroll to position [388, 0]
click at [302, 406] on button "Cancel" at bounding box center [301, 410] width 62 height 25
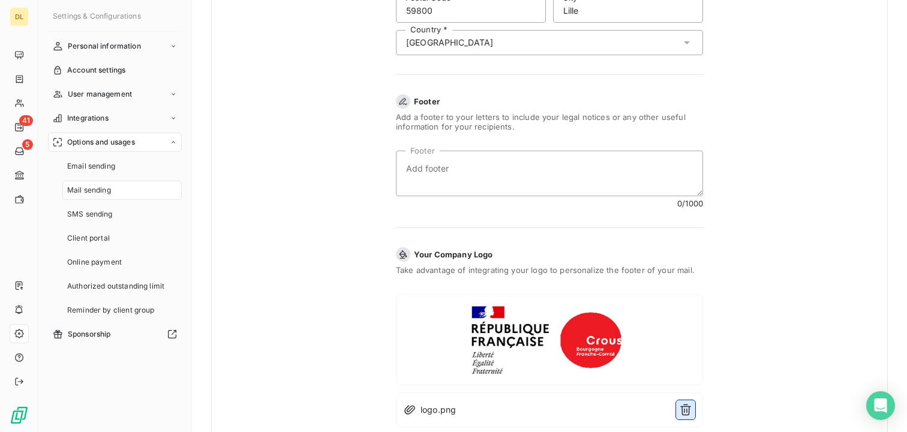
click at [685, 410] on icon "button" at bounding box center [686, 410] width 11 height 11
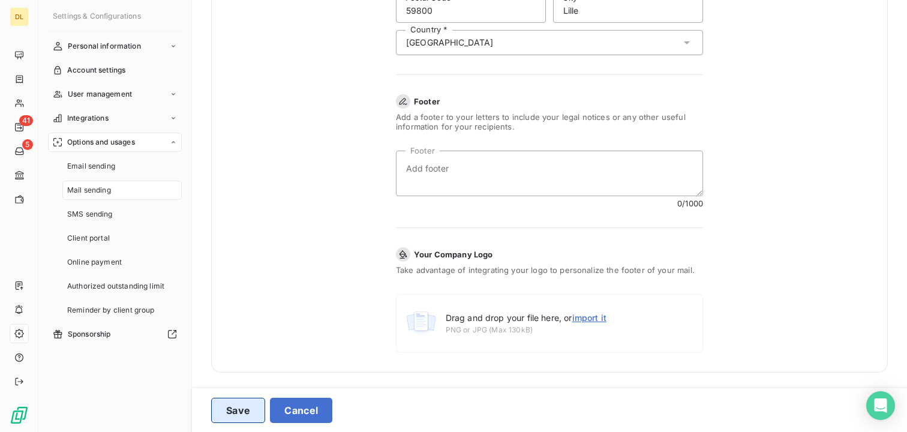
click at [226, 407] on button "Save" at bounding box center [238, 410] width 54 height 25
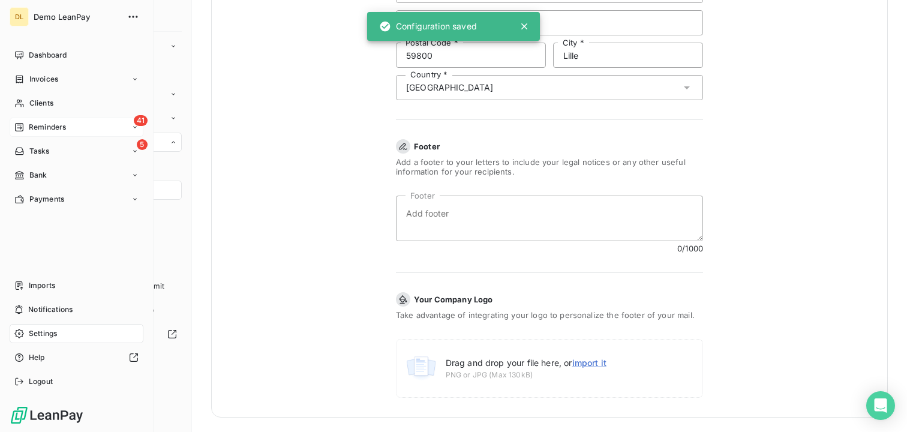
click at [50, 133] on div "41 Reminders" at bounding box center [77, 127] width 134 height 19
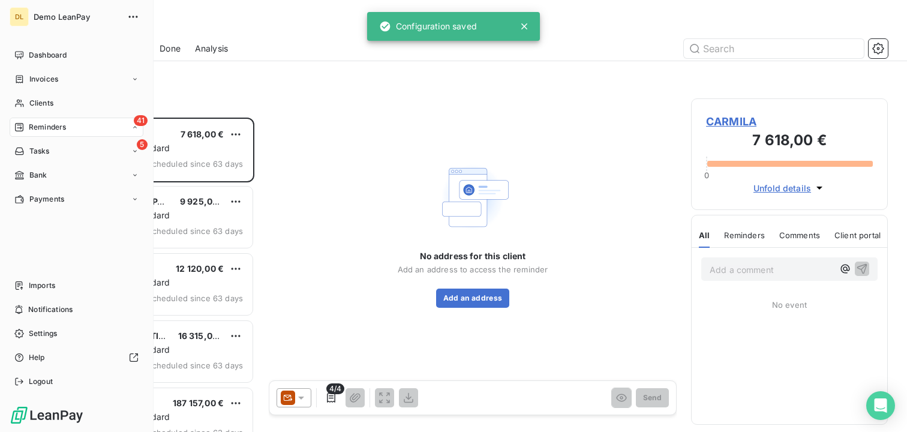
scroll to position [314, 197]
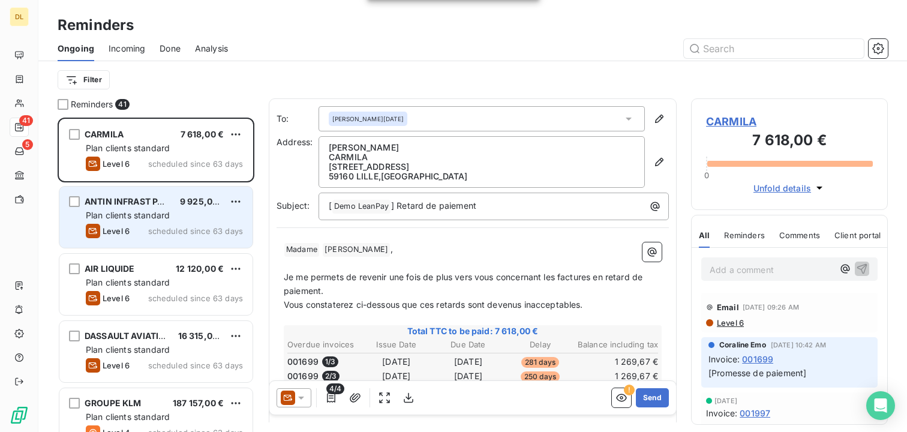
click at [204, 228] on span "scheduled since 63 days" at bounding box center [195, 231] width 95 height 10
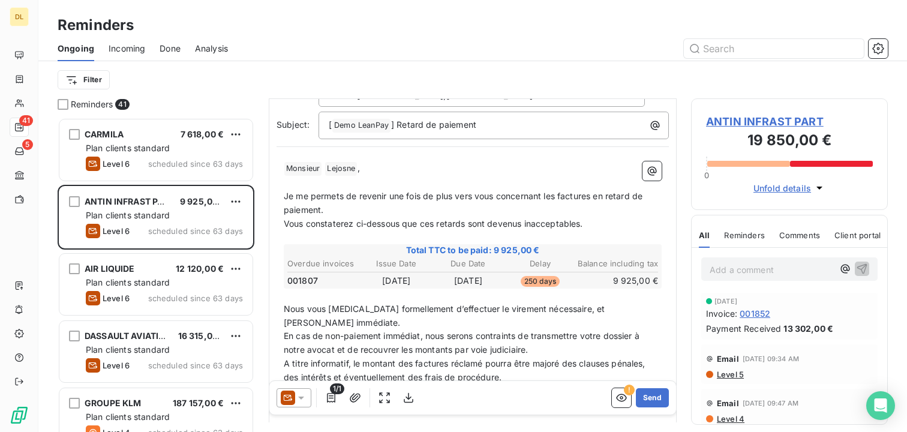
scroll to position [88, 0]
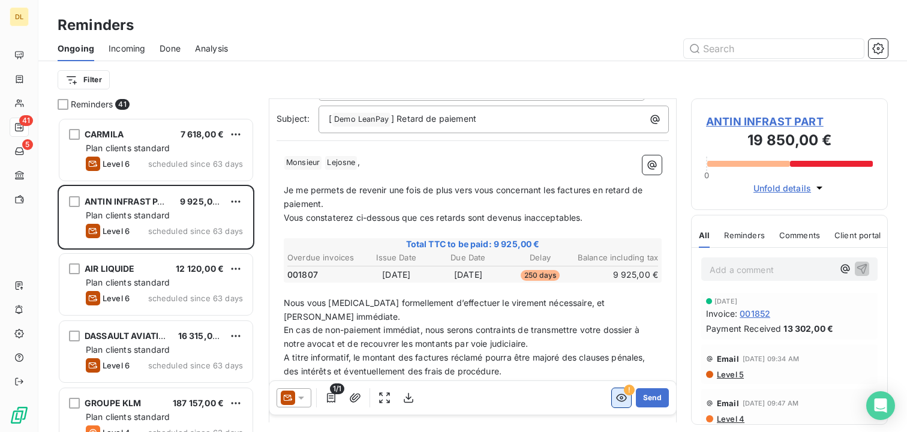
click at [627, 404] on button "button" at bounding box center [621, 397] width 19 height 19
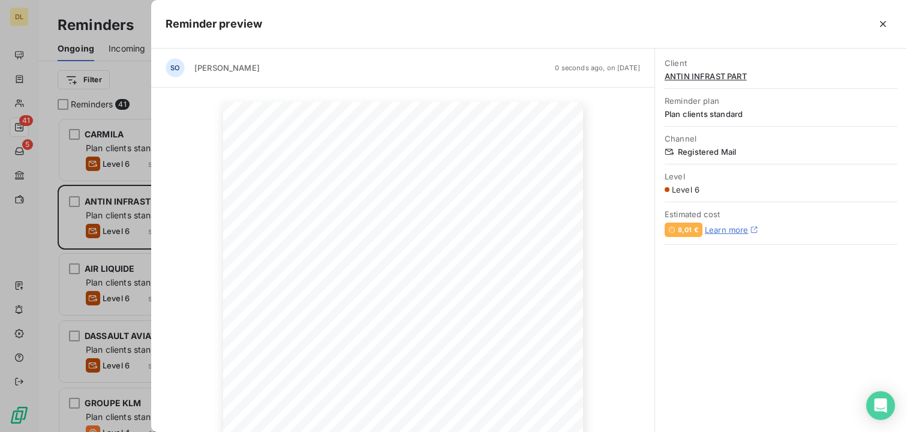
scroll to position [314, 197]
click at [109, 208] on div at bounding box center [453, 216] width 907 height 432
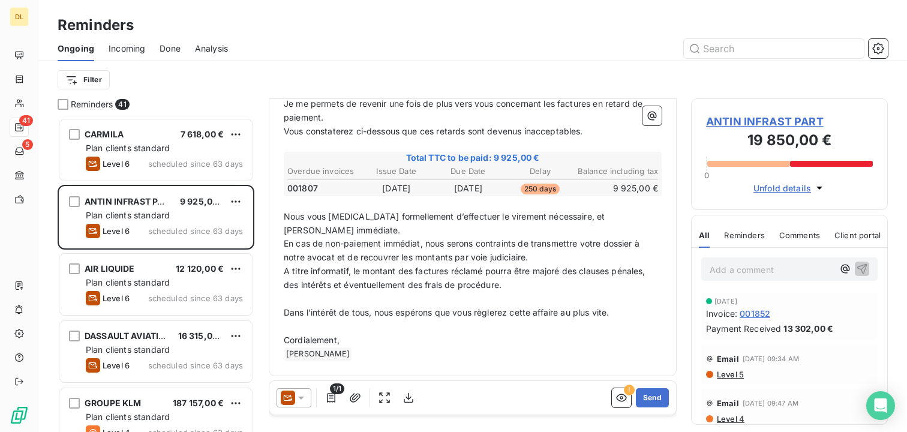
scroll to position [151, 0]
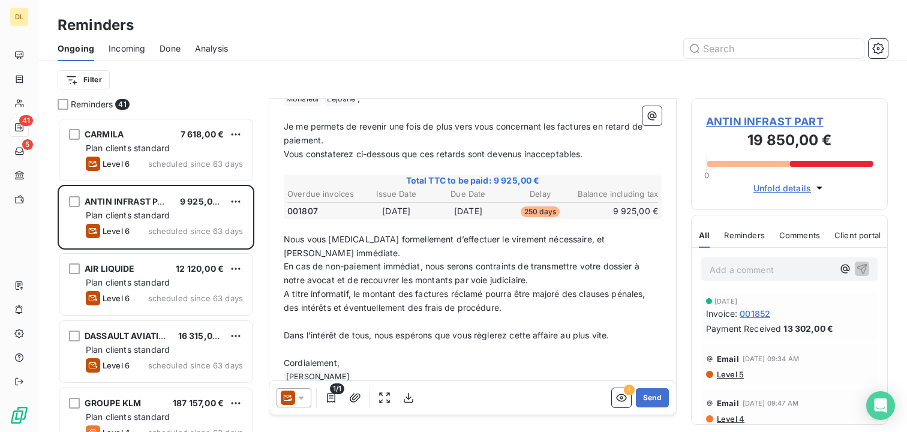
click at [373, 256] on p "Nous vous [MEDICAL_DATA] formellement d’effectuer le virement nécessaire, et [P…" at bounding box center [473, 247] width 378 height 28
click at [621, 399] on icon "button" at bounding box center [622, 398] width 12 height 12
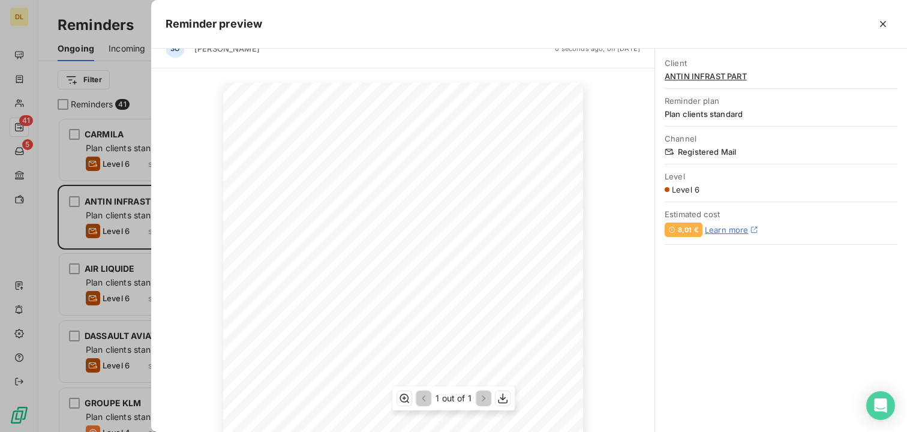
scroll to position [16, 0]
click at [62, 221] on div at bounding box center [453, 216] width 907 height 432
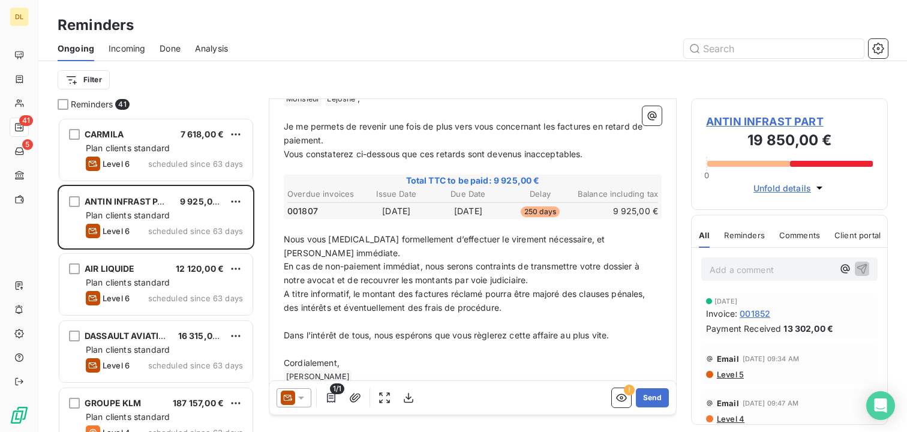
click at [611, 388] on div "1/1 ! Send" at bounding box center [472, 398] width 407 height 34
click at [614, 393] on button "button" at bounding box center [621, 397] width 19 height 19
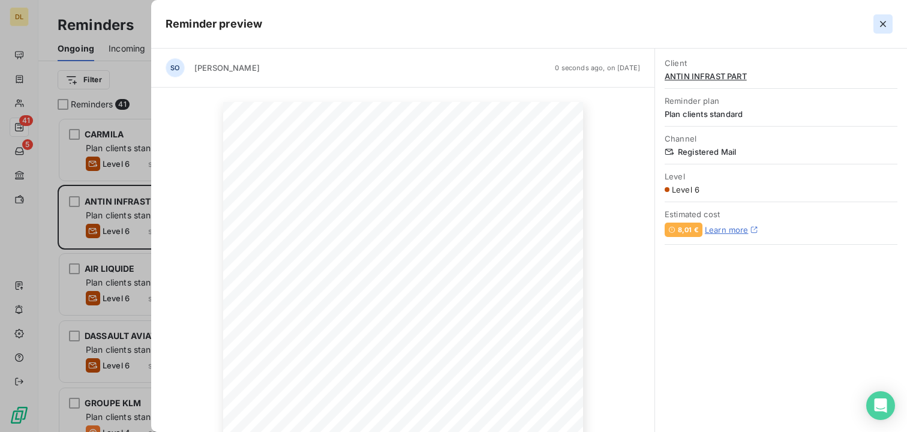
click at [886, 23] on icon "button" at bounding box center [883, 24] width 12 height 12
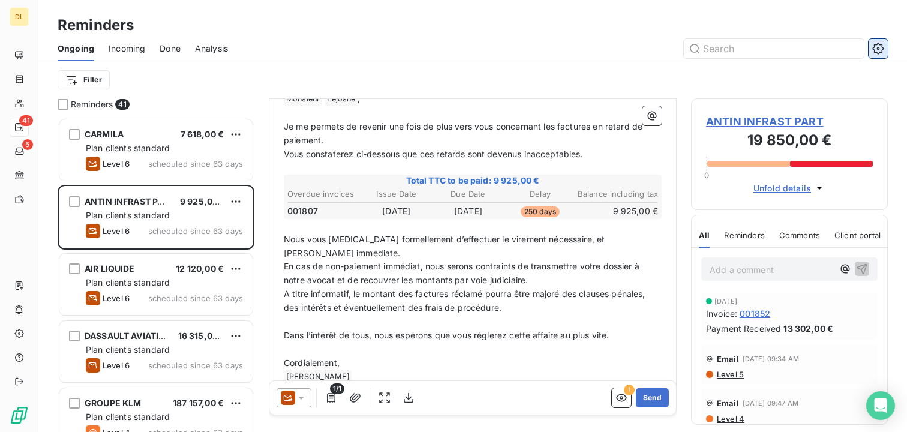
click at [886, 46] on button "button" at bounding box center [878, 48] width 19 height 19
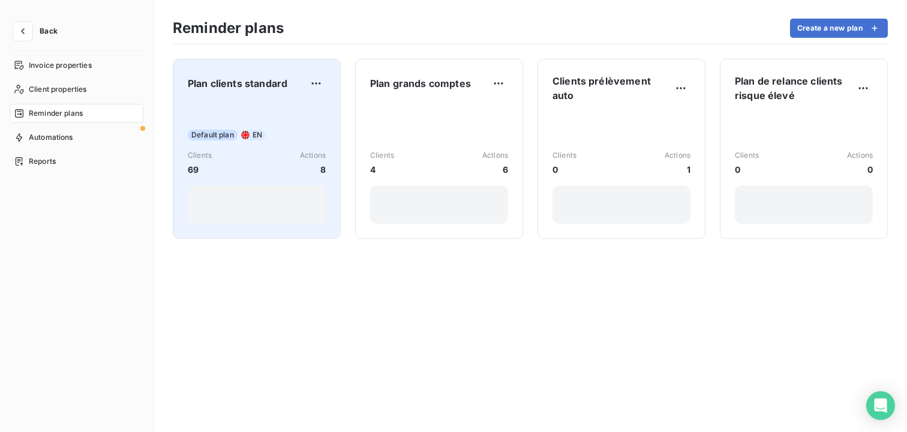
click at [294, 99] on div "Plan clients standard Default plan EN Clients 69 Actions 8" at bounding box center [257, 149] width 138 height 150
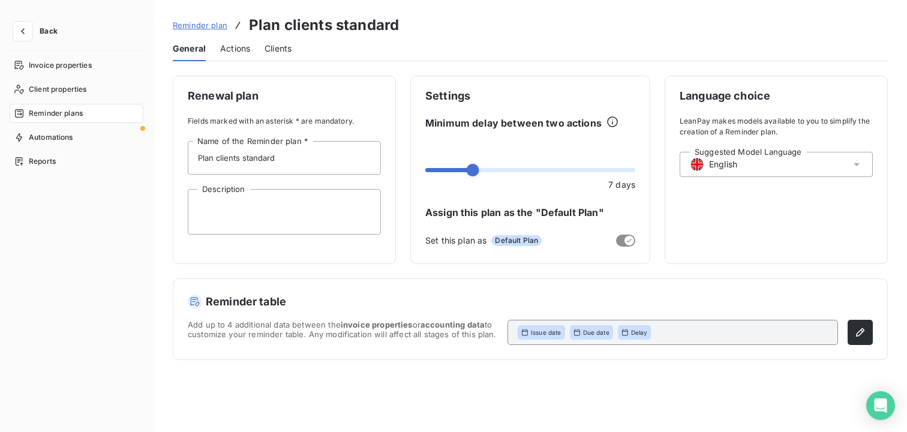
click at [245, 54] on div "Actions" at bounding box center [235, 48] width 30 height 25
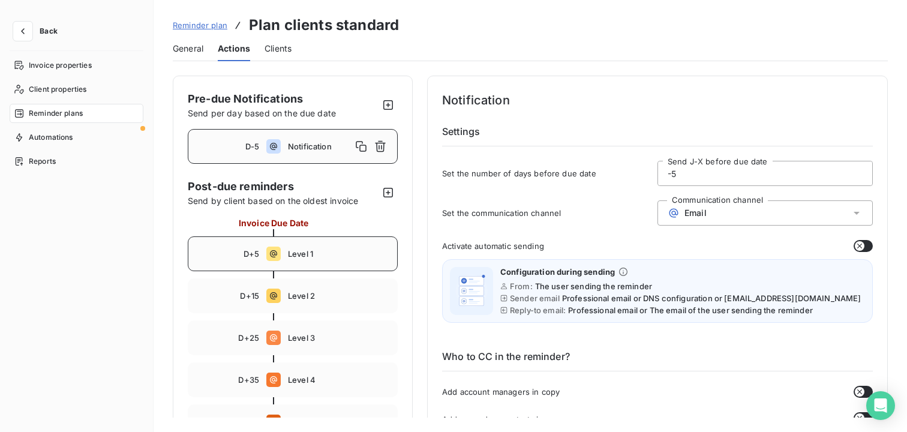
click at [307, 258] on span "Level 1" at bounding box center [339, 254] width 102 height 10
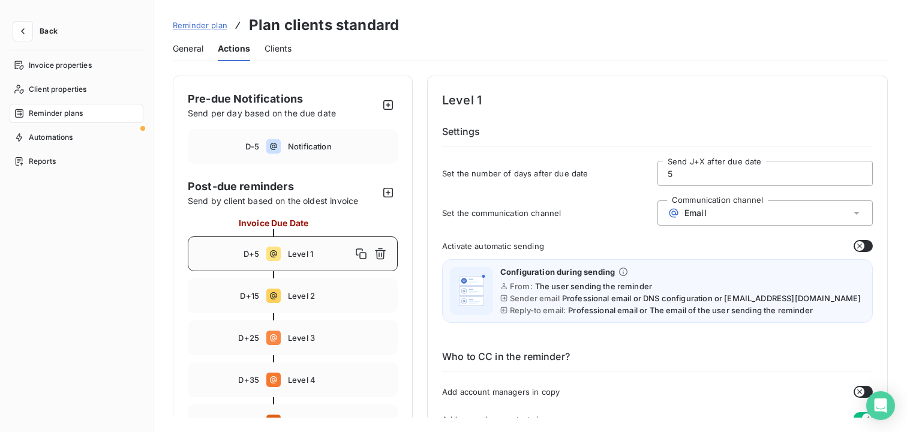
click at [676, 217] on icon at bounding box center [674, 213] width 12 height 12
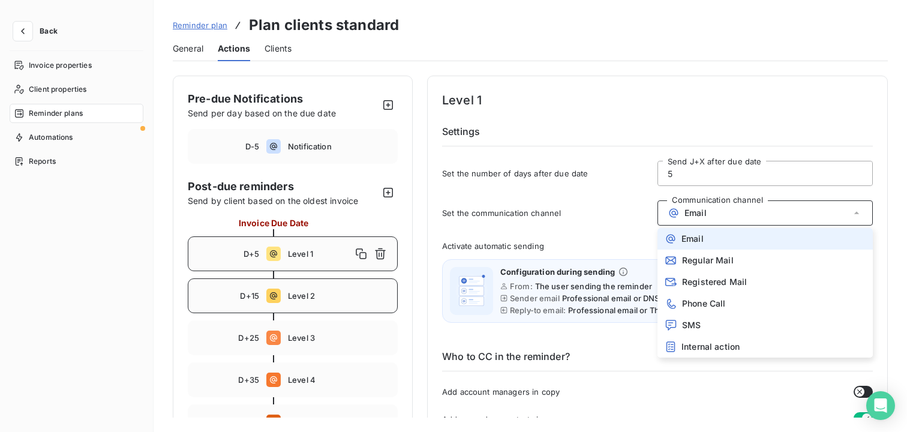
click at [266, 284] on div "D+15 Level 2" at bounding box center [293, 295] width 210 height 35
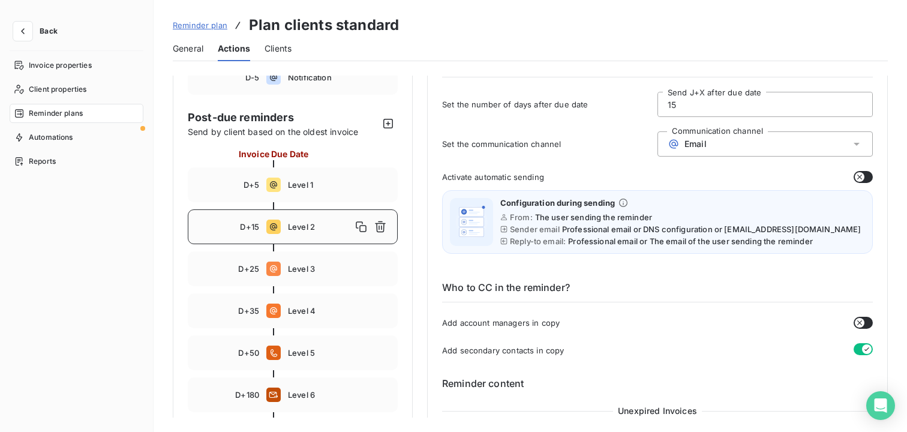
scroll to position [70, 0]
click at [313, 175] on div "D+5 Level 1" at bounding box center [293, 184] width 210 height 35
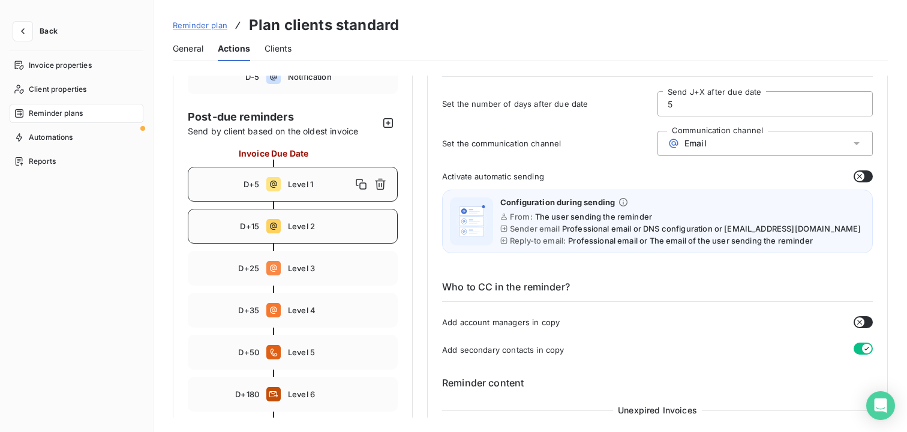
click at [316, 218] on div "D+15 Level 2" at bounding box center [293, 226] width 210 height 35
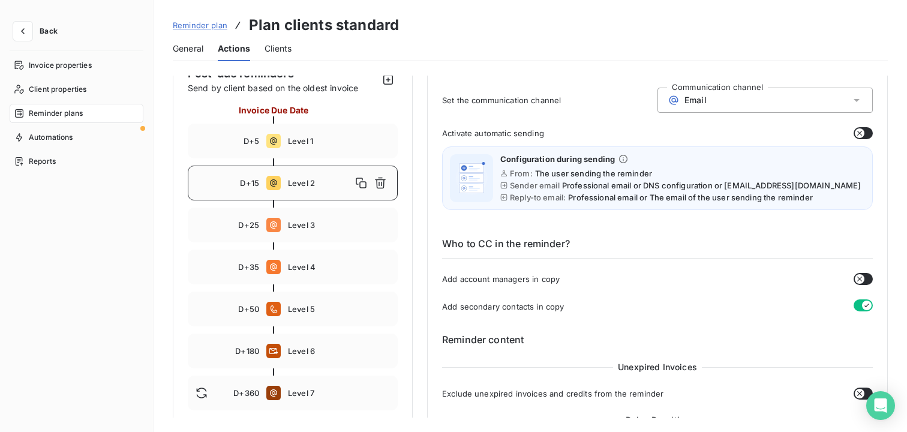
scroll to position [117, 0]
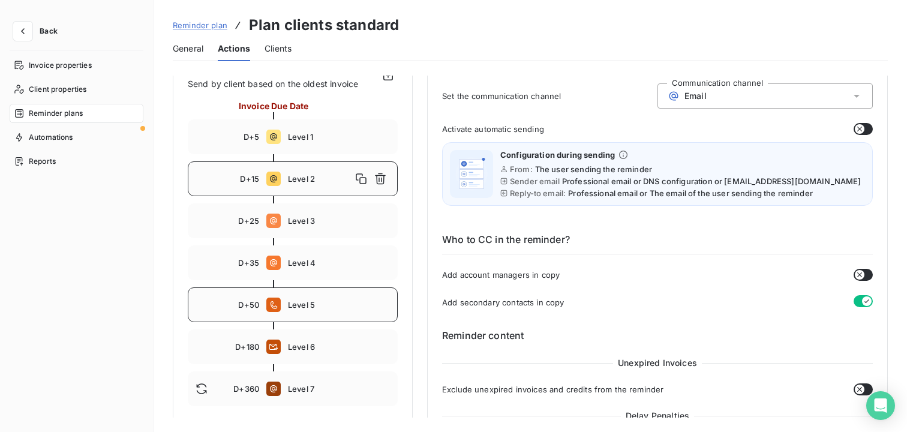
click at [328, 305] on span "Level 5" at bounding box center [339, 305] width 102 height 10
type input "50"
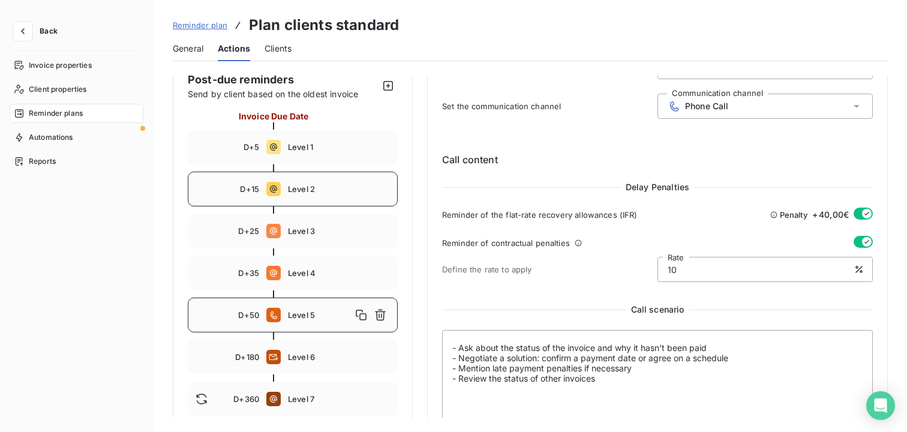
scroll to position [85, 0]
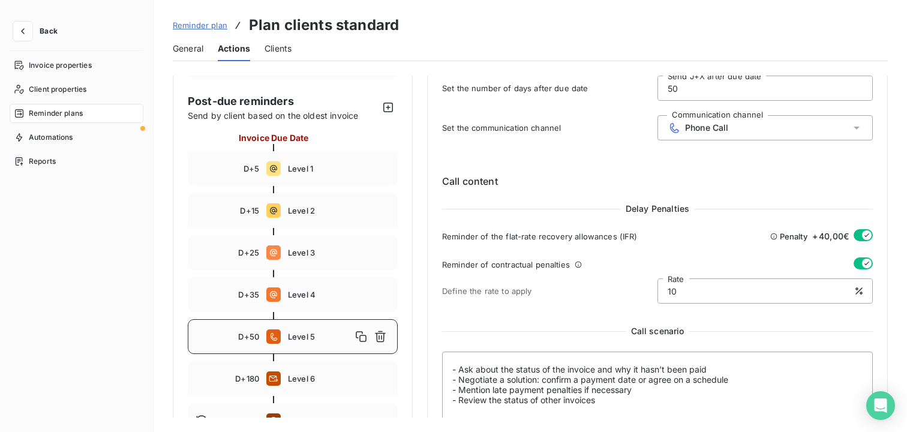
click at [22, 47] on div "Back" at bounding box center [77, 36] width 134 height 29
click at [22, 37] on button "button" at bounding box center [22, 31] width 19 height 19
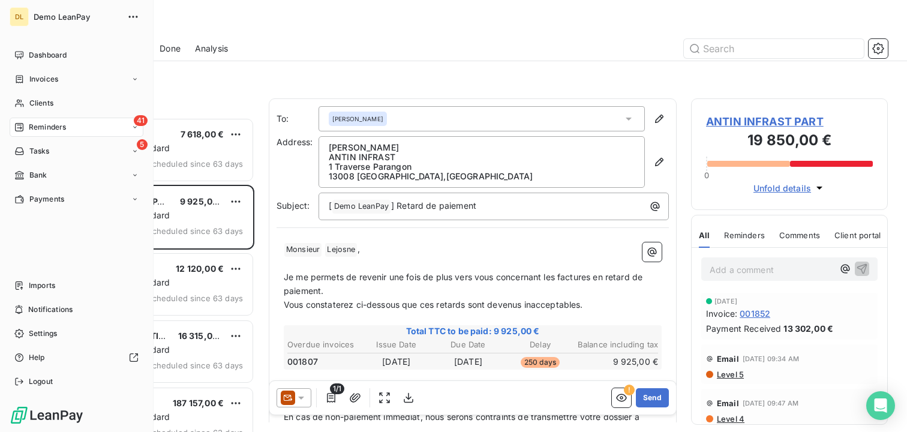
scroll to position [314, 197]
click at [66, 101] on div "Clients" at bounding box center [77, 103] width 134 height 19
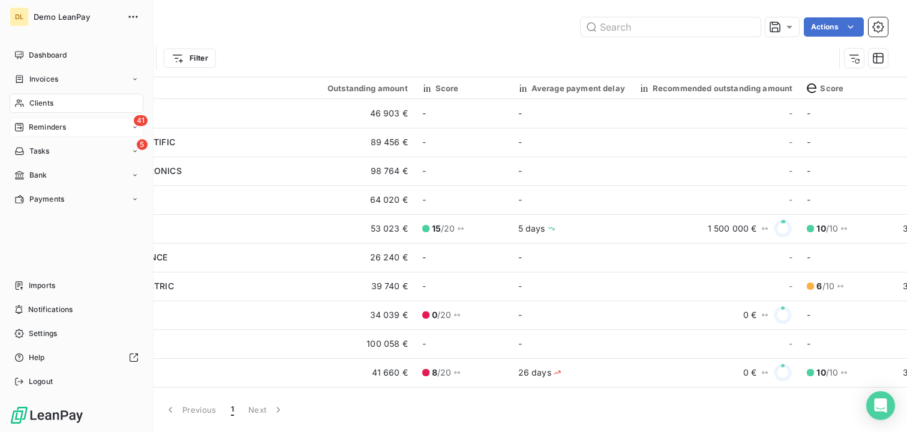
click at [47, 128] on span "Reminders" at bounding box center [47, 127] width 37 height 11
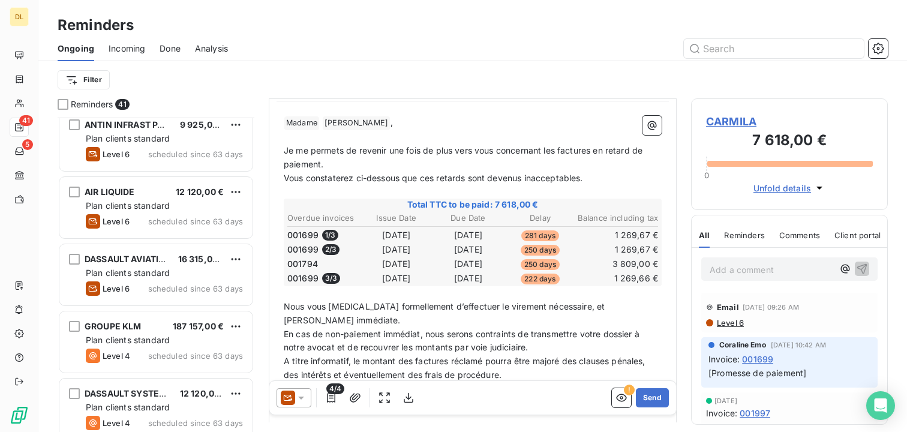
scroll to position [128, 0]
drag, startPoint x: 533, startPoint y: 204, endPoint x: 495, endPoint y: 205, distance: 38.4
click at [495, 205] on span "Total TTC to be paid: 7 618,00 €" at bounding box center [473, 203] width 375 height 12
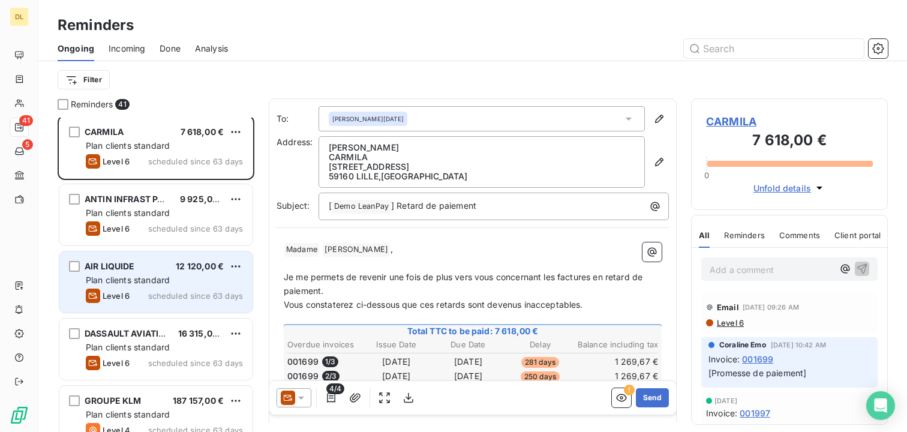
scroll to position [0, 0]
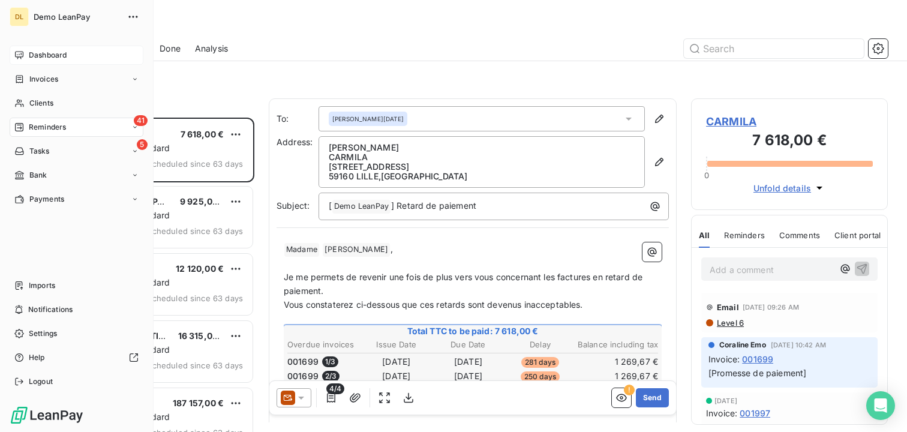
click at [26, 58] on div "Dashboard" at bounding box center [77, 55] width 134 height 19
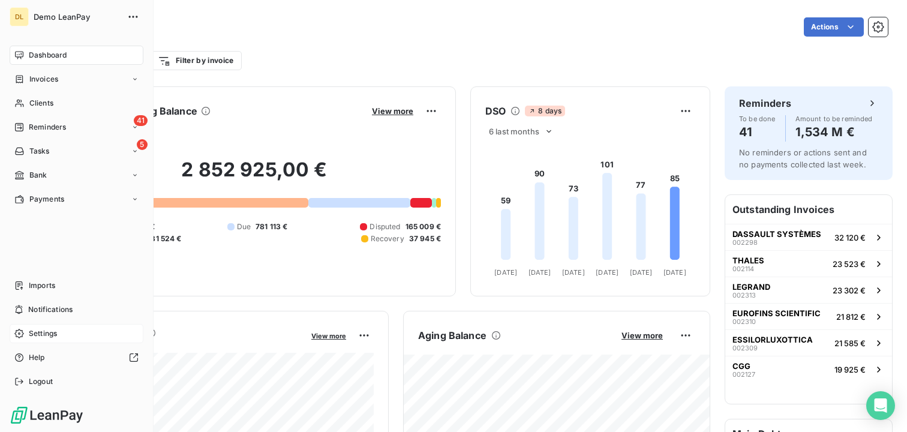
click at [49, 334] on span "Settings" at bounding box center [43, 333] width 28 height 11
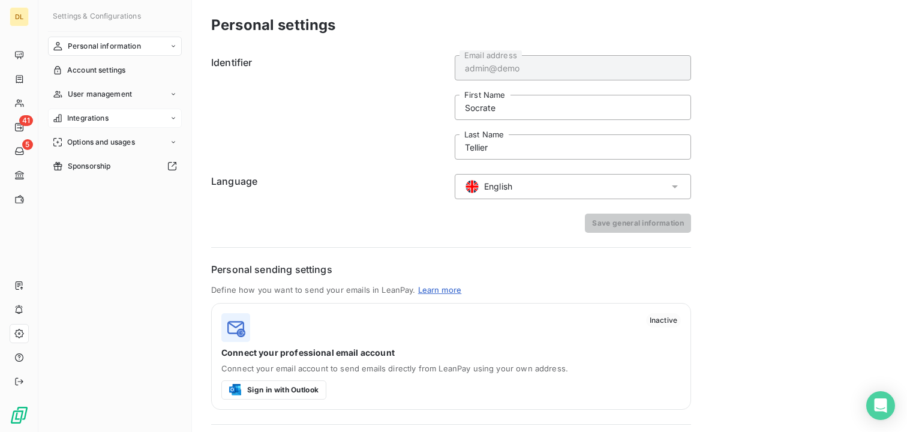
click at [101, 118] on span "Integrations" at bounding box center [87, 118] width 41 height 11
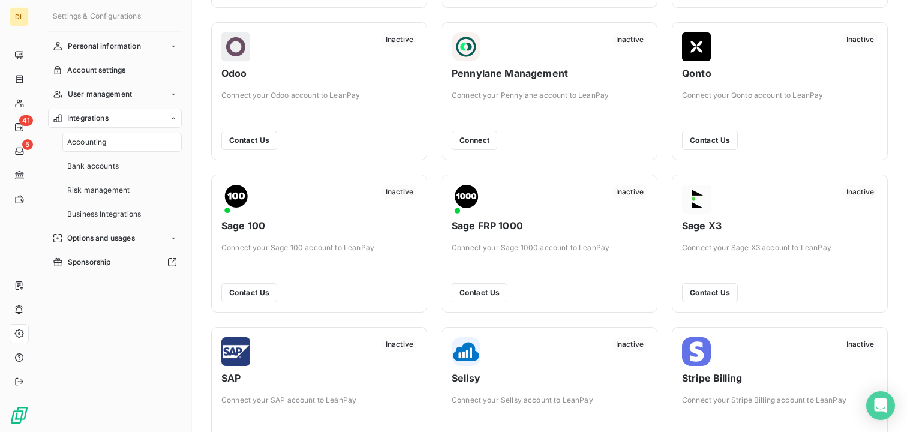
scroll to position [381, 0]
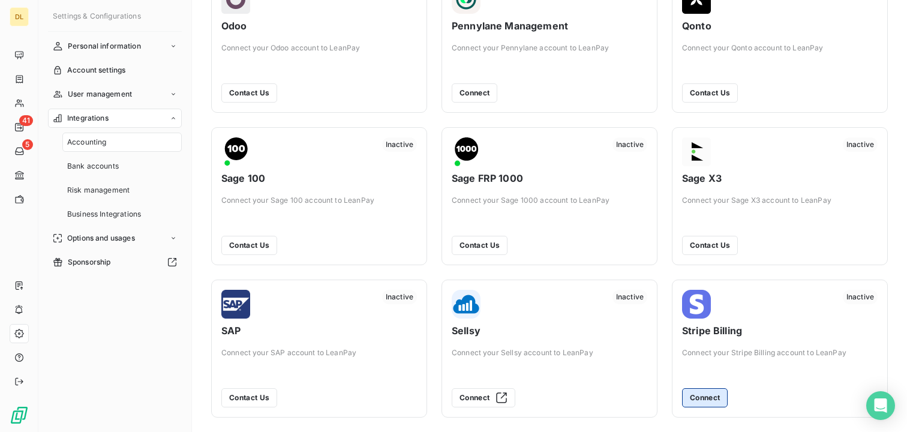
click at [689, 396] on button "Connect" at bounding box center [705, 397] width 46 height 19
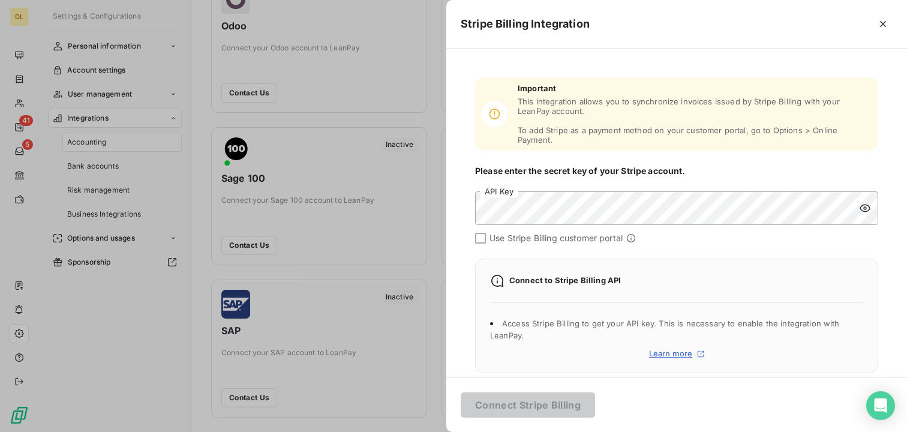
click at [396, 145] on div at bounding box center [453, 216] width 907 height 432
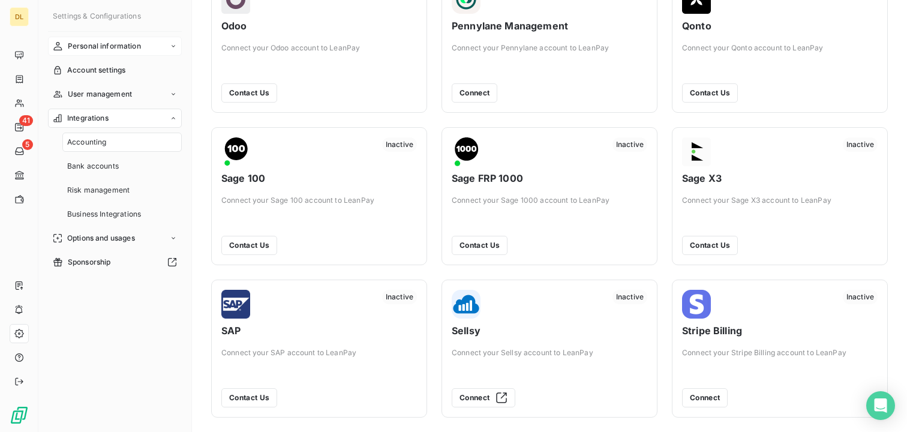
click at [143, 40] on div "Personal information" at bounding box center [115, 46] width 134 height 19
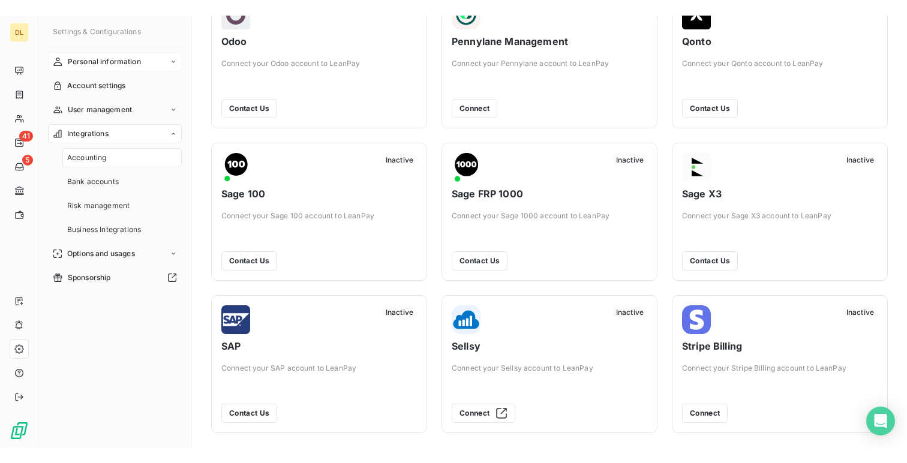
scroll to position [197, 0]
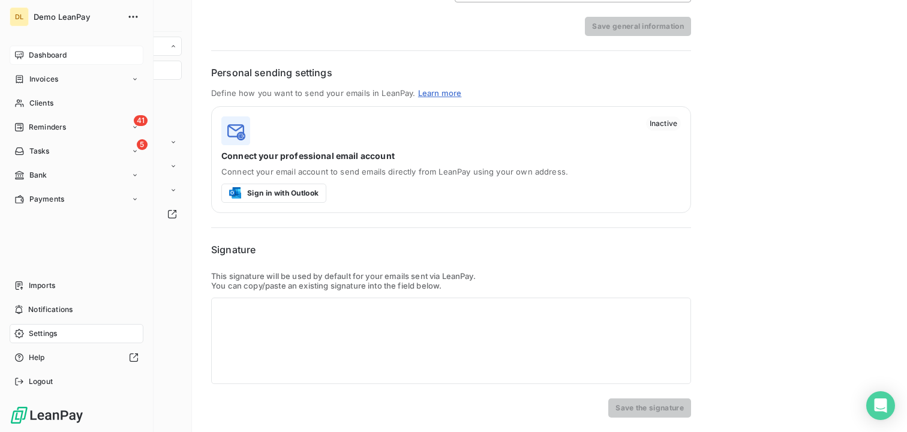
click at [28, 47] on div "Dashboard" at bounding box center [77, 55] width 134 height 19
